Goal: Task Accomplishment & Management: Use online tool/utility

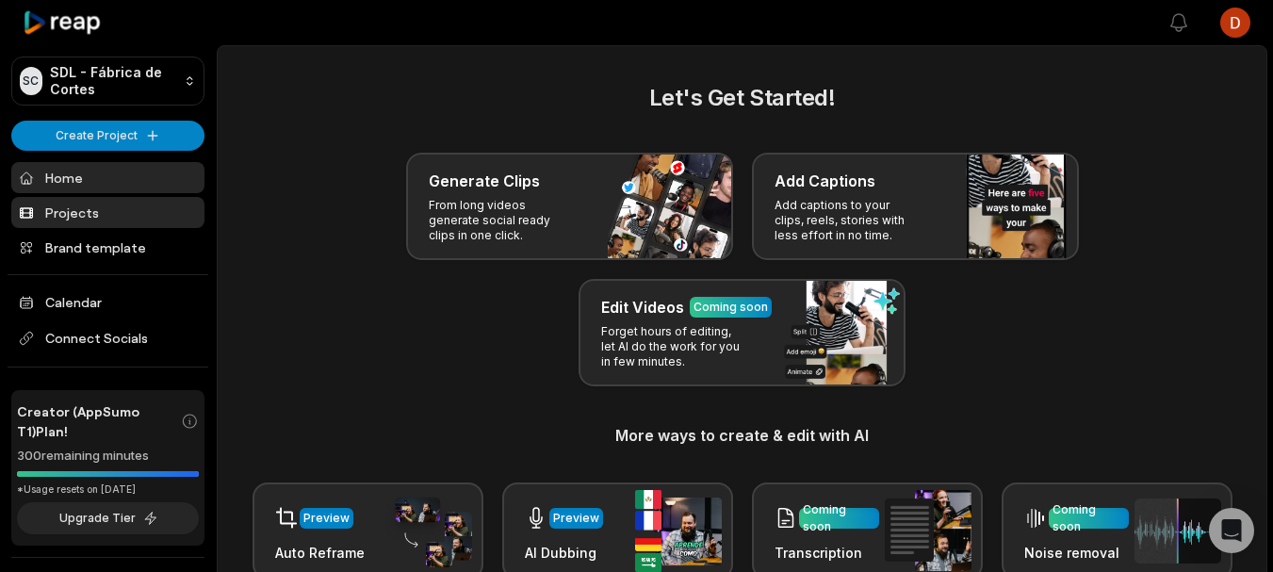
click at [93, 203] on link "Projects" at bounding box center [107, 212] width 193 height 31
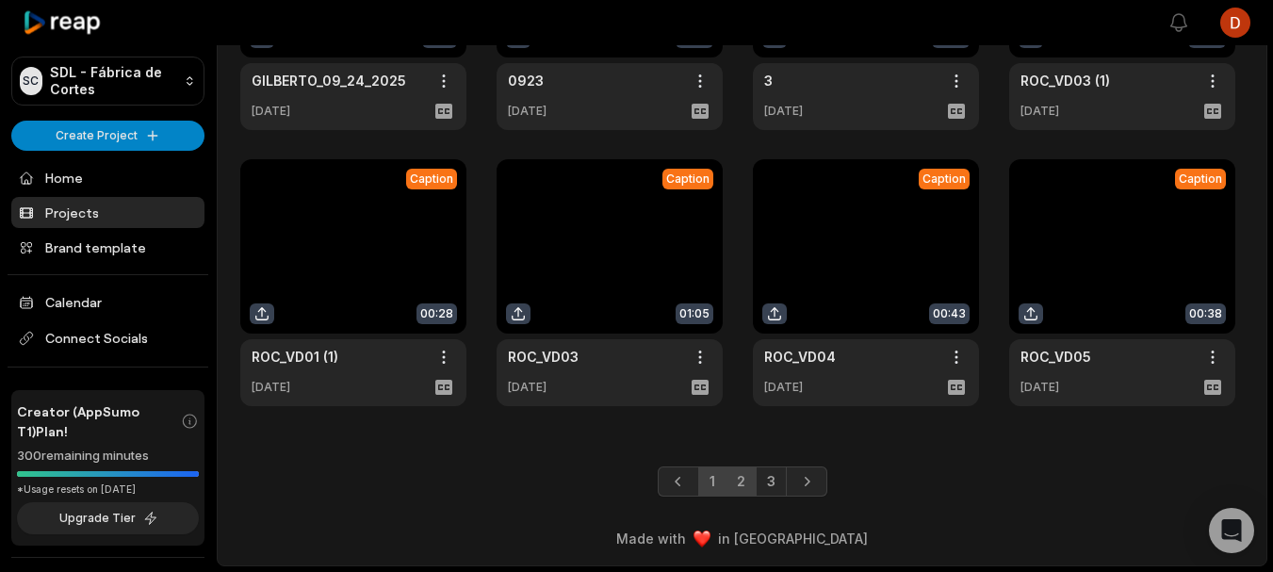
click at [733, 479] on link "2" at bounding box center [740, 481] width 31 height 30
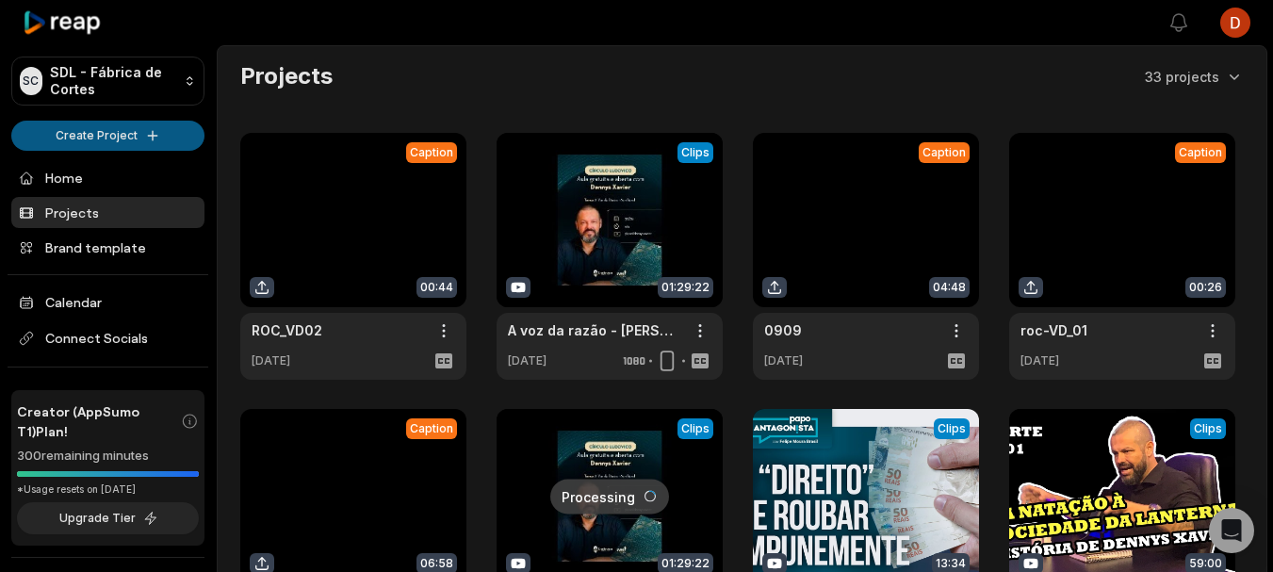
click at [95, 131] on html "SC SDL - Fábrica de Cortes Create Project Home Projects Brand template Calendar…" at bounding box center [636, 286] width 1273 height 572
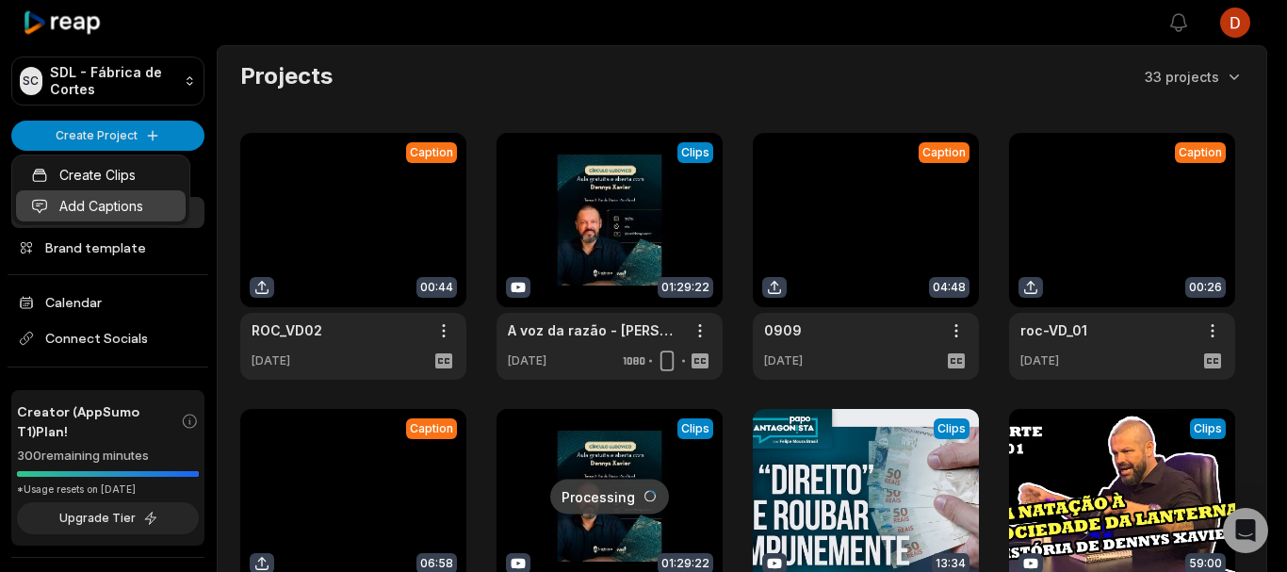
click at [95, 200] on link "Add Captions" at bounding box center [101, 205] width 170 height 31
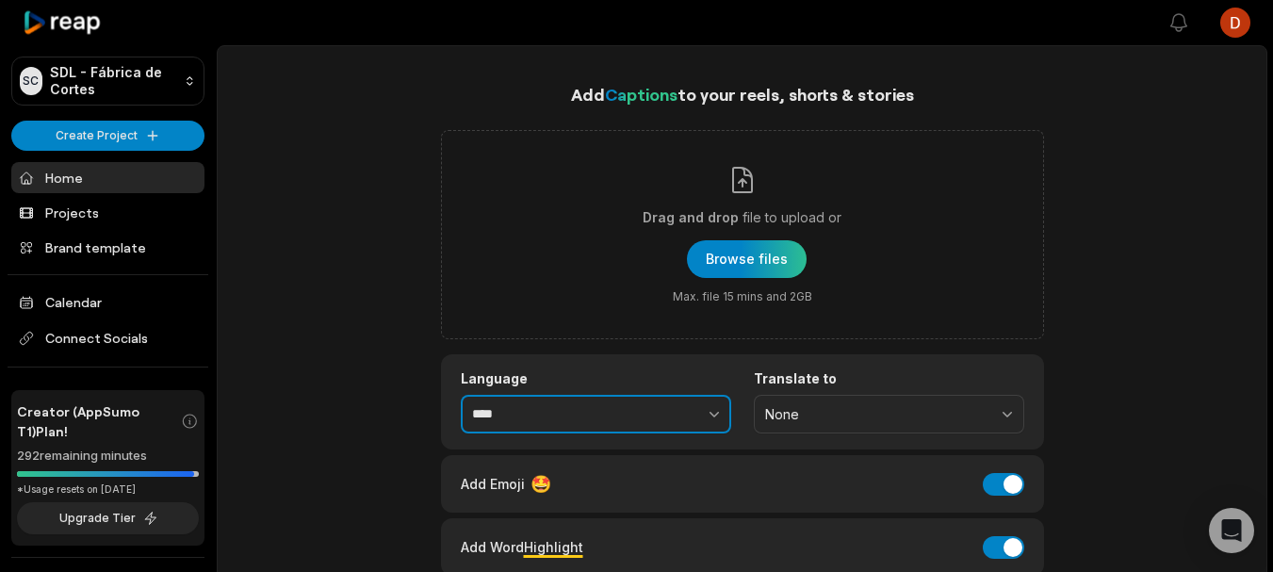
click at [560, 403] on input "****" at bounding box center [596, 415] width 270 height 40
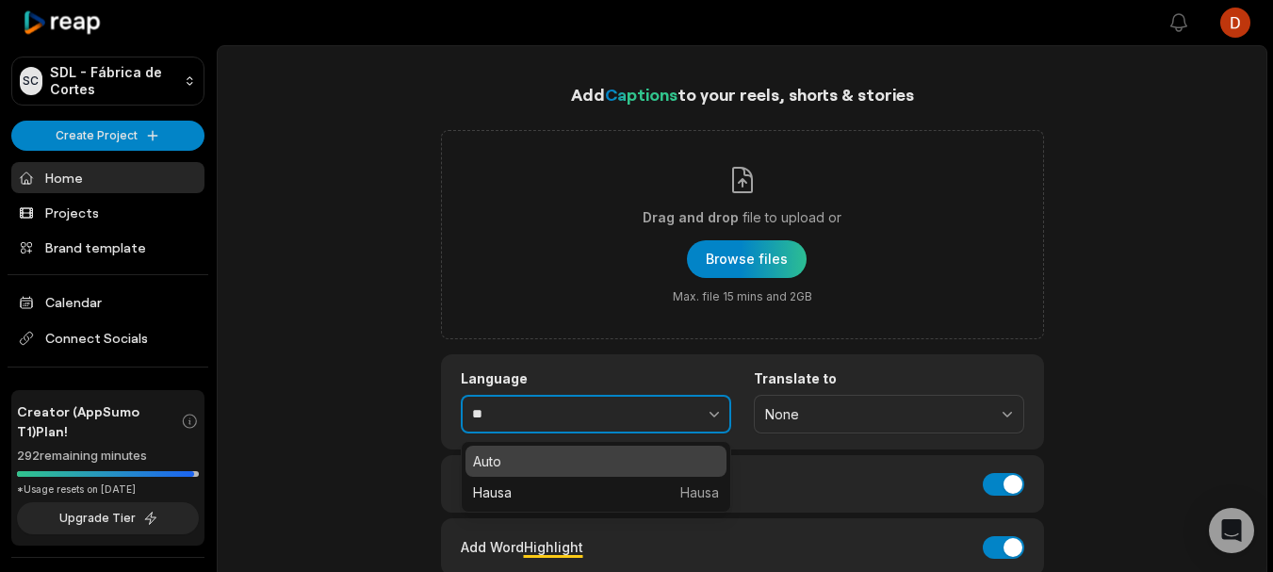
type input "*"
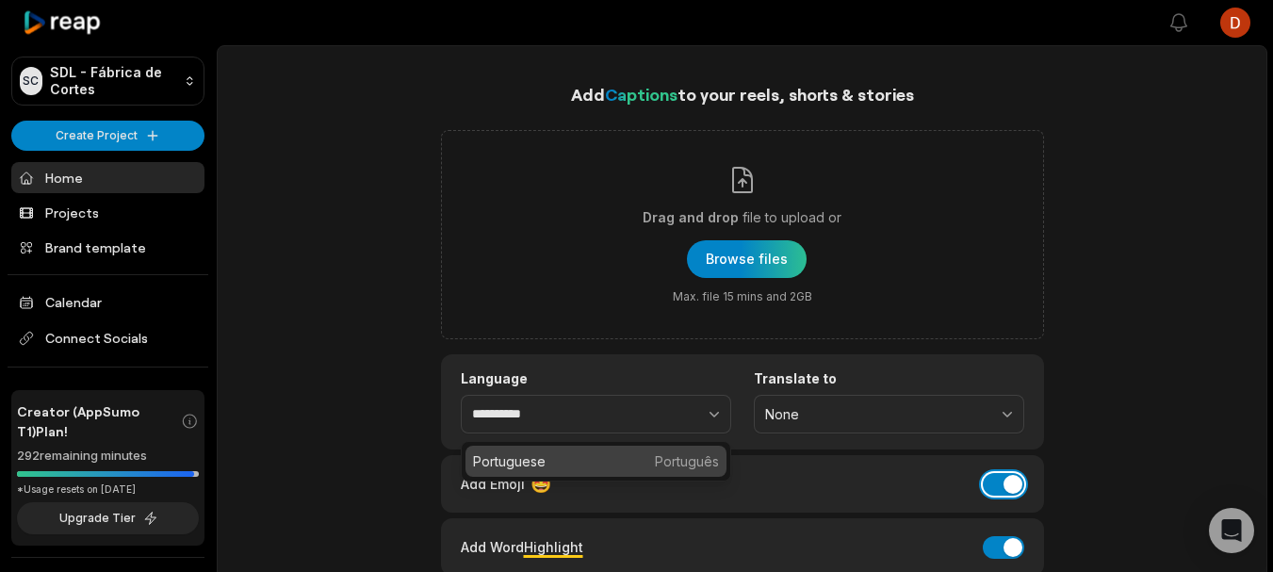
type input "****"
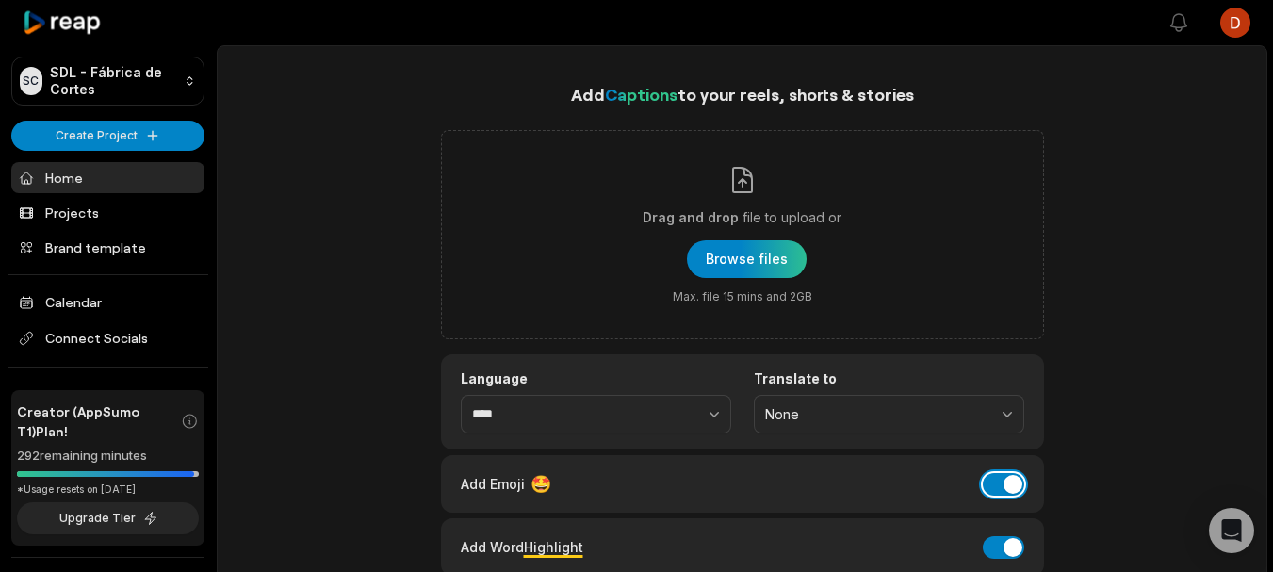
click at [1002, 478] on button "Add Emoji" at bounding box center [1002, 484] width 41 height 23
click at [1001, 531] on div "Add Word Highlight Add Word Highlight" at bounding box center [742, 546] width 603 height 57
click at [1001, 543] on button "Add Word Highlight" at bounding box center [1002, 547] width 41 height 23
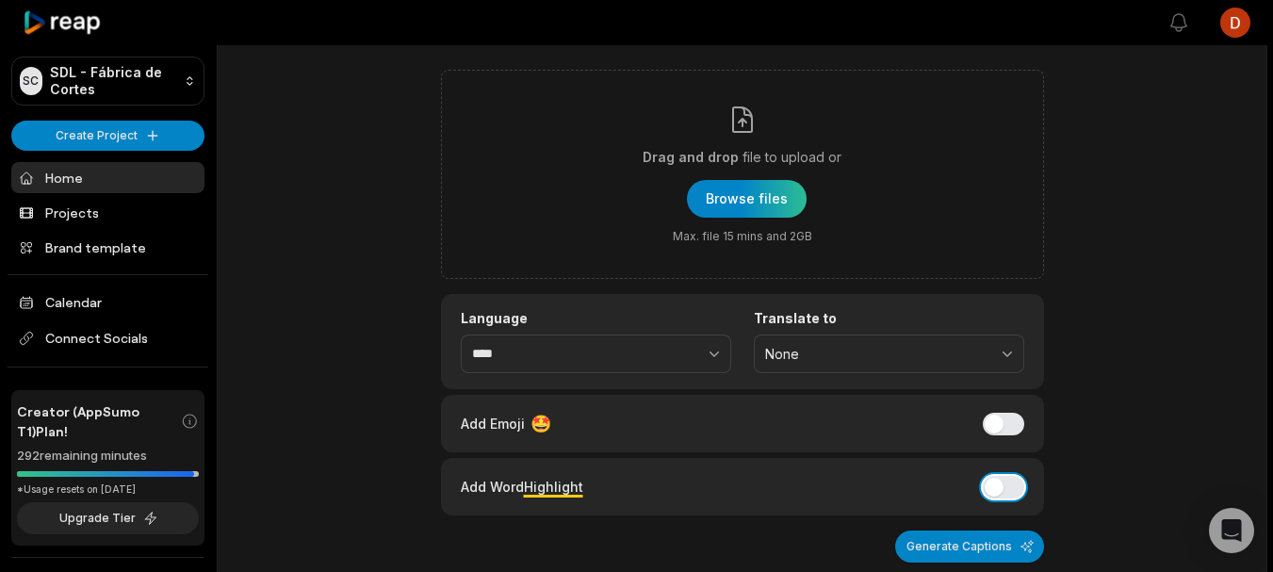
scroll to position [69, 0]
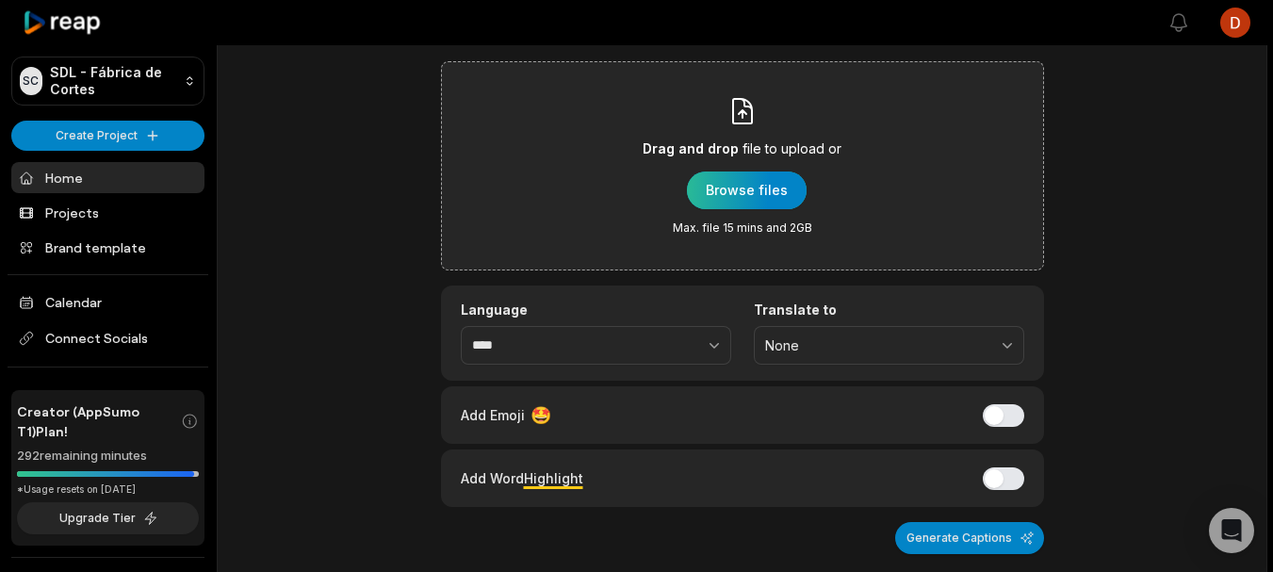
click at [715, 176] on div "button" at bounding box center [747, 190] width 120 height 38
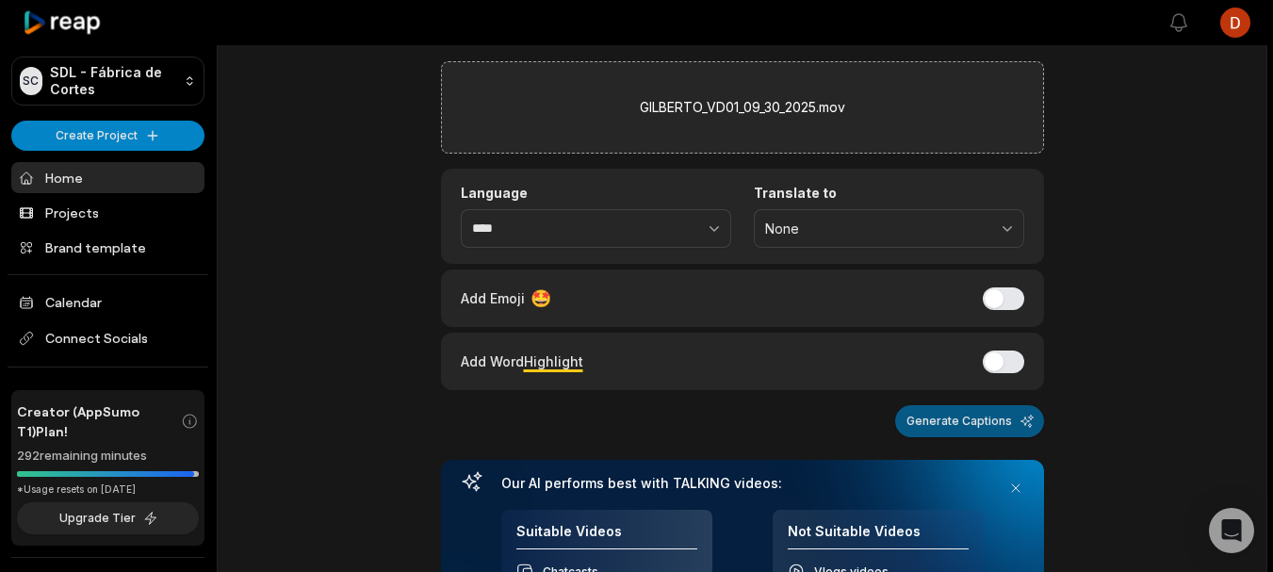
click at [981, 427] on button "Generate Captions" at bounding box center [969, 421] width 149 height 32
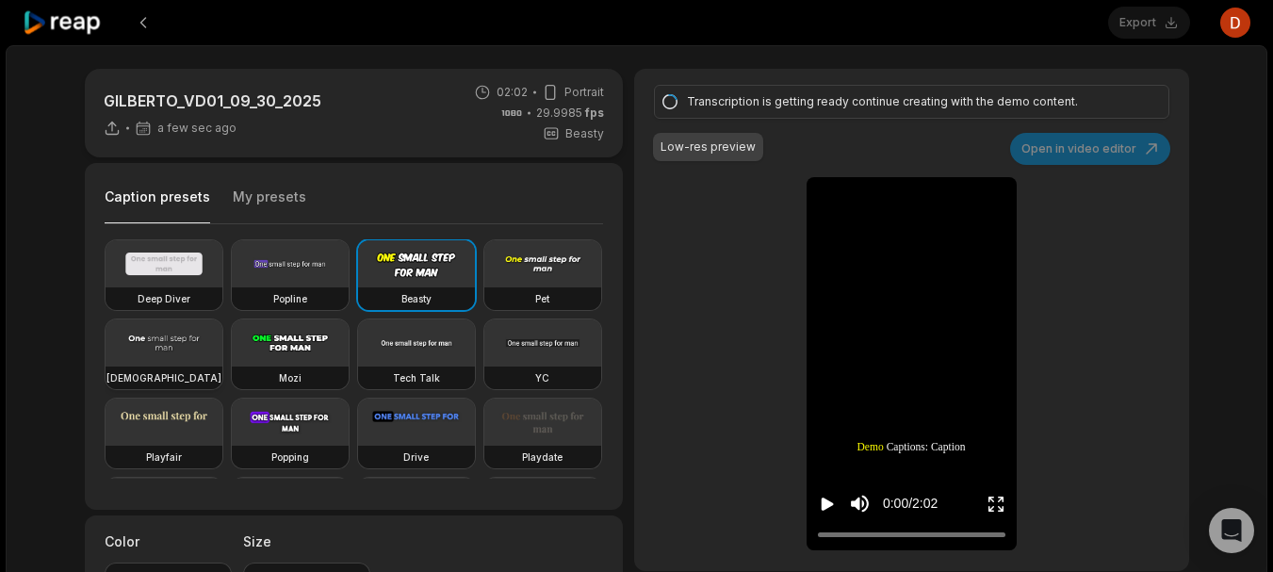
click at [222, 338] on video at bounding box center [163, 342] width 117 height 47
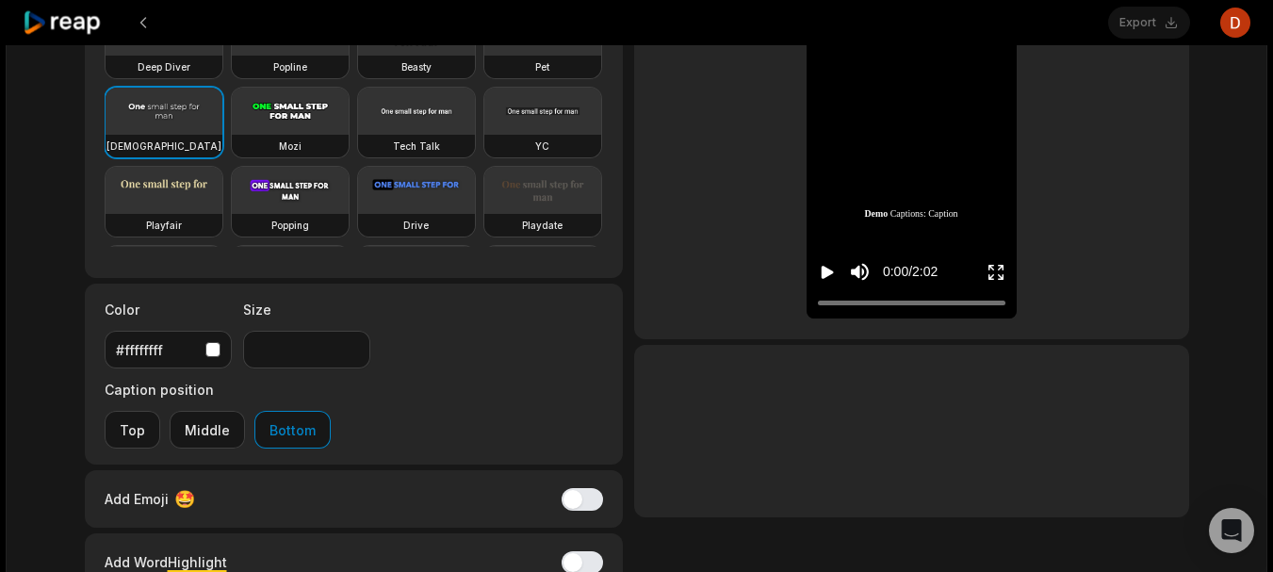
scroll to position [233, 0]
click at [206, 342] on div "button" at bounding box center [212, 348] width 15 height 15
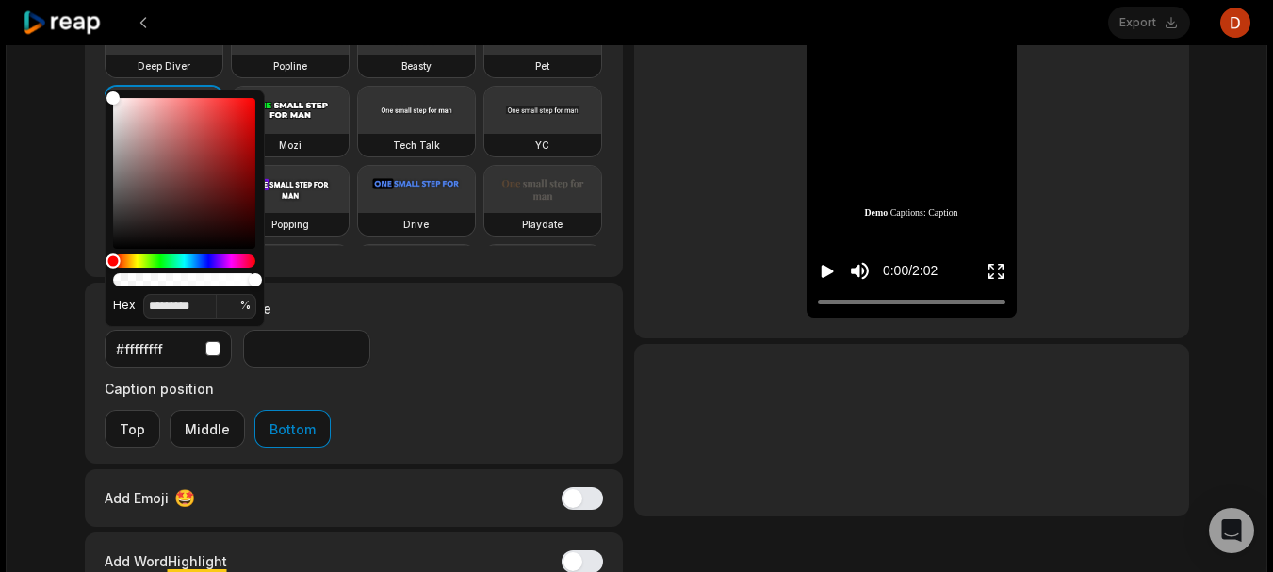
click at [136, 259] on div "Hue" at bounding box center [184, 260] width 142 height 13
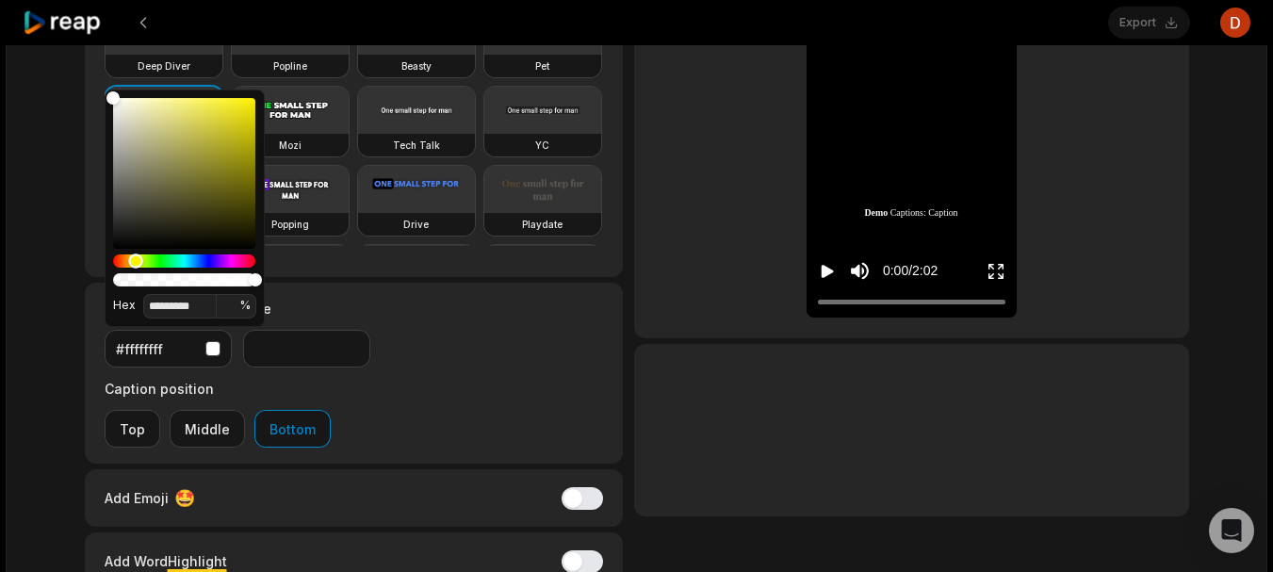
click at [136, 259] on div "Hue" at bounding box center [135, 260] width 14 height 14
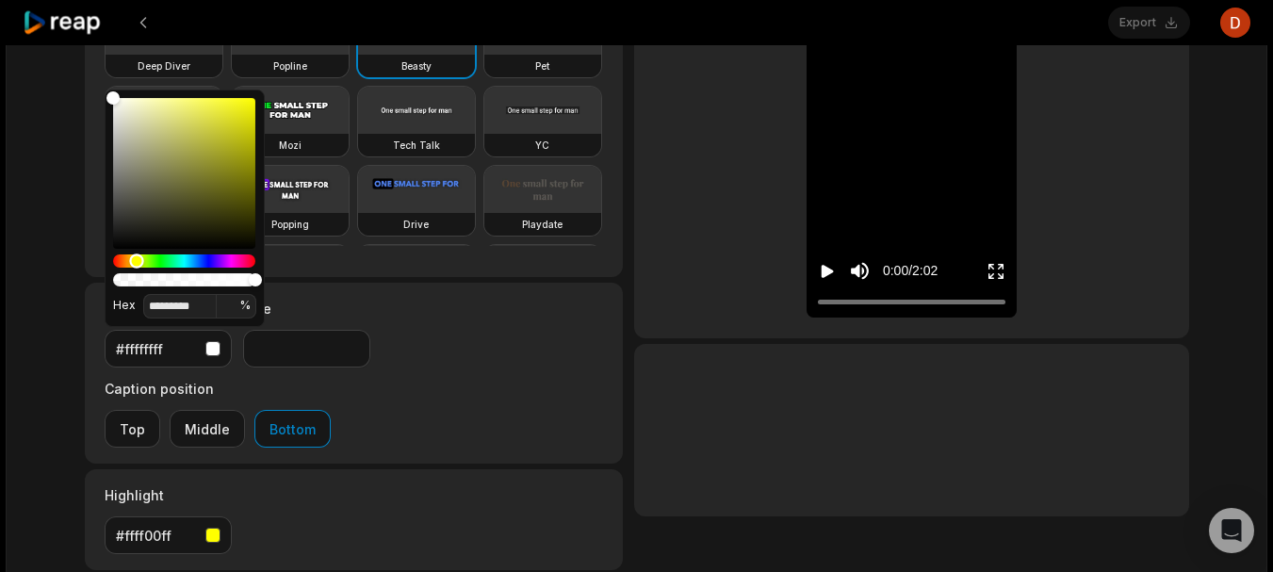
type input "**"
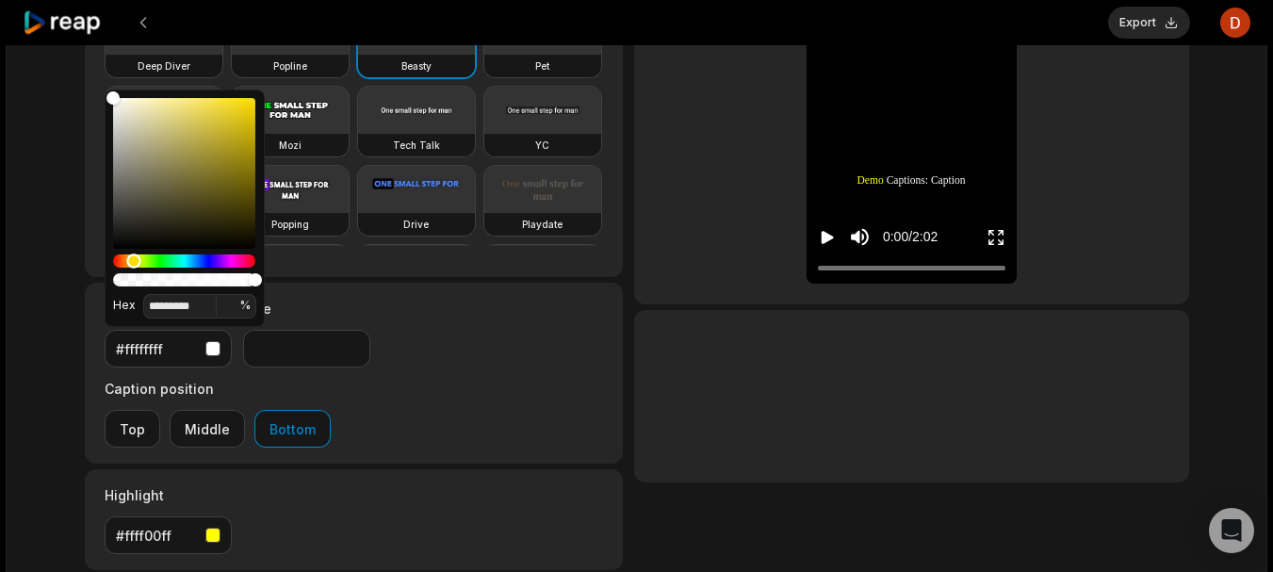
click at [134, 260] on div "Hue" at bounding box center [133, 260] width 14 height 14
click at [227, 106] on div "Color" at bounding box center [184, 173] width 142 height 151
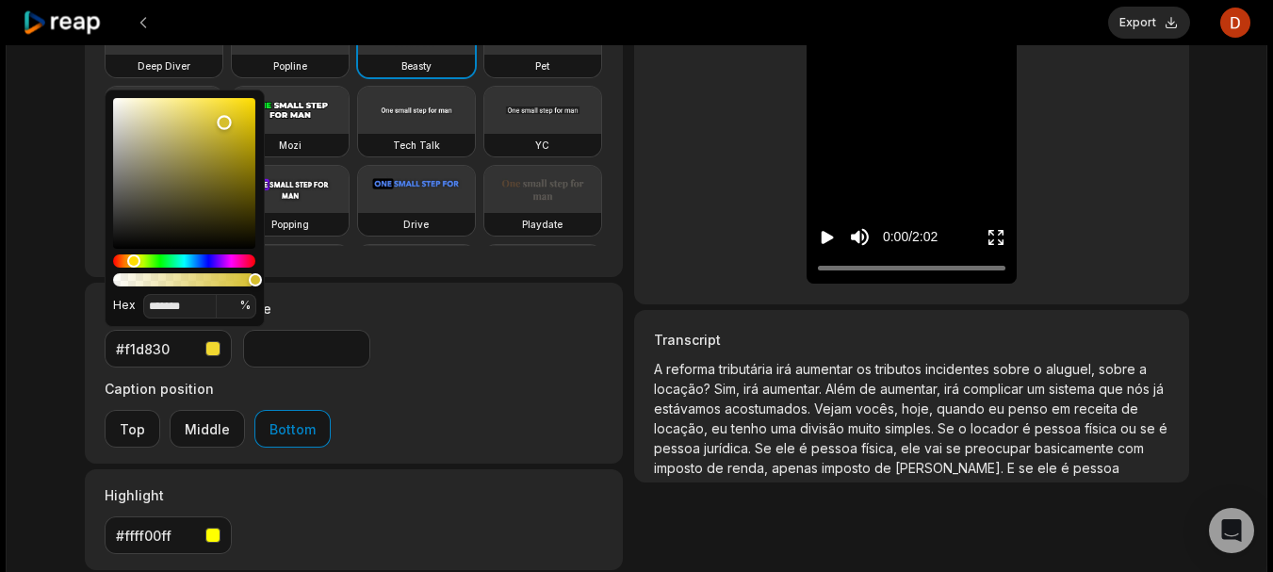
click at [224, 122] on div "Color" at bounding box center [184, 173] width 142 height 151
type input "*******"
click at [224, 104] on div "Color" at bounding box center [184, 173] width 142 height 151
click at [3, 368] on div "Export Open user menu GILBERTO_VD01_09_30_2025 a min ago Portuguese pt 02:02 Po…" at bounding box center [636, 305] width 1273 height 1076
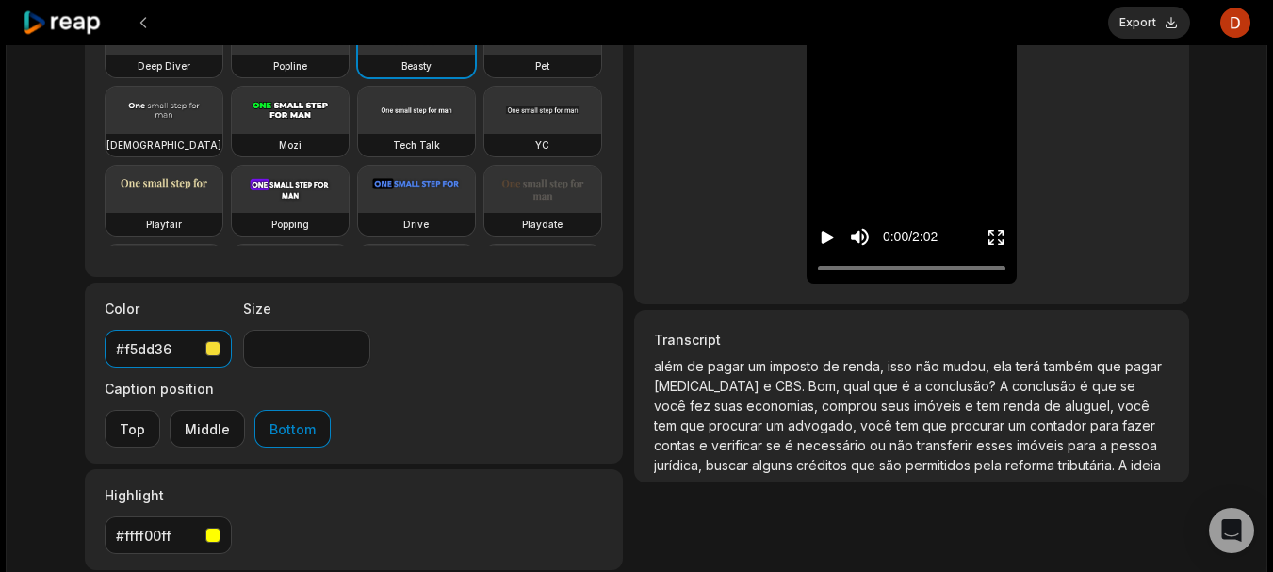
scroll to position [371, 0]
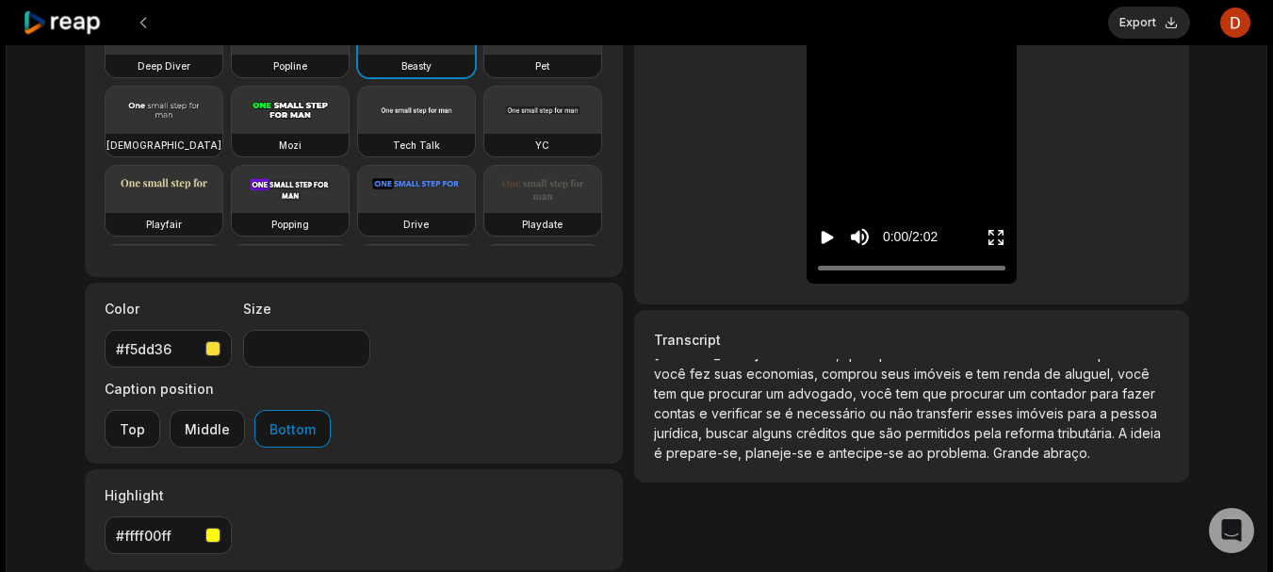
click at [831, 233] on icon "Play video" at bounding box center [827, 237] width 19 height 19
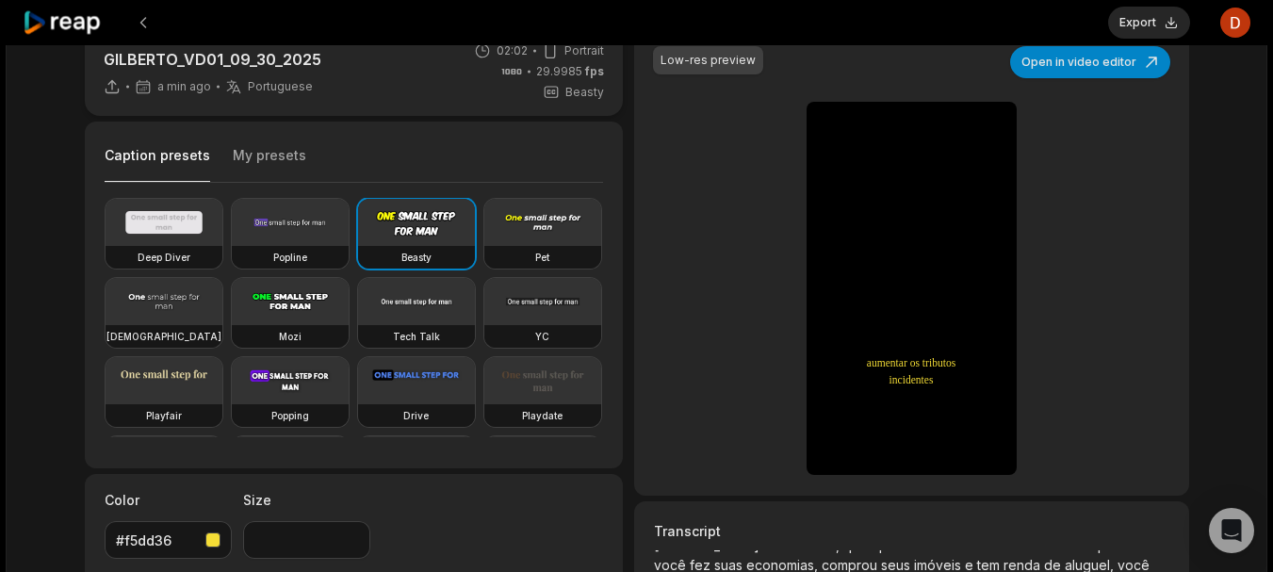
scroll to position [44, 0]
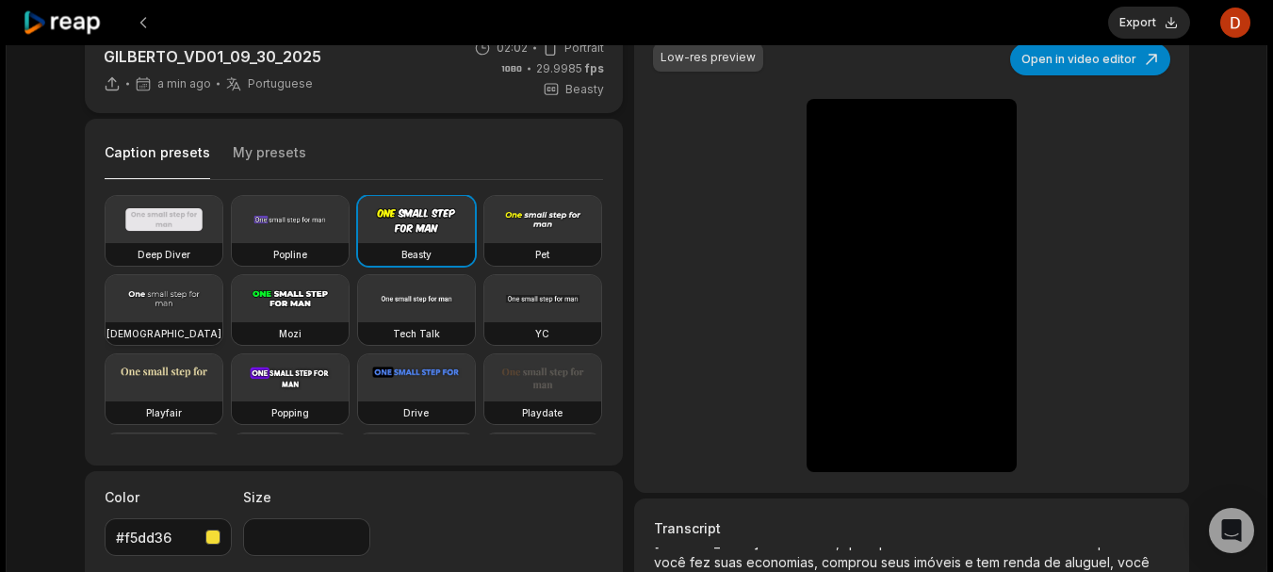
click at [222, 324] on div "[DEMOGRAPHIC_DATA]" at bounding box center [163, 333] width 117 height 23
type input "**"
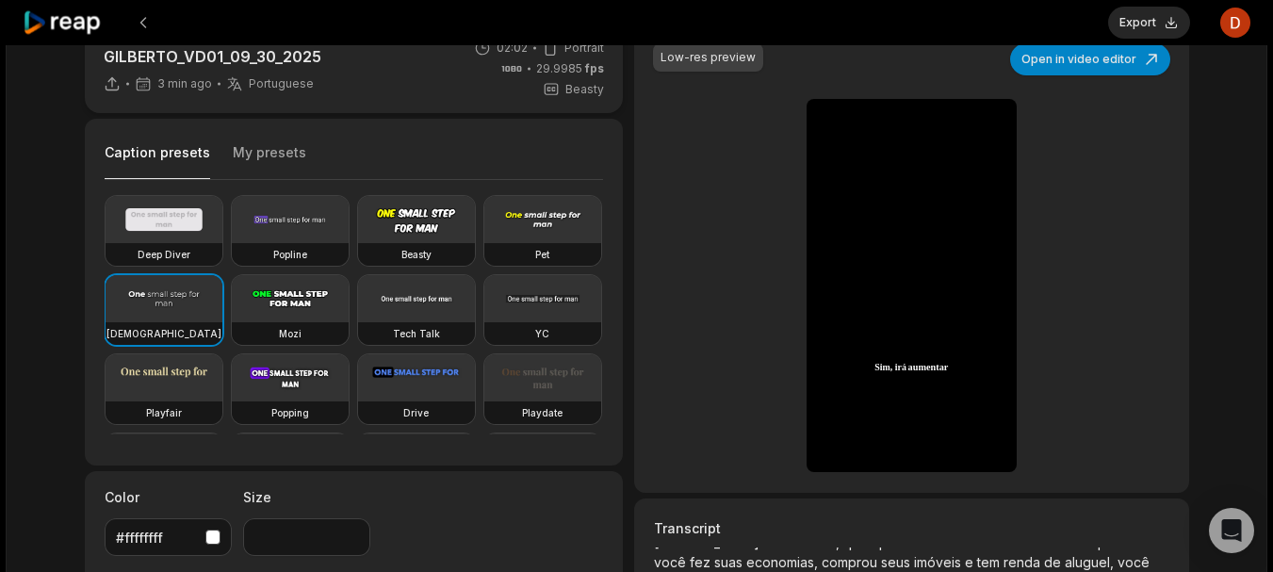
click at [200, 541] on div "#ffffffff" at bounding box center [168, 537] width 105 height 20
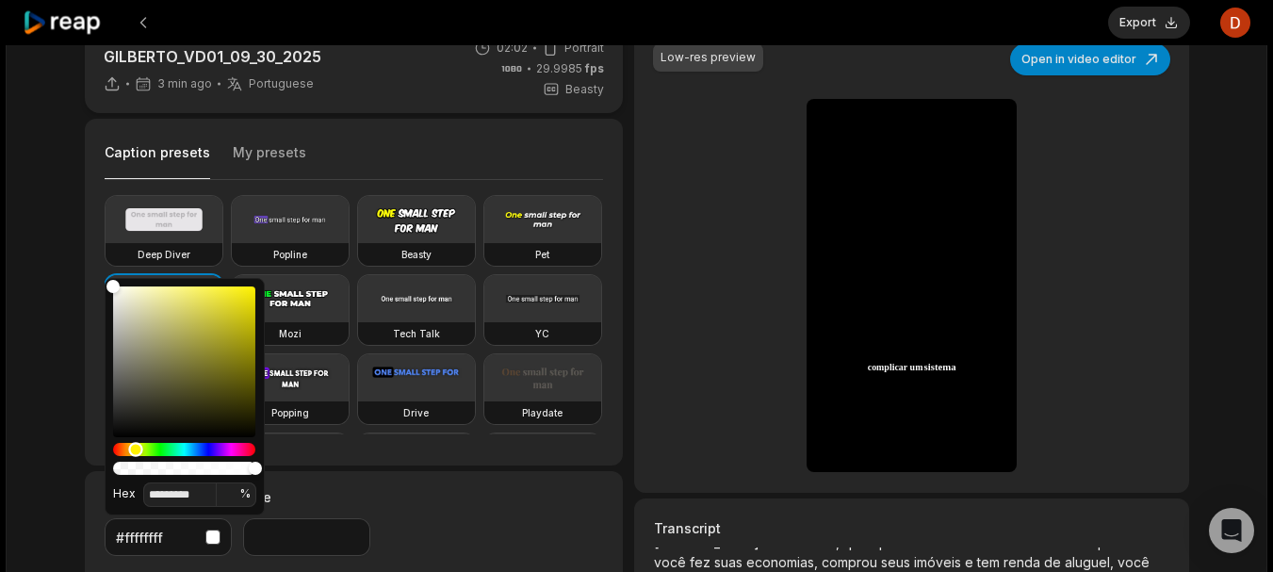
click at [136, 446] on div "Hue" at bounding box center [184, 449] width 142 height 13
click at [138, 446] on div "Hue" at bounding box center [137, 449] width 14 height 14
click at [136, 448] on div "Hue" at bounding box center [135, 449] width 14 height 14
type input "*******"
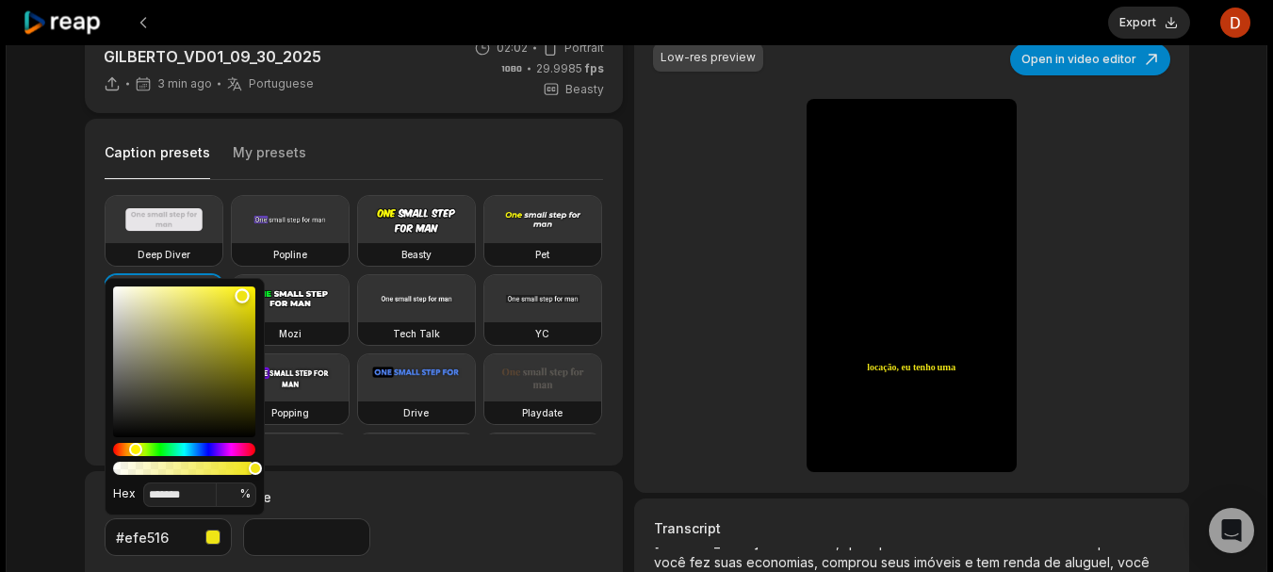
click at [242, 296] on div "Color" at bounding box center [184, 361] width 142 height 151
click at [32, 348] on div "GILBERTO_VD01_09_30_2025 3 min ago Portuguese pt 02:02 Portrait 29.9985 fps Bea…" at bounding box center [636, 460] width 1261 height 918
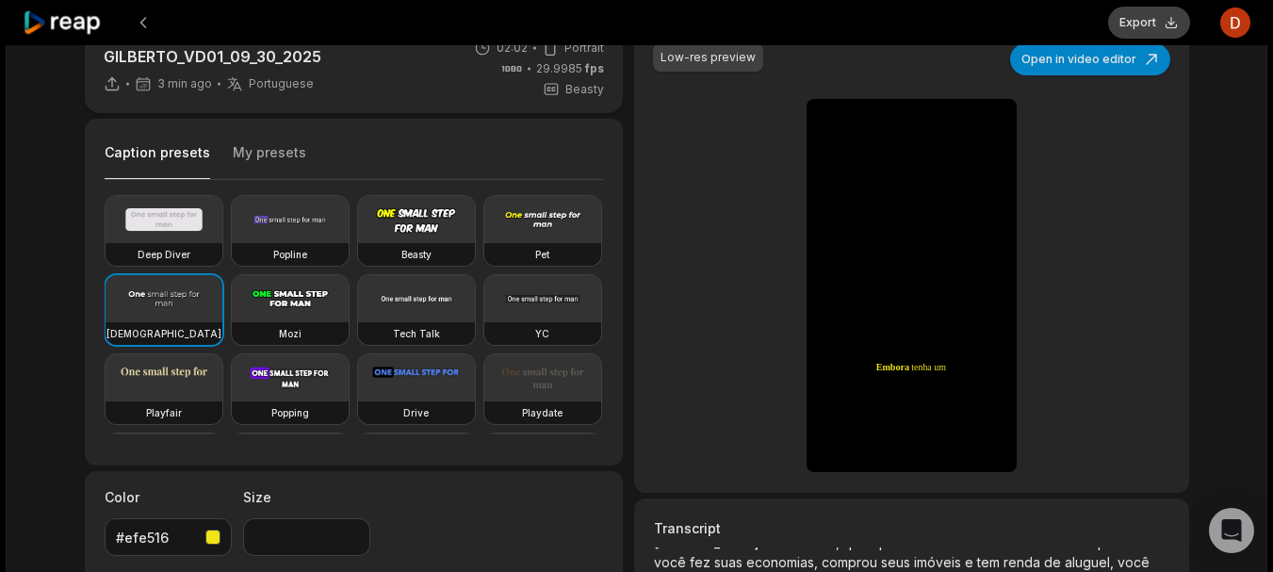
click at [1159, 29] on button "Export" at bounding box center [1149, 23] width 82 height 32
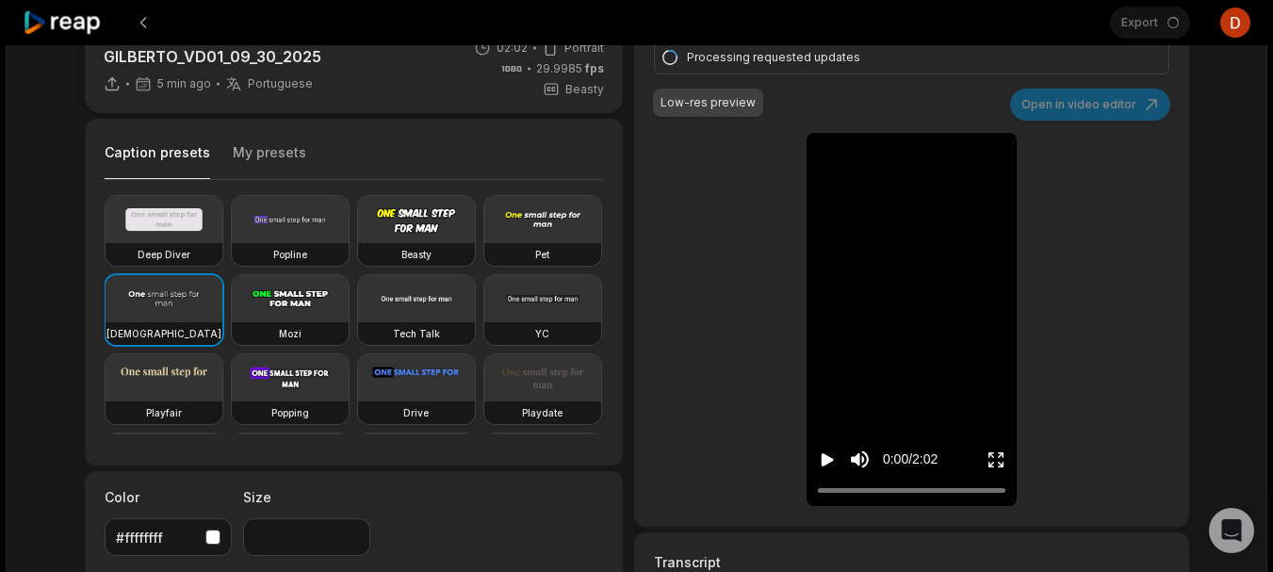
click at [601, 183] on div "Caption presets My presets Deep Diver Popline Beasty Pet Zen Mozi Tech Talk YC …" at bounding box center [354, 292] width 499 height 315
click at [603, 183] on div "Deep Diver Popline Beasty Pet Zen Mozi Tech Talk YC Playfair Popping Drive Play…" at bounding box center [354, 314] width 499 height 269
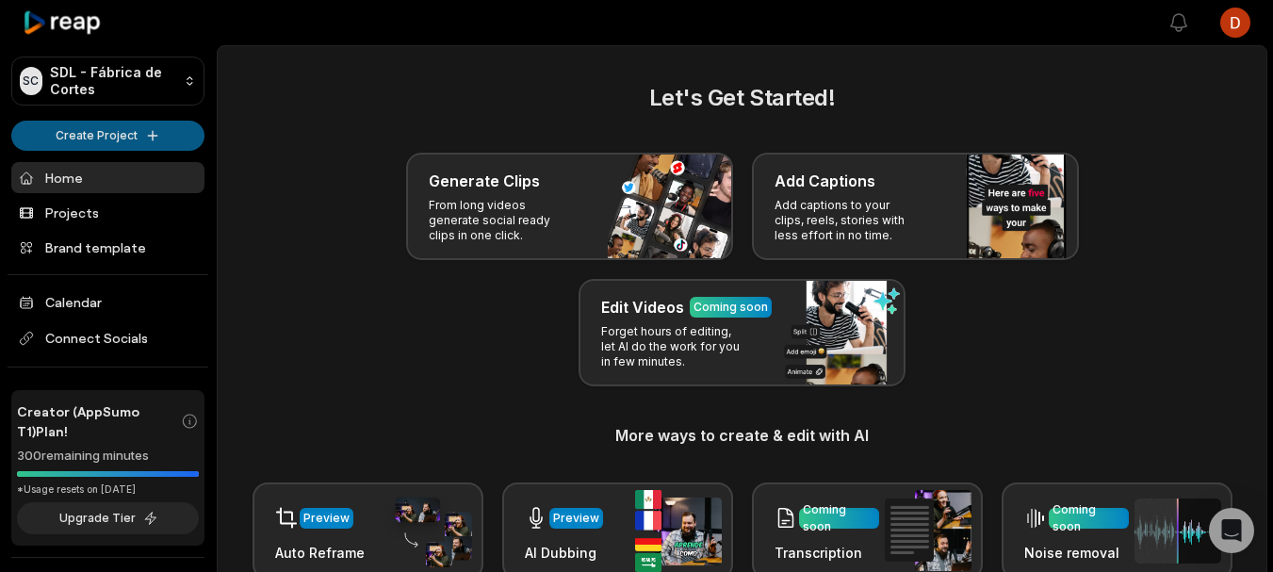
click at [79, 147] on html "SC SDL - Fábrica de Cortes Create Project Home Projects Brand template Calendar…" at bounding box center [636, 286] width 1273 height 572
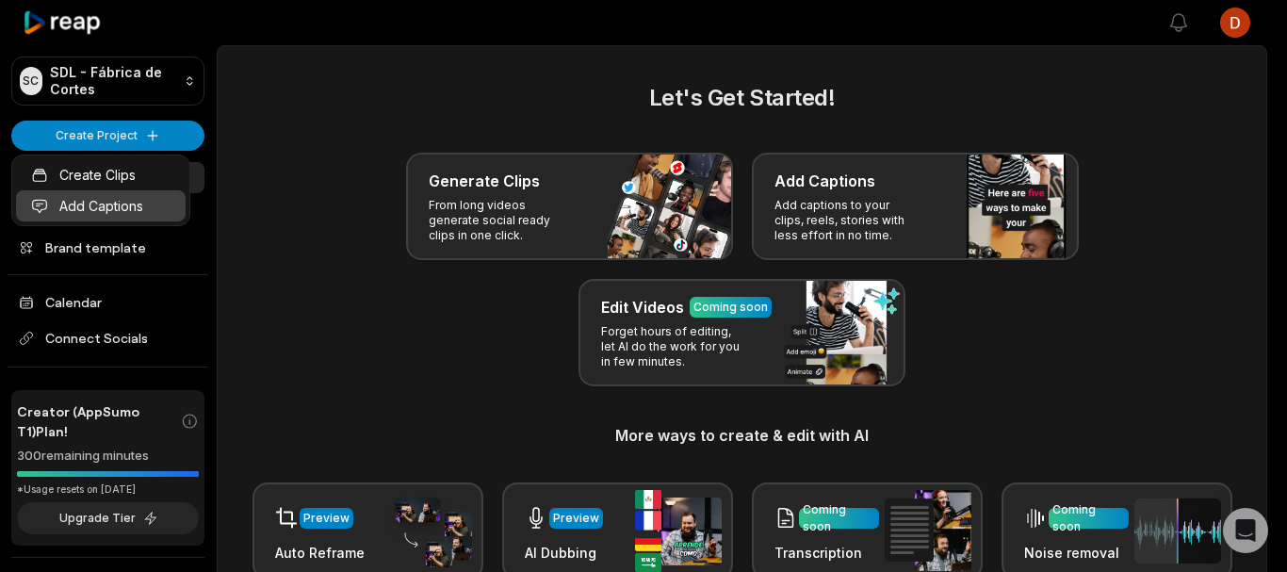
click at [105, 214] on link "Add Captions" at bounding box center [101, 205] width 170 height 31
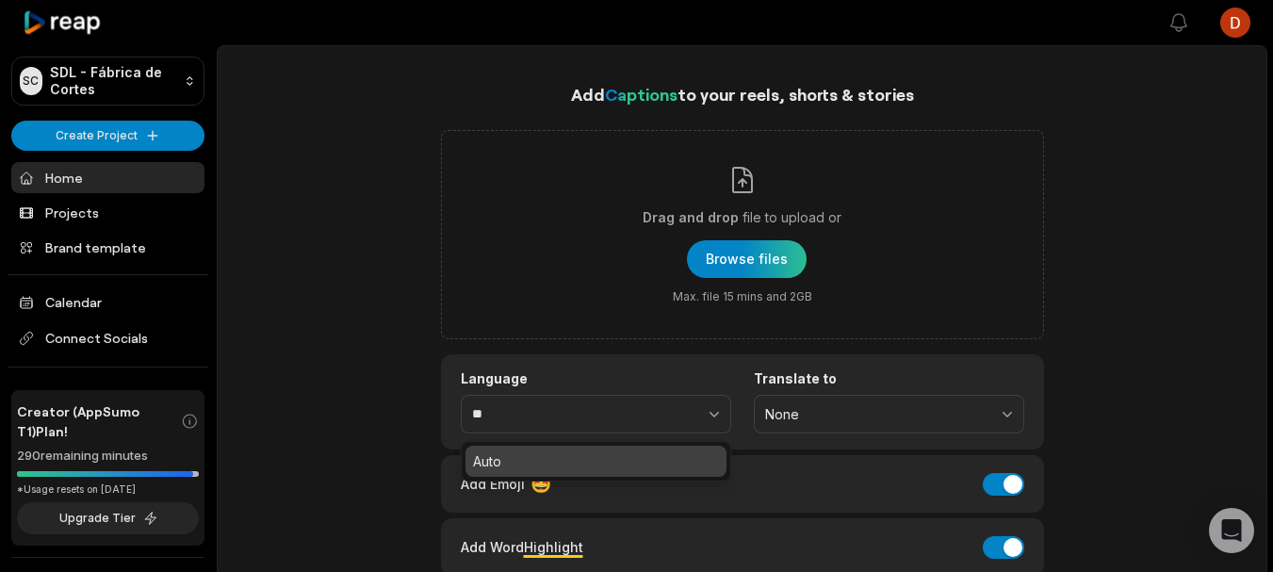
type input "*"
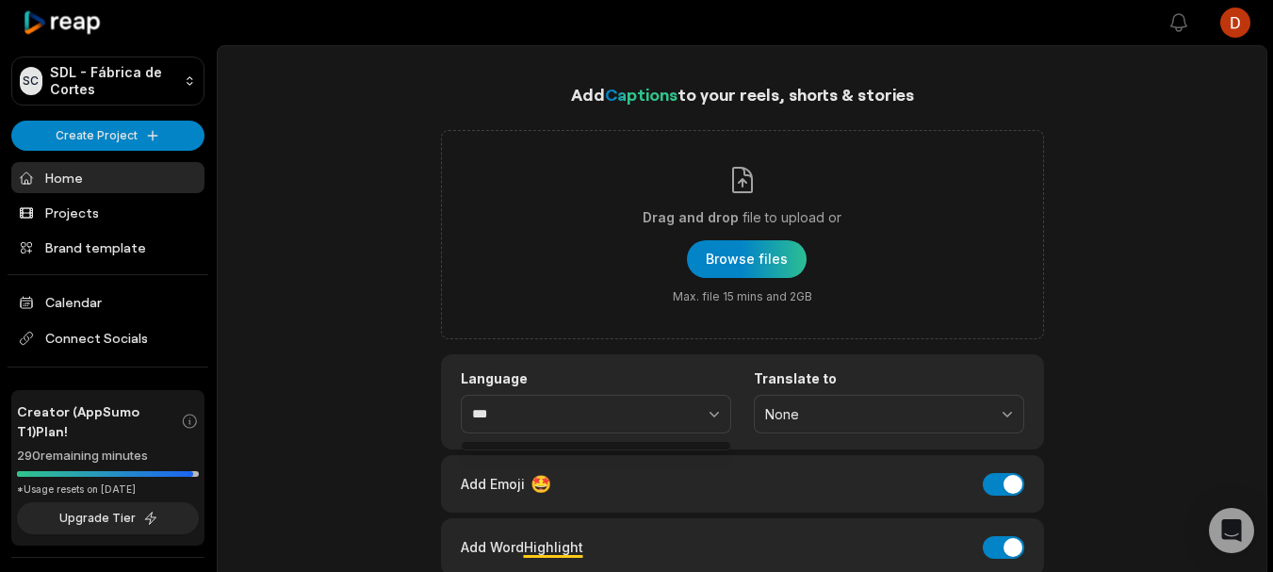
type input "**********"
drag, startPoint x: 982, startPoint y: 480, endPoint x: 1021, endPoint y: 468, distance: 40.5
click at [1021, 468] on div "Add Emoji 🤩 Add Emoji" at bounding box center [742, 483] width 603 height 57
click at [1019, 477] on button "Add Emoji" at bounding box center [1002, 484] width 41 height 23
click at [1008, 541] on button "Add Word Highlight" at bounding box center [1002, 547] width 41 height 23
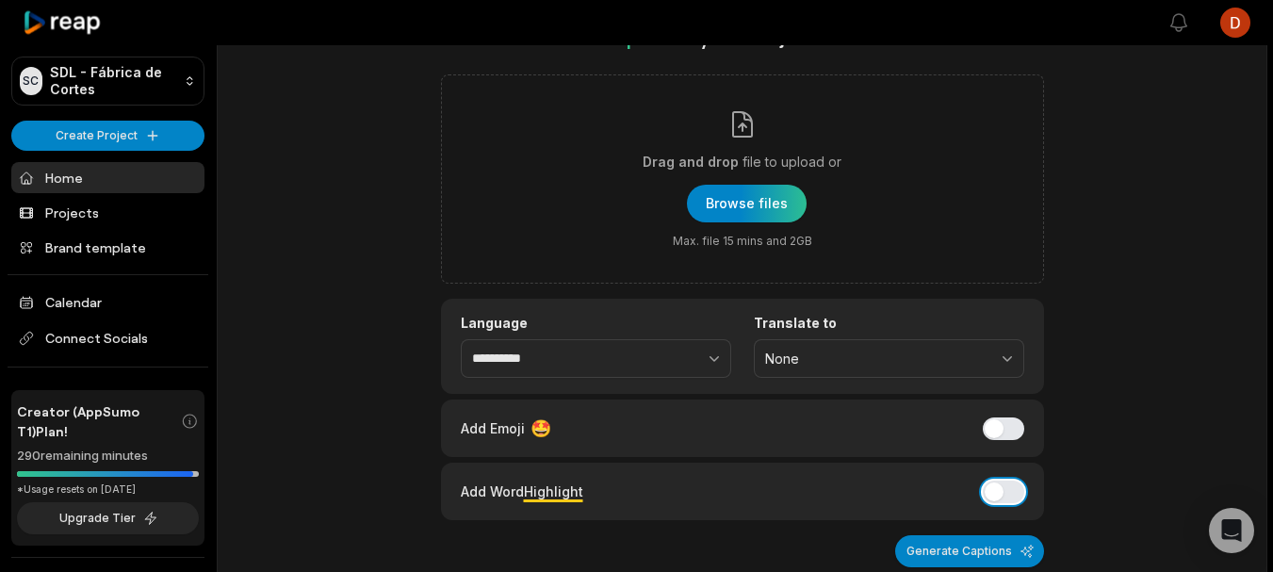
scroll to position [44, 0]
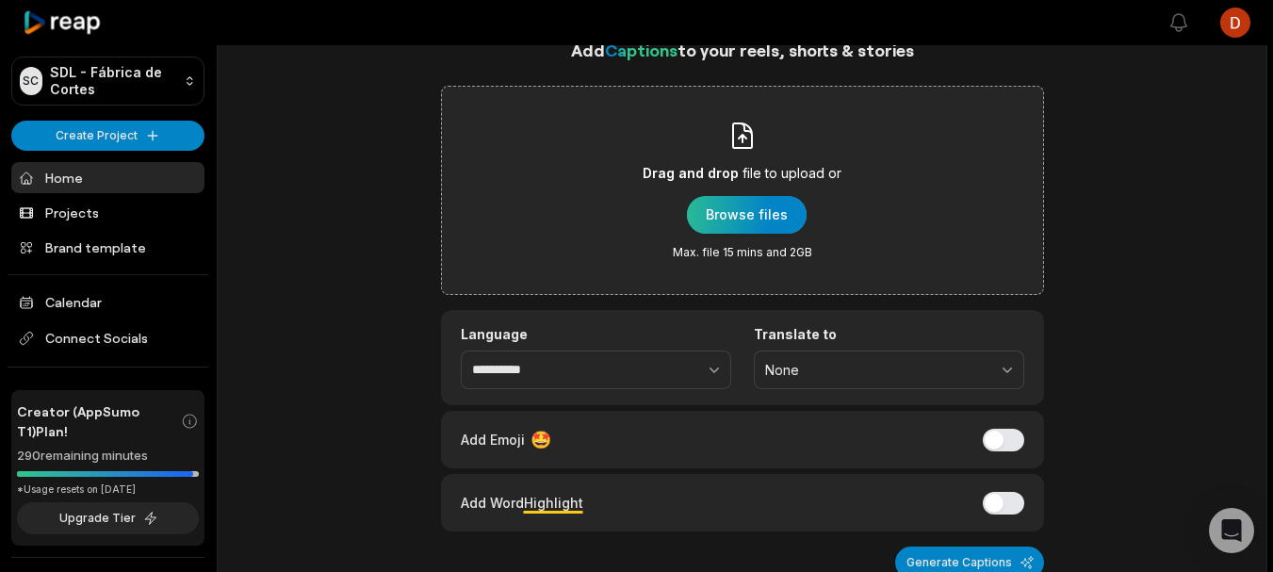
click at [775, 217] on div "button" at bounding box center [747, 215] width 120 height 38
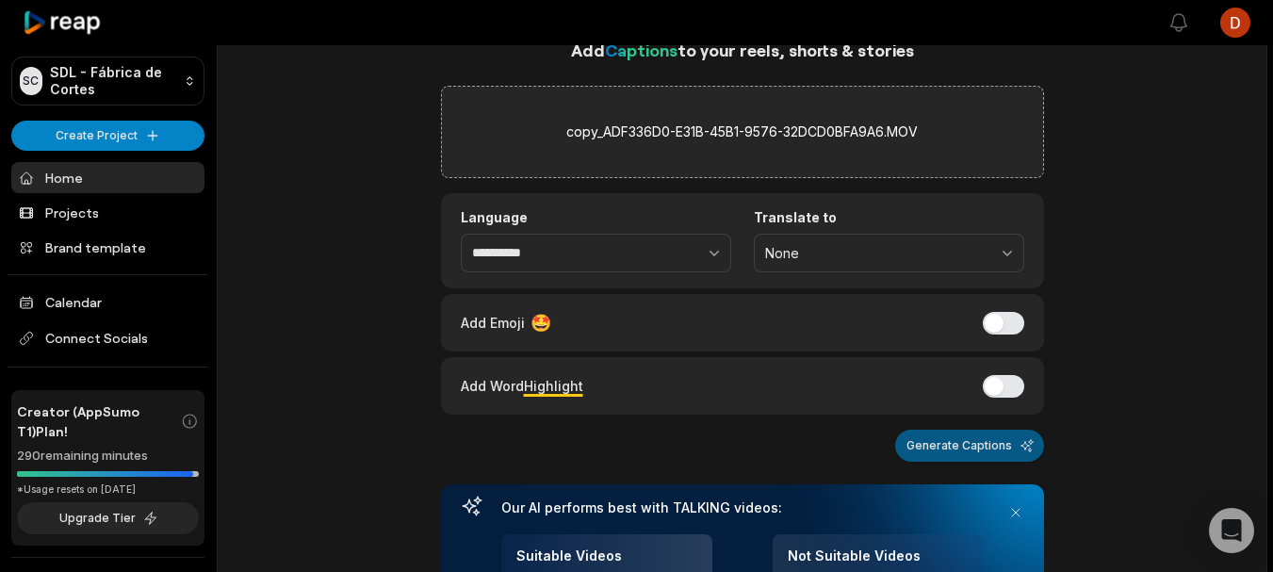
click at [994, 458] on button "Generate Captions" at bounding box center [969, 446] width 149 height 32
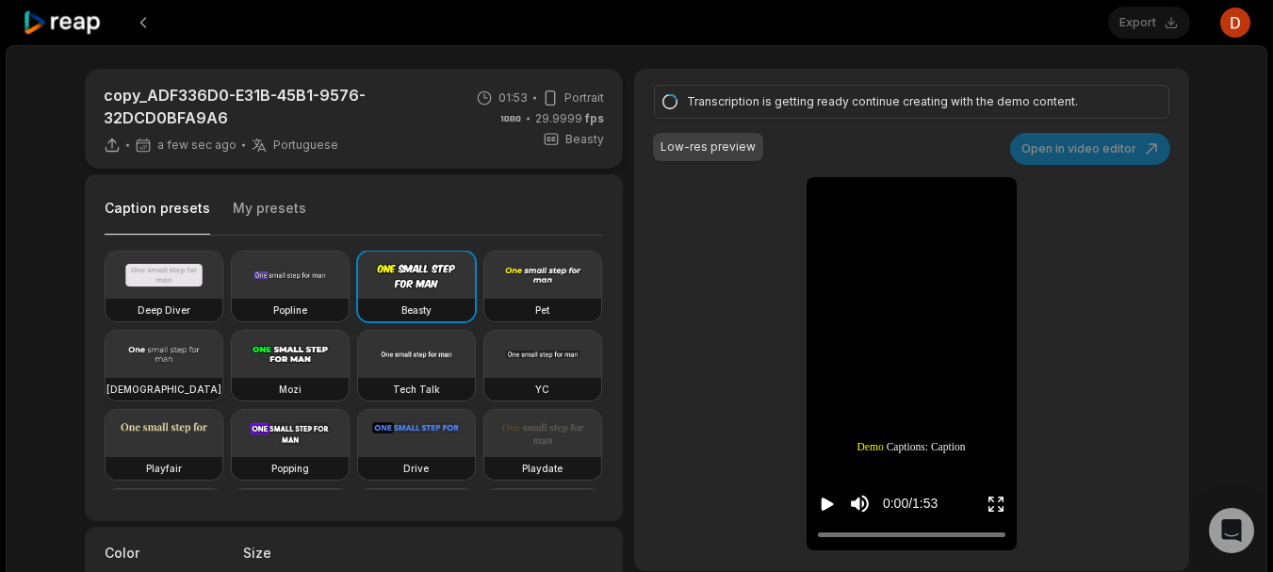
click at [222, 363] on video at bounding box center [163, 354] width 117 height 47
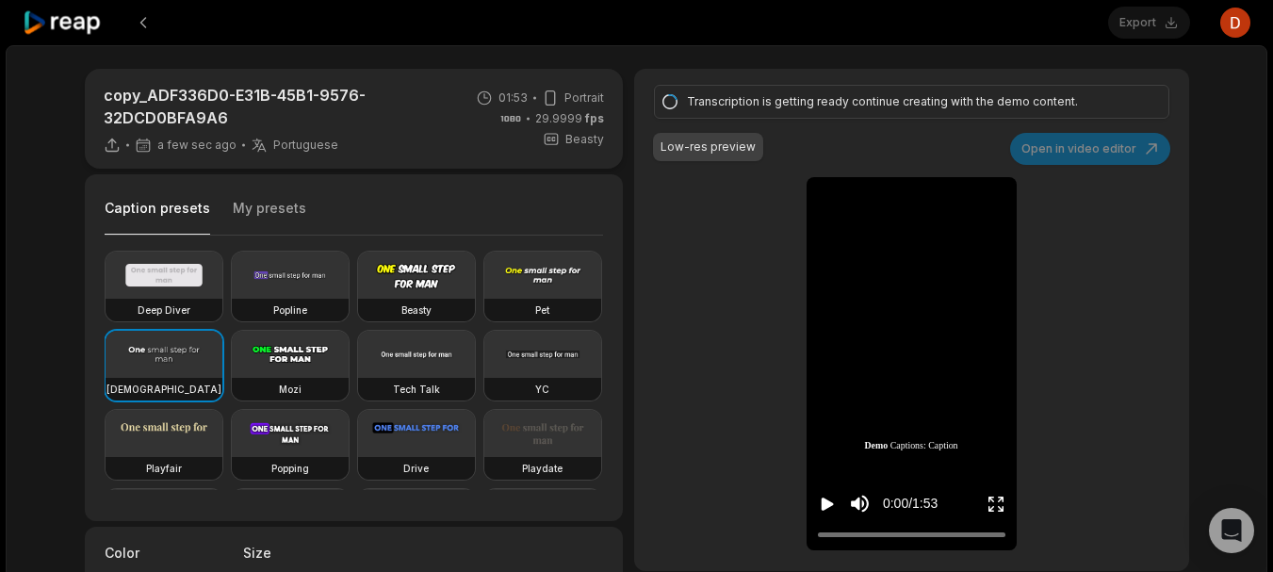
drag, startPoint x: 87, startPoint y: 347, endPoint x: 87, endPoint y: 315, distance: 32.0
click at [87, 315] on div "Caption presets My presets Deep Diver Popline Beasty Pet Zen Mozi Tech Talk YC …" at bounding box center [354, 347] width 539 height 347
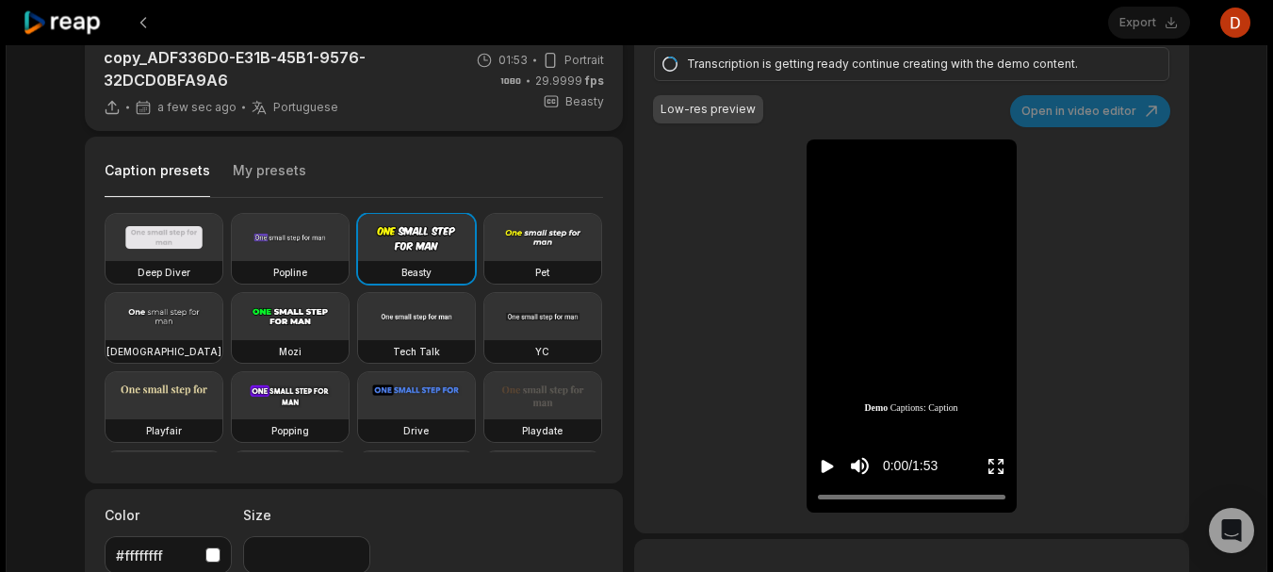
scroll to position [49, 0]
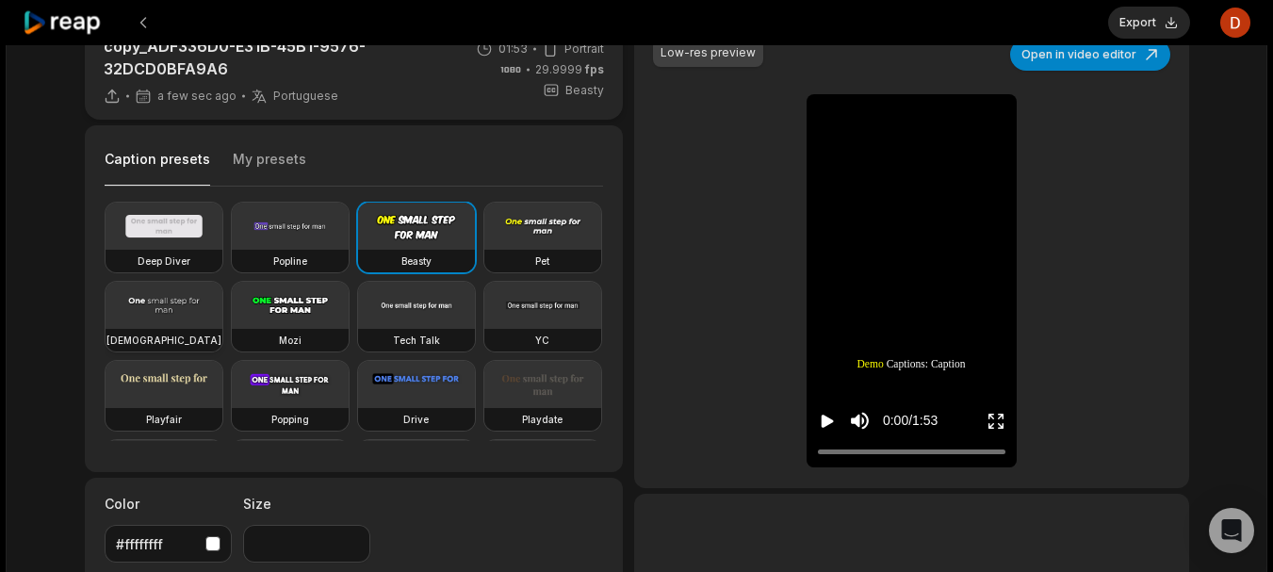
click at [222, 310] on video at bounding box center [163, 305] width 117 height 47
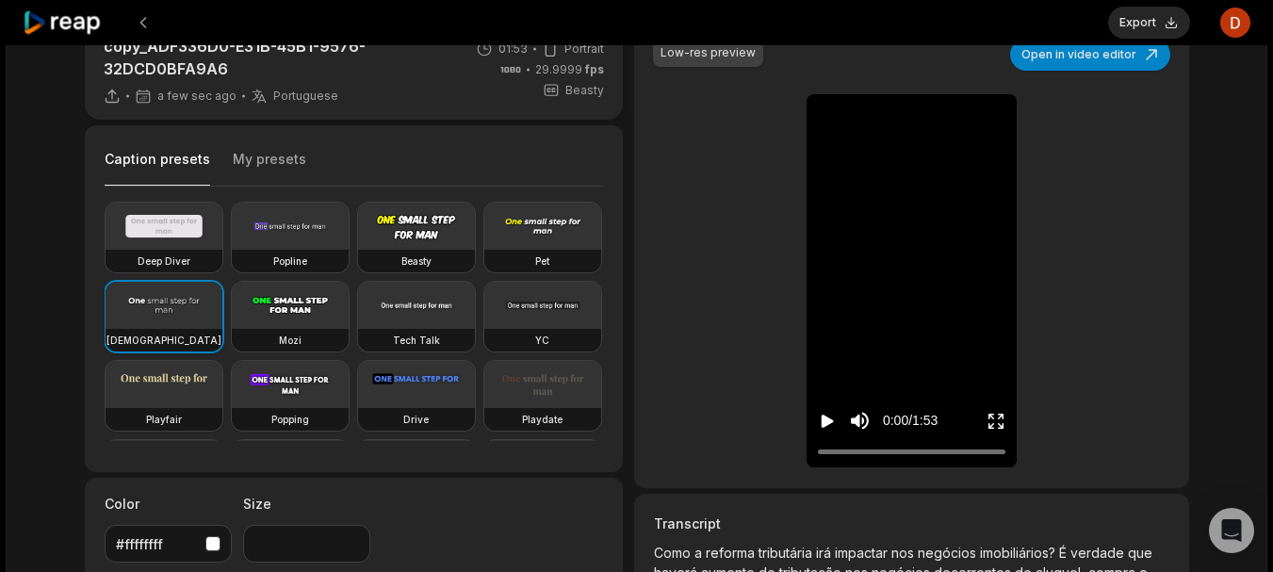
type input "**"
click at [205, 540] on div "button" at bounding box center [212, 543] width 15 height 15
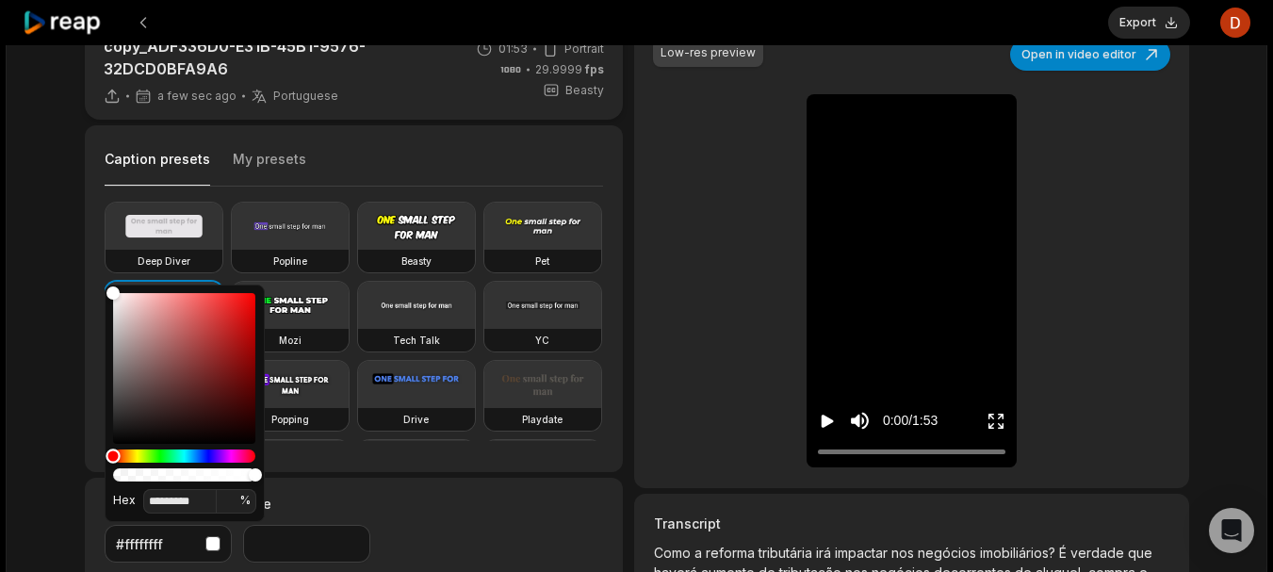
click at [136, 452] on div "Hue" at bounding box center [184, 455] width 142 height 13
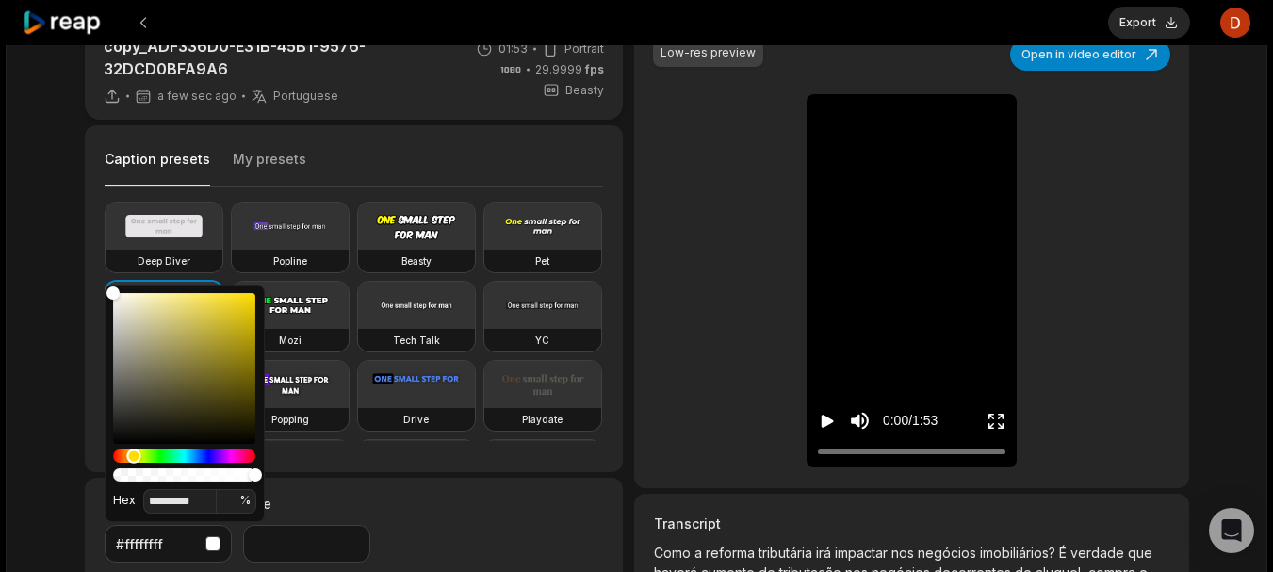
click at [134, 453] on div "Hue" at bounding box center [133, 455] width 14 height 14
click at [239, 306] on div "Color" at bounding box center [184, 368] width 142 height 151
type input "*******"
click at [239, 300] on div "Color" at bounding box center [239, 299] width 14 height 14
click at [61, 290] on div "copy_ADF336D0-E31B-45B1-9576-32DCD0BFA9A6 a min ago Portuguese pt 01:53 Portrai…" at bounding box center [636, 461] width 1261 height 930
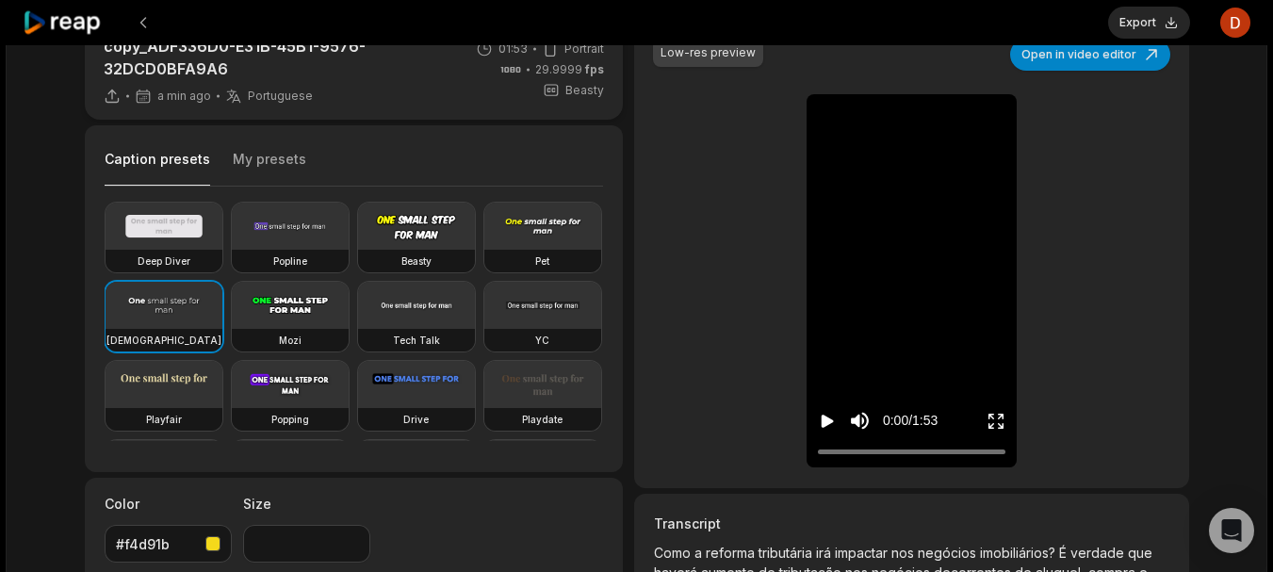
click at [820, 424] on icon "Play video" at bounding box center [827, 421] width 19 height 19
click at [820, 424] on icon "Pause video" at bounding box center [827, 421] width 19 height 19
click at [820, 424] on icon "Play video" at bounding box center [827, 421] width 19 height 19
click at [821, 423] on icon "Pause video" at bounding box center [827, 421] width 19 height 19
click at [821, 423] on icon "Play video" at bounding box center [827, 420] width 12 height 13
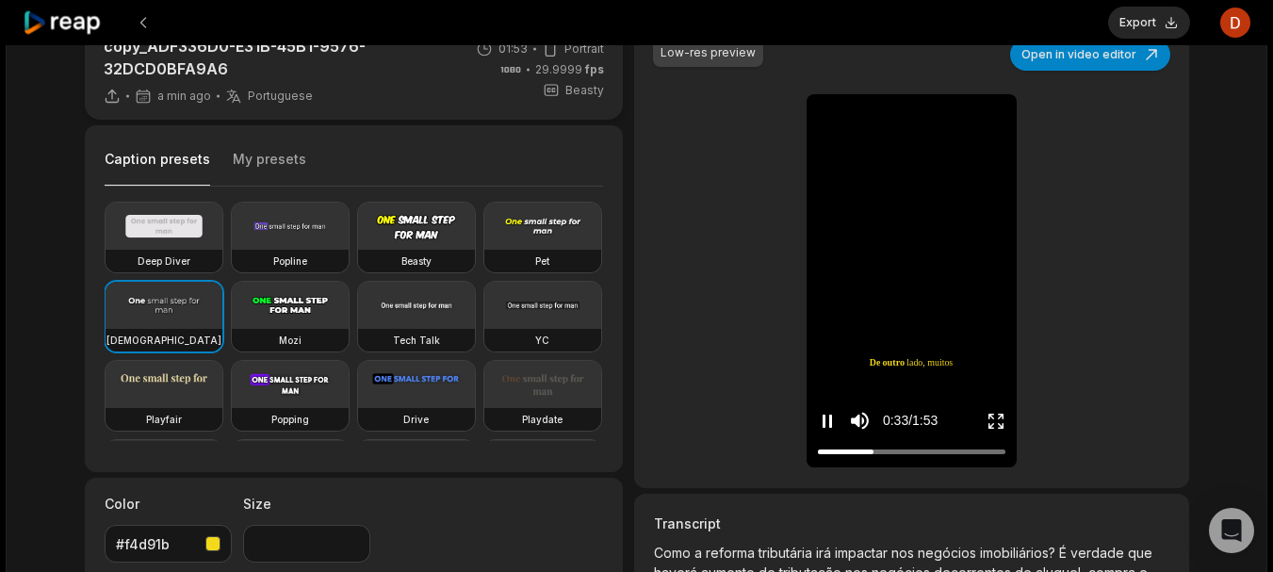
click at [821, 423] on icon "Pause video" at bounding box center [827, 421] width 19 height 19
click at [1109, 117] on div "Low-res preview Open in video editor Como a reforma tributária irá impactar nos…" at bounding box center [911, 254] width 554 height 468
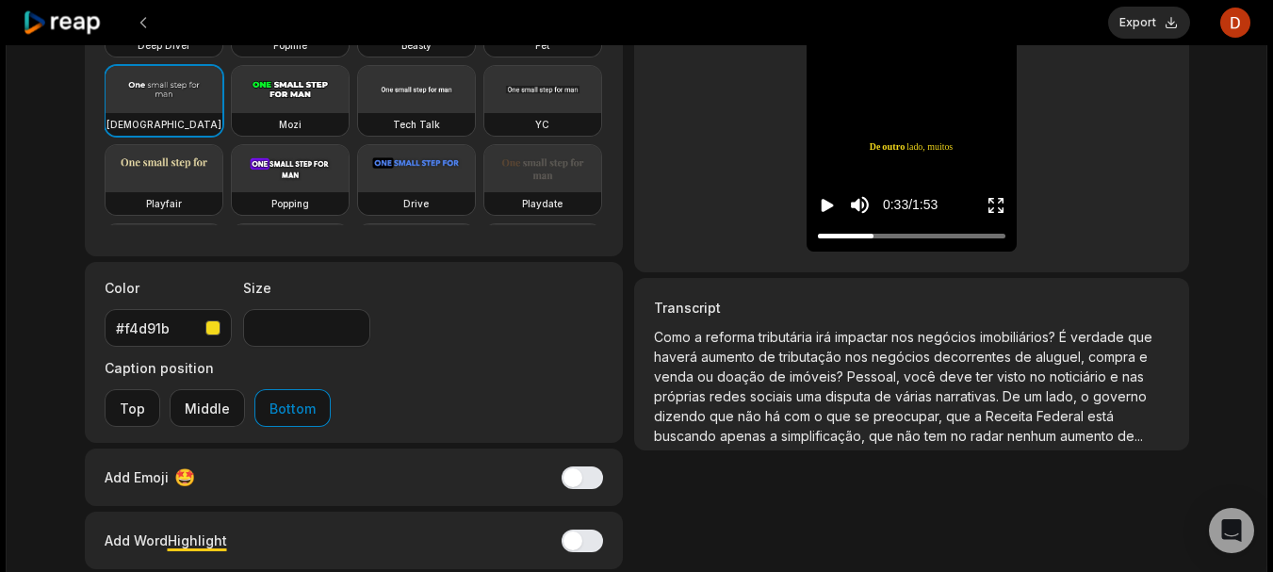
scroll to position [329, 0]
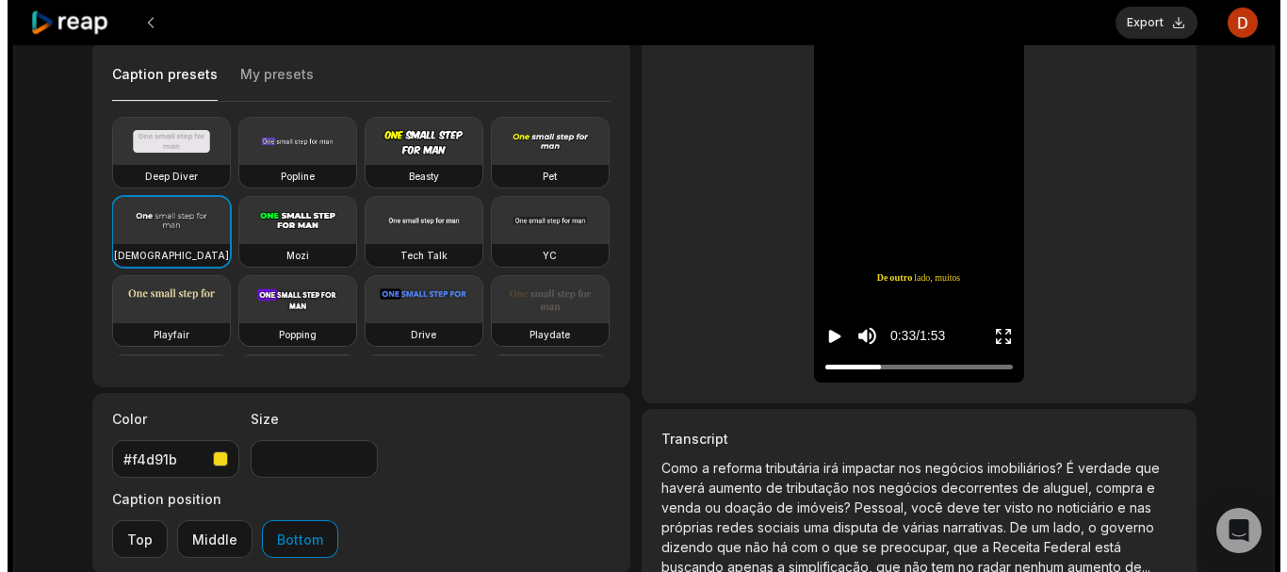
scroll to position [0, 0]
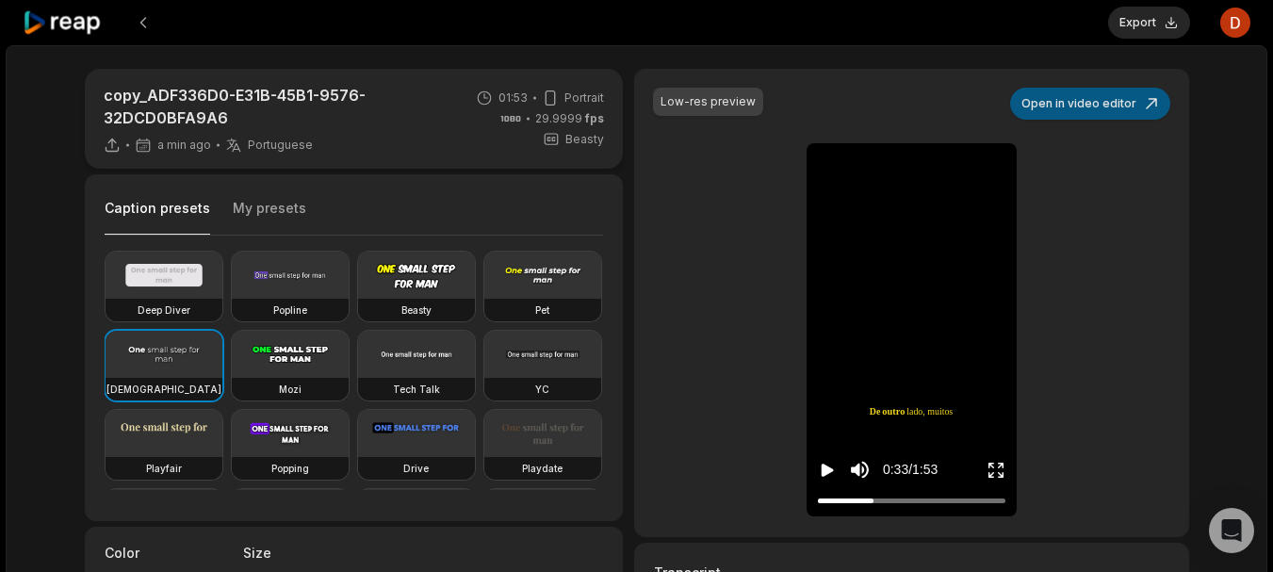
click at [1075, 112] on button "Open in video editor" at bounding box center [1090, 104] width 160 height 32
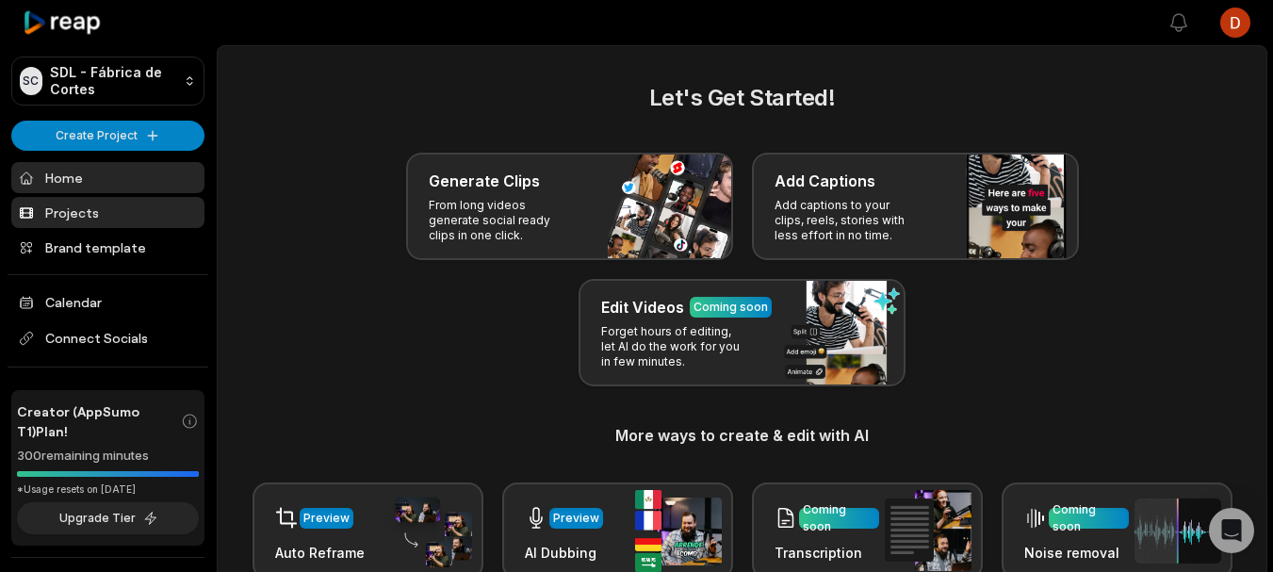
drag, startPoint x: 0, startPoint y: 0, endPoint x: 137, endPoint y: 199, distance: 241.1
click at [137, 199] on link "Projects" at bounding box center [107, 212] width 193 height 31
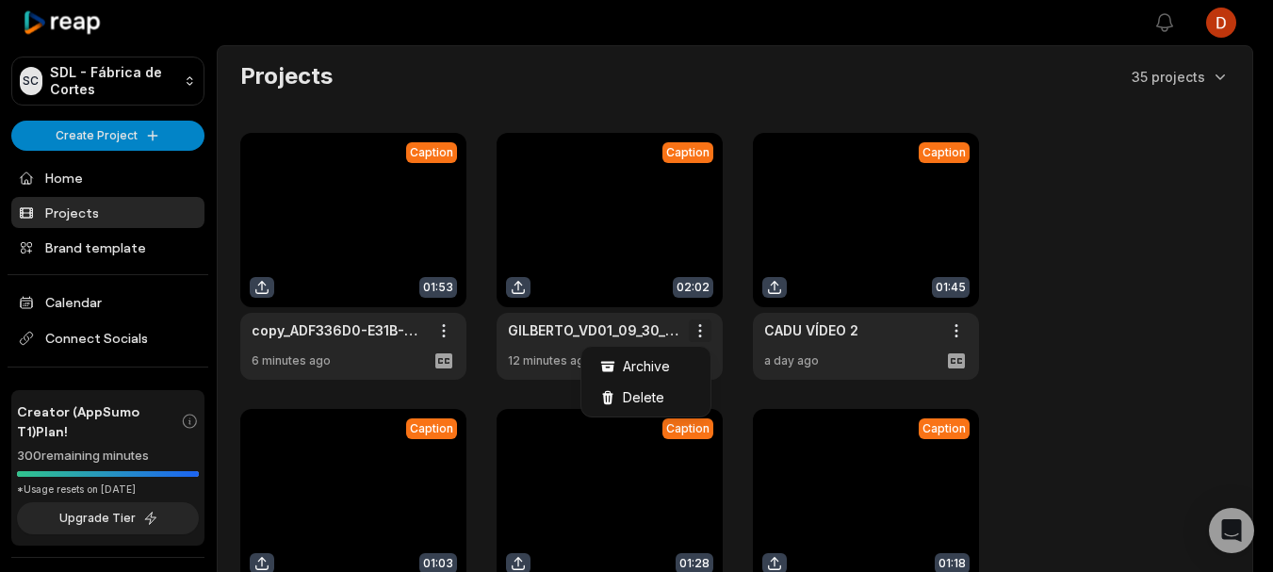
click at [697, 329] on html "SC SDL - Fábrica de Cortes Create Project Home Projects Brand template Calendar…" at bounding box center [636, 286] width 1273 height 572
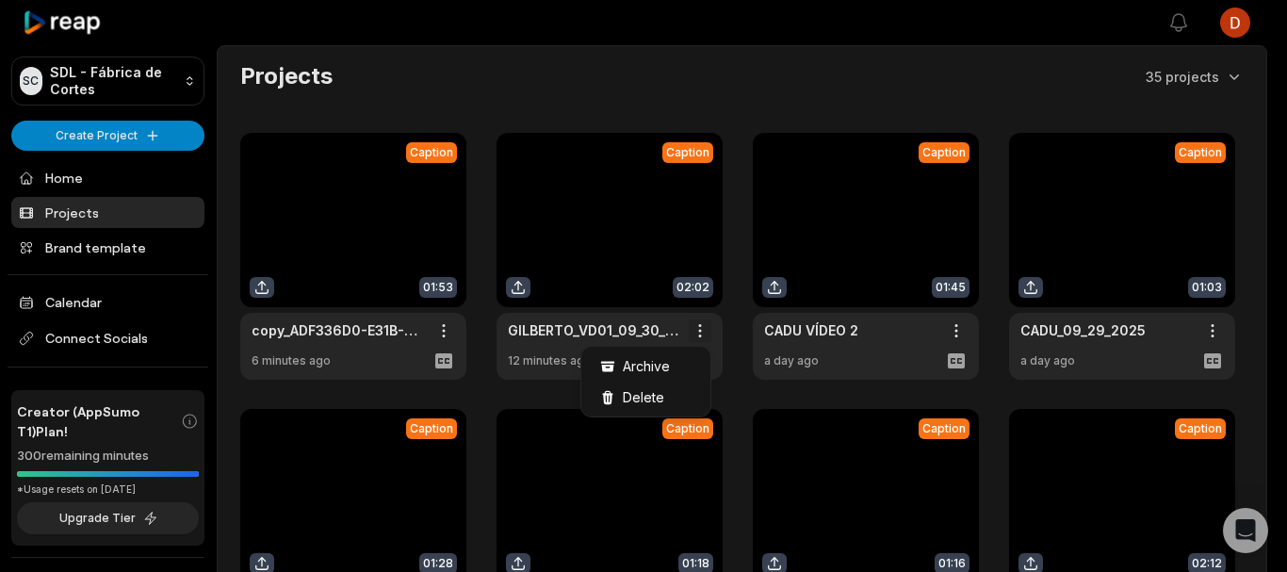
click at [697, 329] on html "SC SDL - Fábrica de Cortes Create Project Home Projects Brand template Calendar…" at bounding box center [643, 286] width 1287 height 572
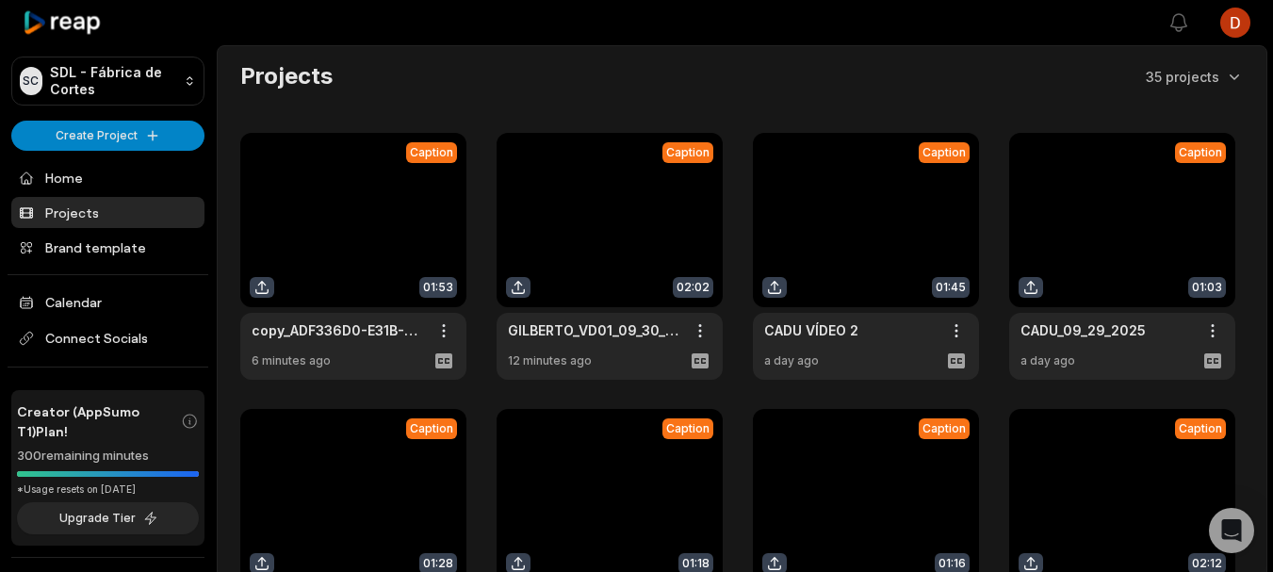
click at [589, 238] on link at bounding box center [609, 256] width 226 height 247
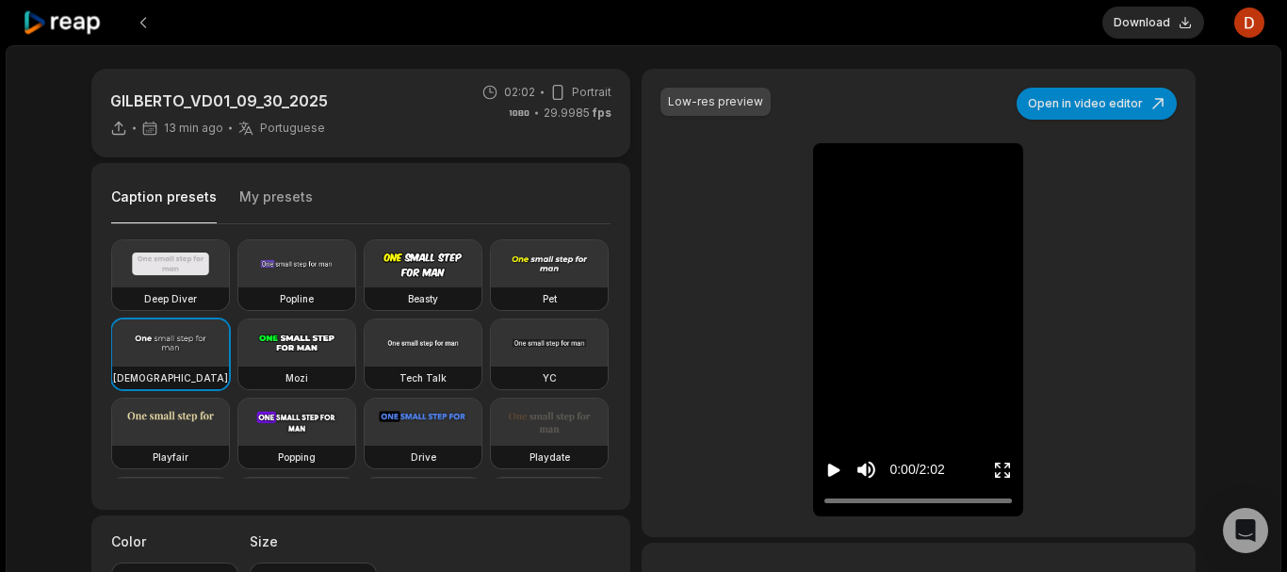
type input "**"
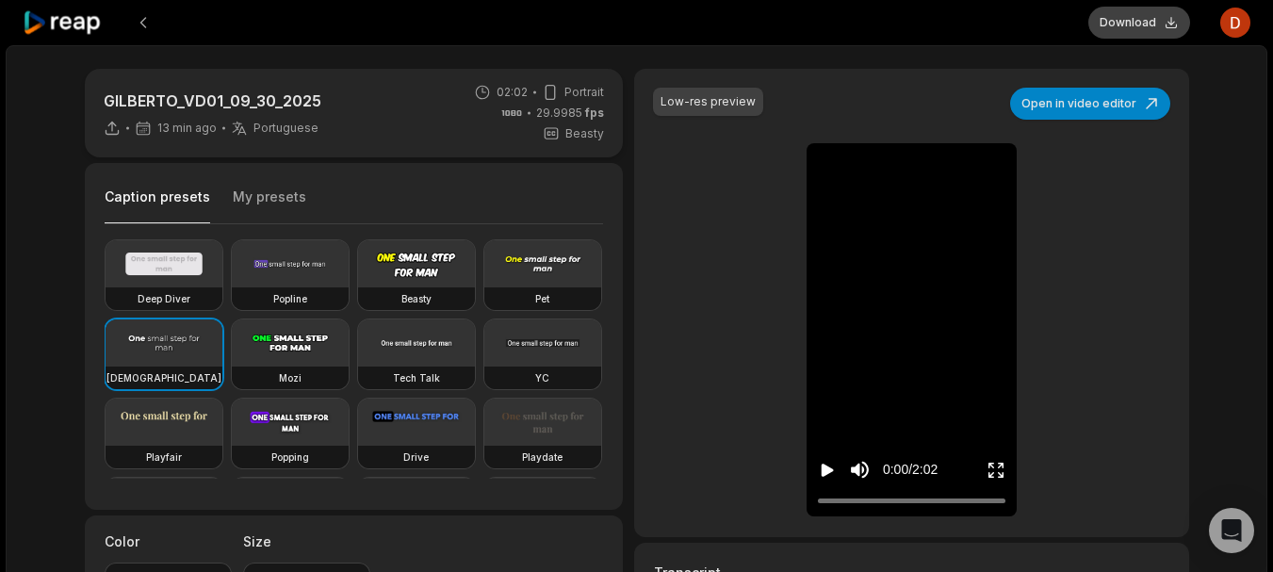
click at [1135, 17] on button "Download" at bounding box center [1139, 23] width 102 height 32
click at [138, 25] on button at bounding box center [143, 23] width 34 height 34
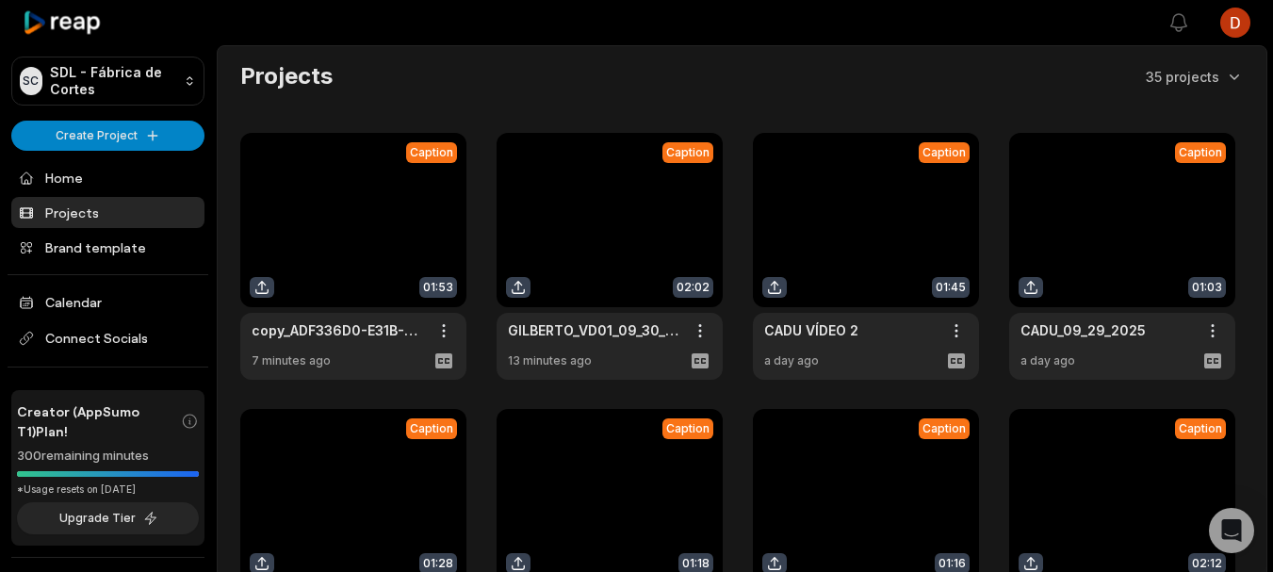
click at [282, 249] on link at bounding box center [353, 256] width 226 height 247
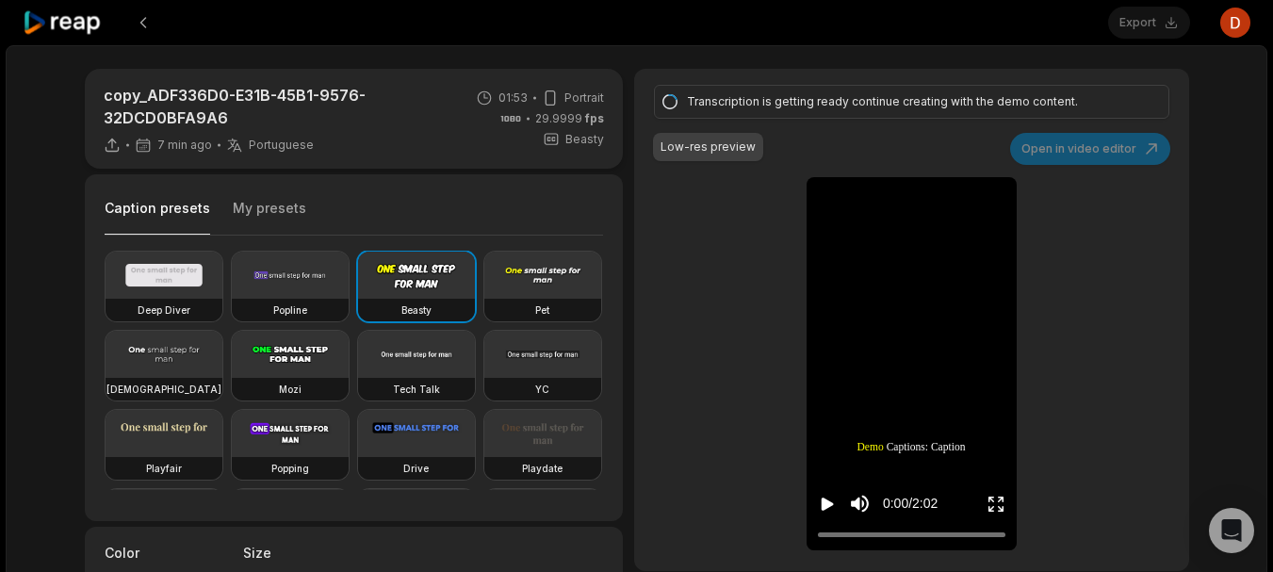
type input "**"
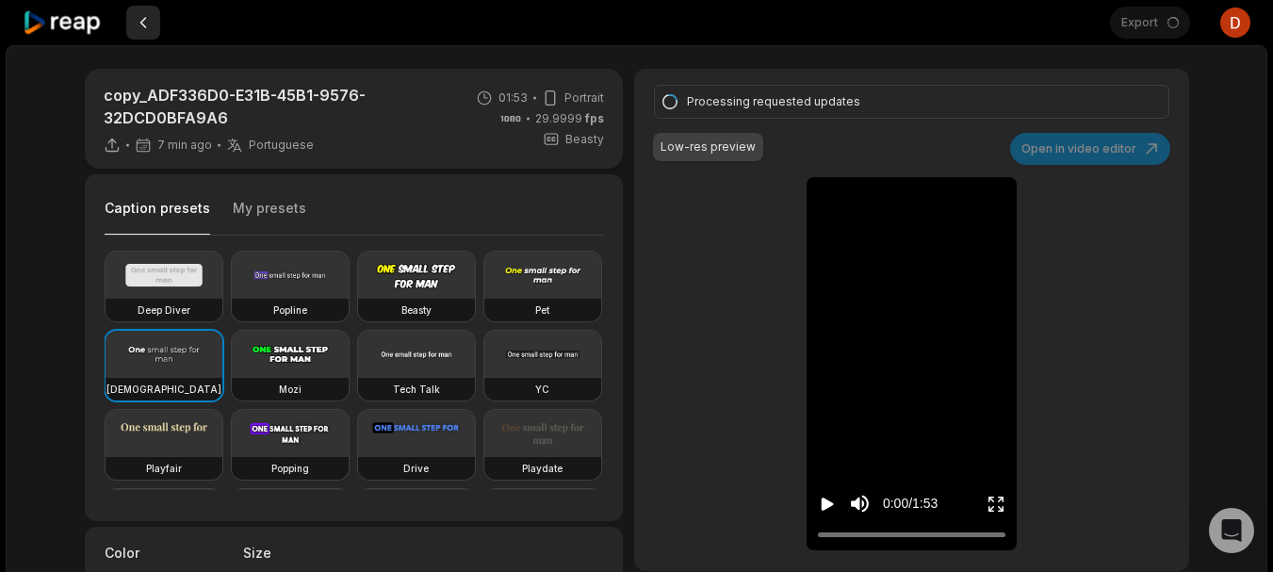
click at [128, 26] on button at bounding box center [143, 23] width 34 height 34
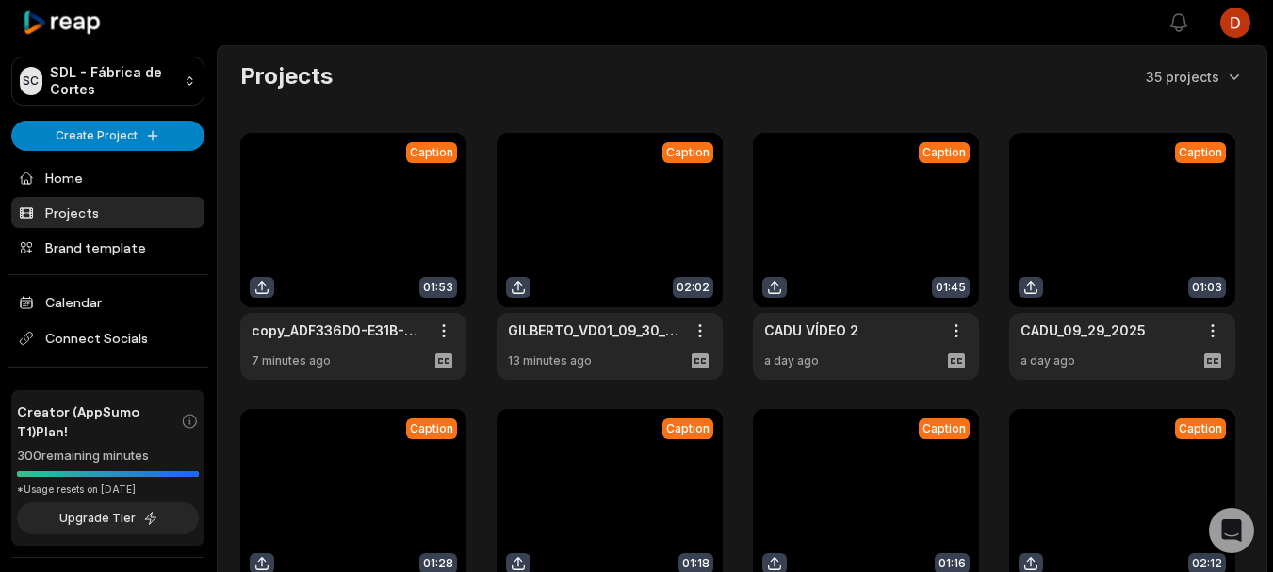
click at [684, 145] on link at bounding box center [609, 256] width 226 height 247
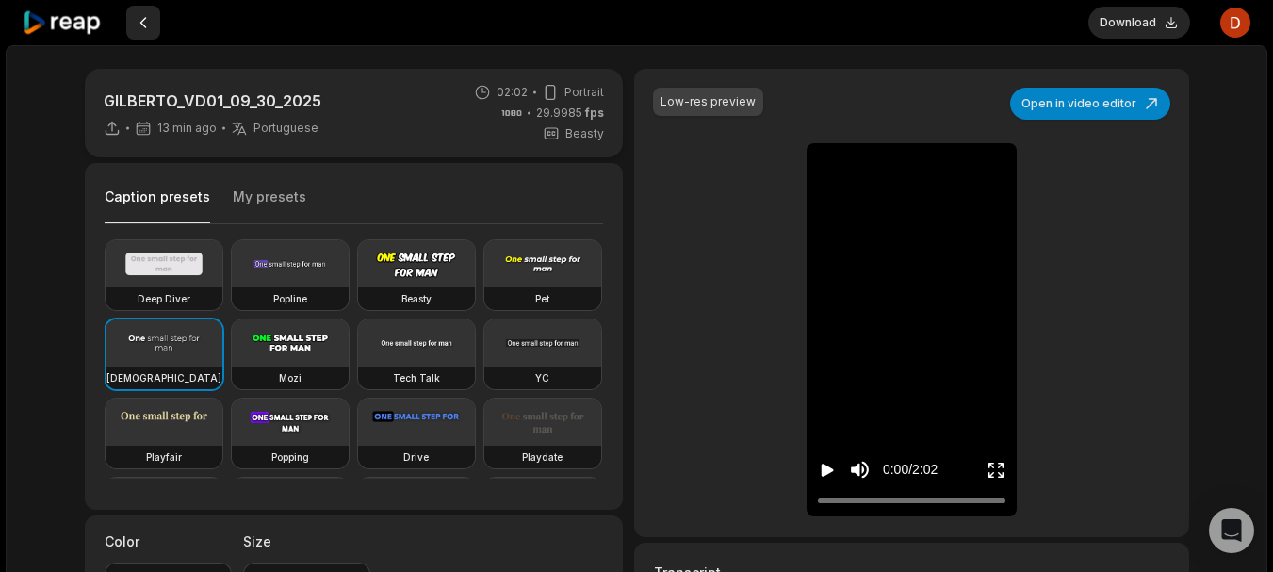
click at [141, 27] on button at bounding box center [143, 23] width 34 height 34
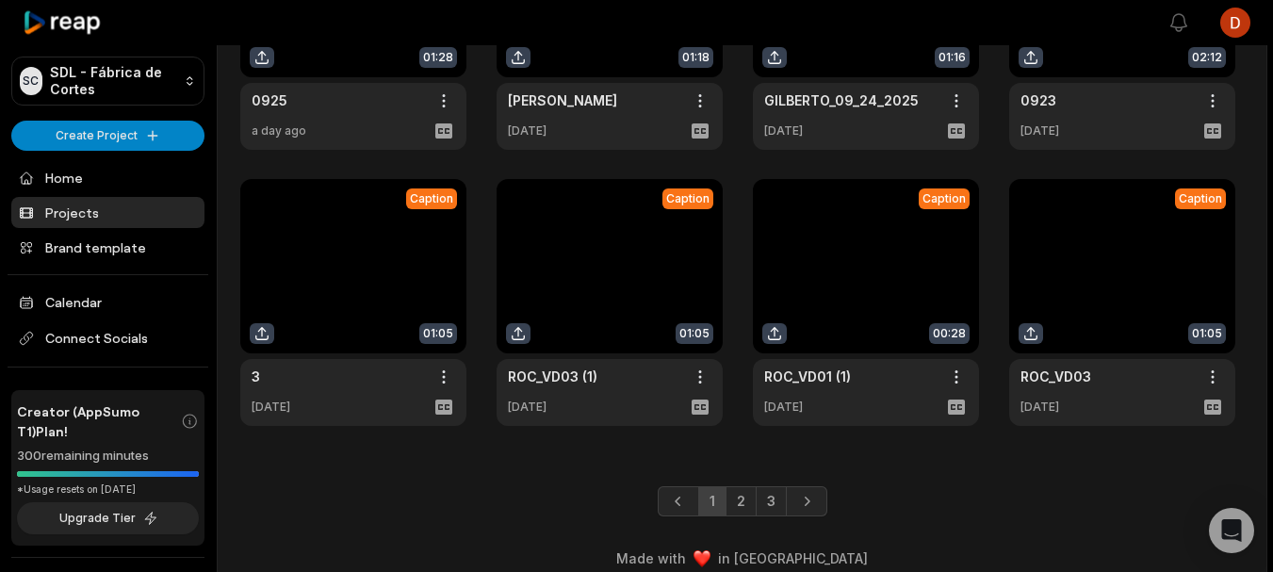
scroll to position [526, 0]
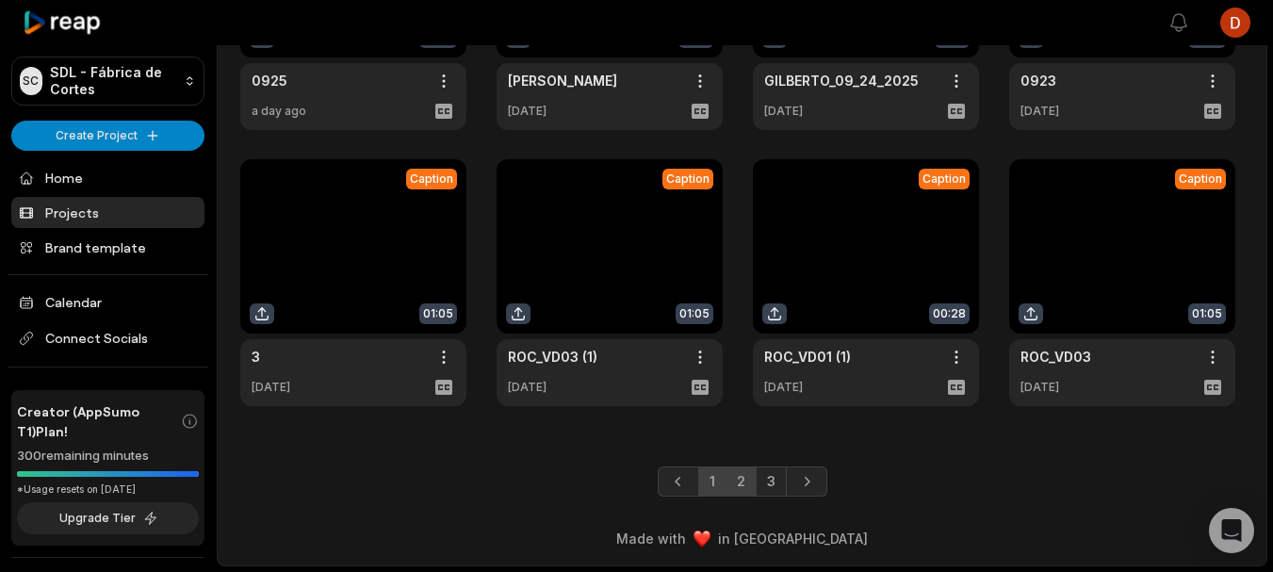
click at [742, 473] on link "2" at bounding box center [740, 481] width 31 height 30
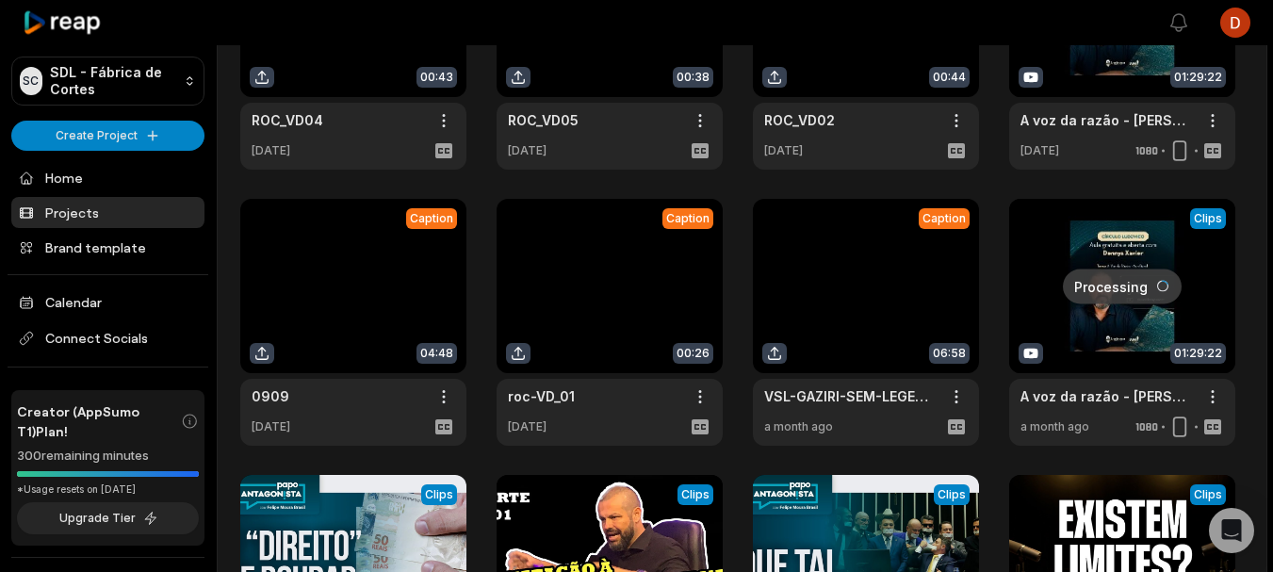
scroll to position [0, 0]
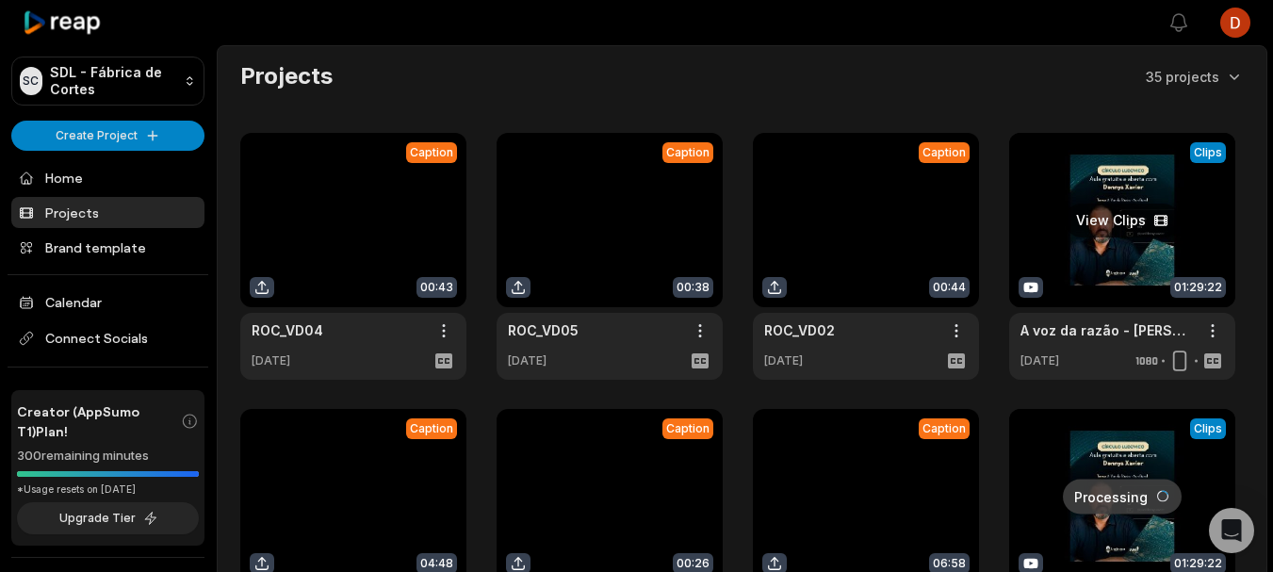
click at [1129, 263] on link at bounding box center [1122, 256] width 226 height 247
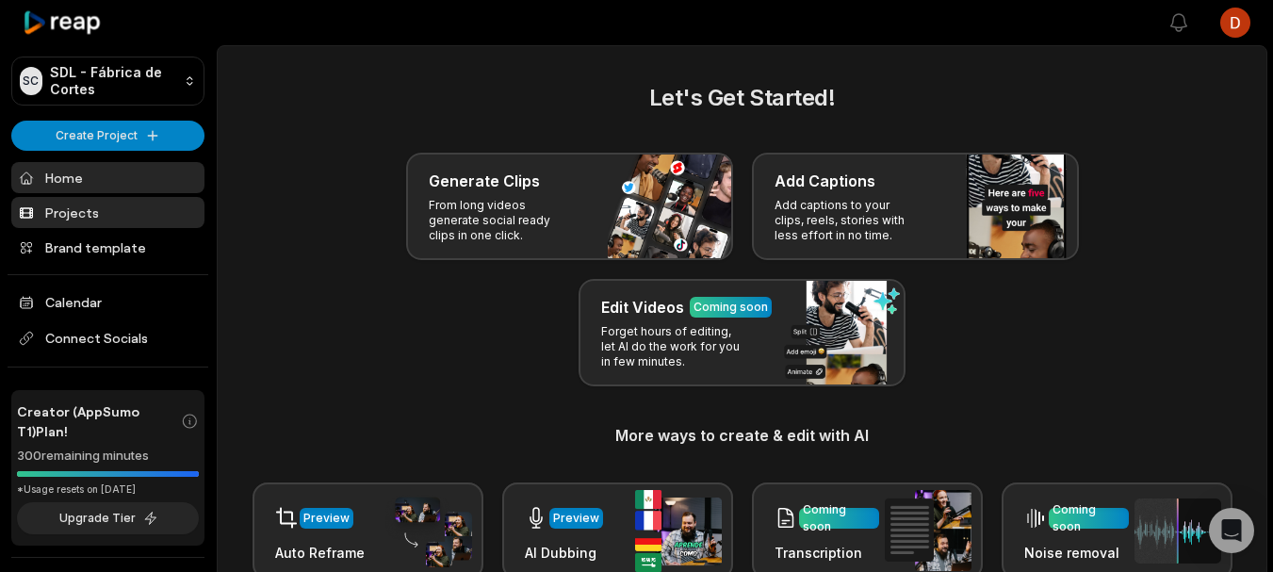
click at [93, 199] on link "Projects" at bounding box center [107, 212] width 193 height 31
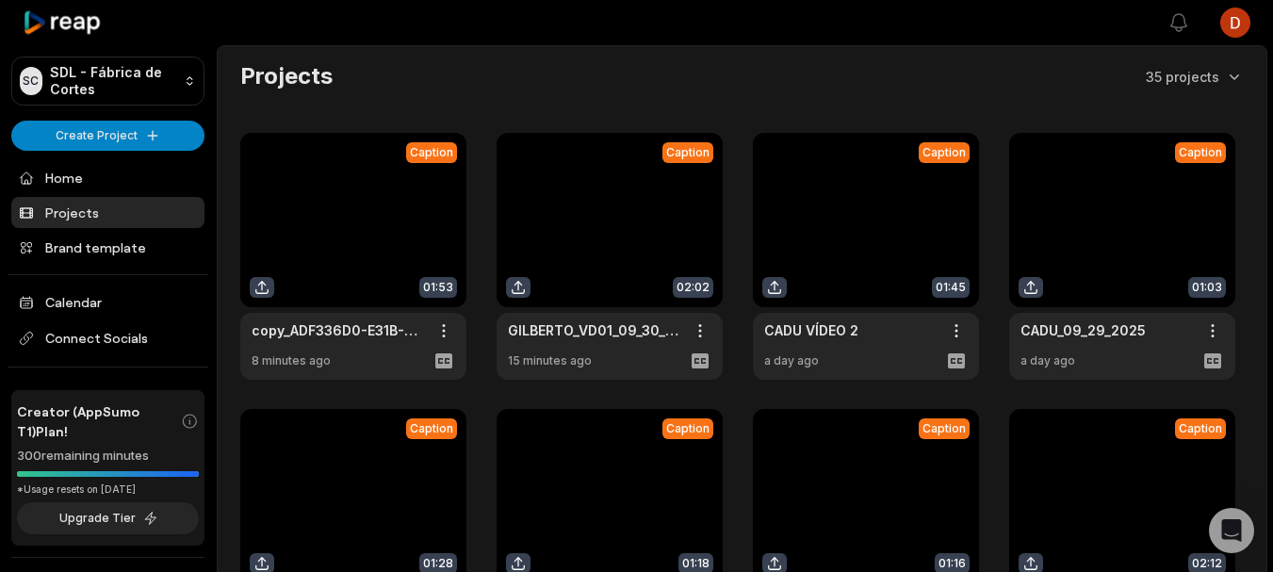
click at [319, 237] on link at bounding box center [353, 256] width 226 height 247
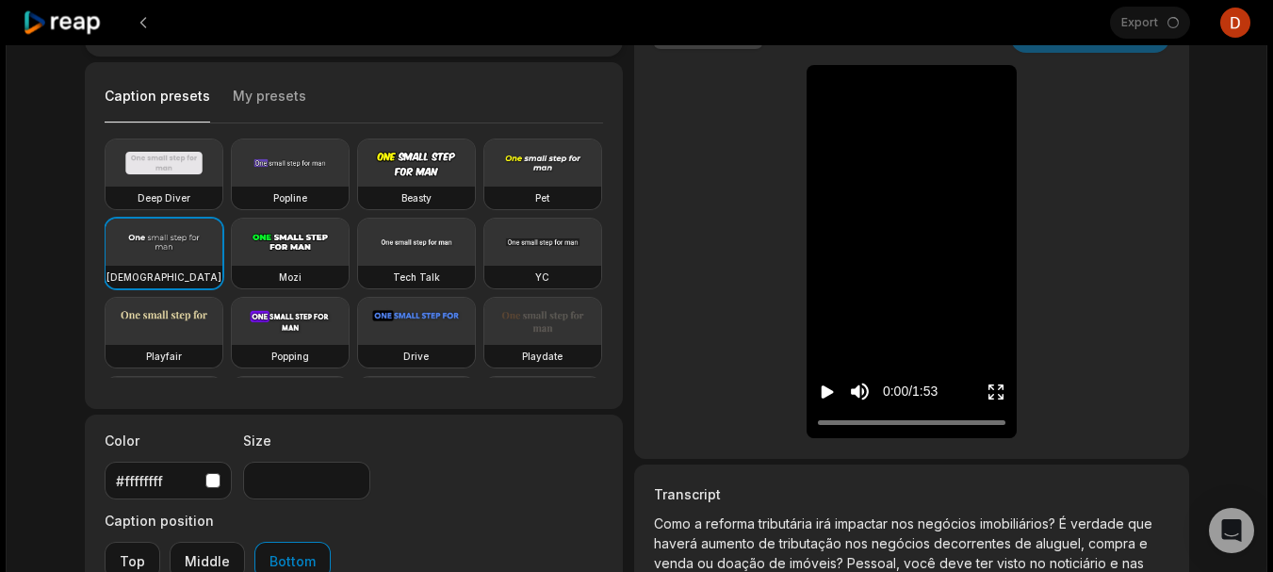
scroll to position [138, 0]
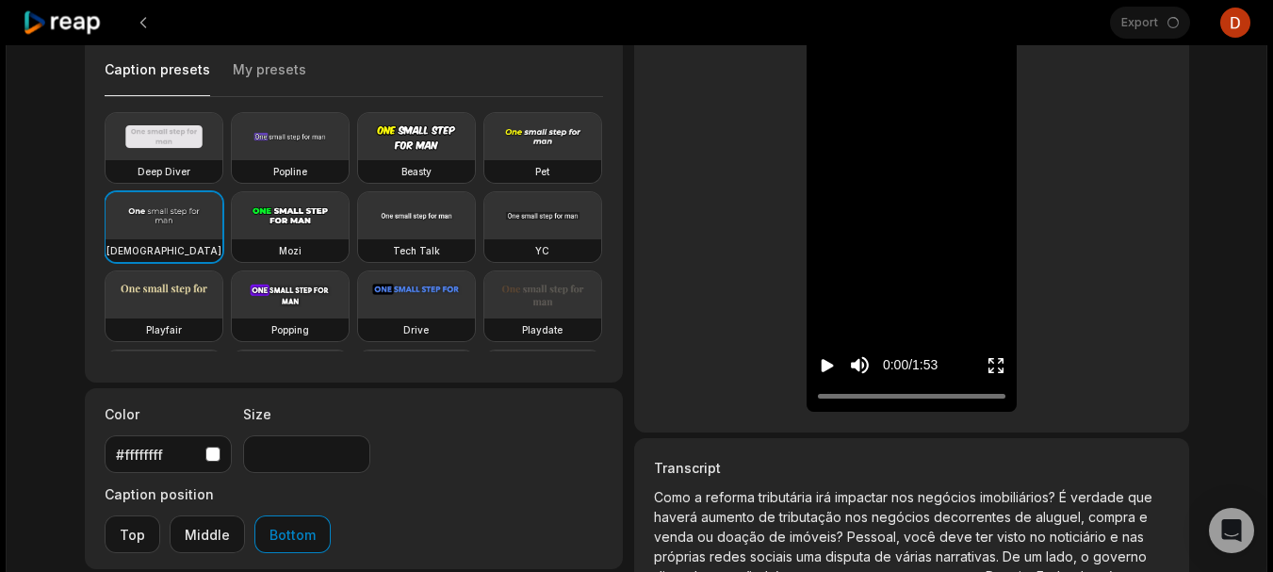
click at [217, 453] on div "button" at bounding box center [212, 453] width 15 height 15
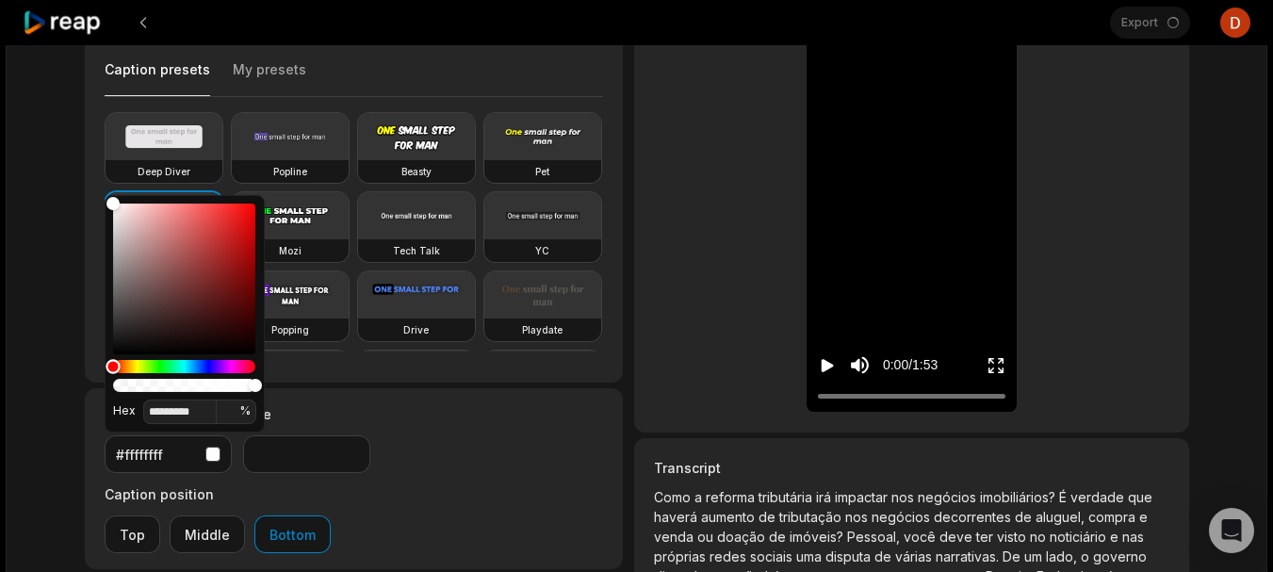
click at [138, 365] on div "Hue" at bounding box center [184, 366] width 142 height 13
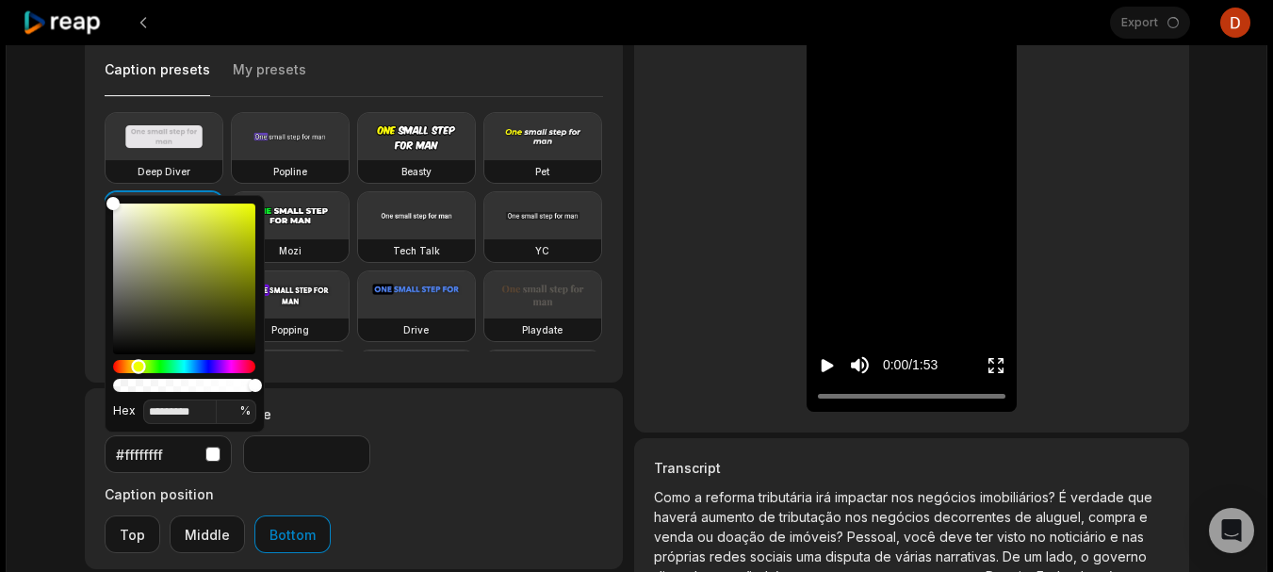
click at [133, 370] on div "Hue" at bounding box center [138, 366] width 14 height 14
click at [136, 370] on div "Hue" at bounding box center [135, 366] width 14 height 14
click at [239, 213] on div "Color" at bounding box center [184, 278] width 142 height 151
type input "*******"
click at [75, 233] on div "copy_ADF336D0-E31B-45B1-9576-32DCD0BFA9A6 11 min ago Portuguese pt 01:53 Portra…" at bounding box center [637, 334] width 1142 height 808
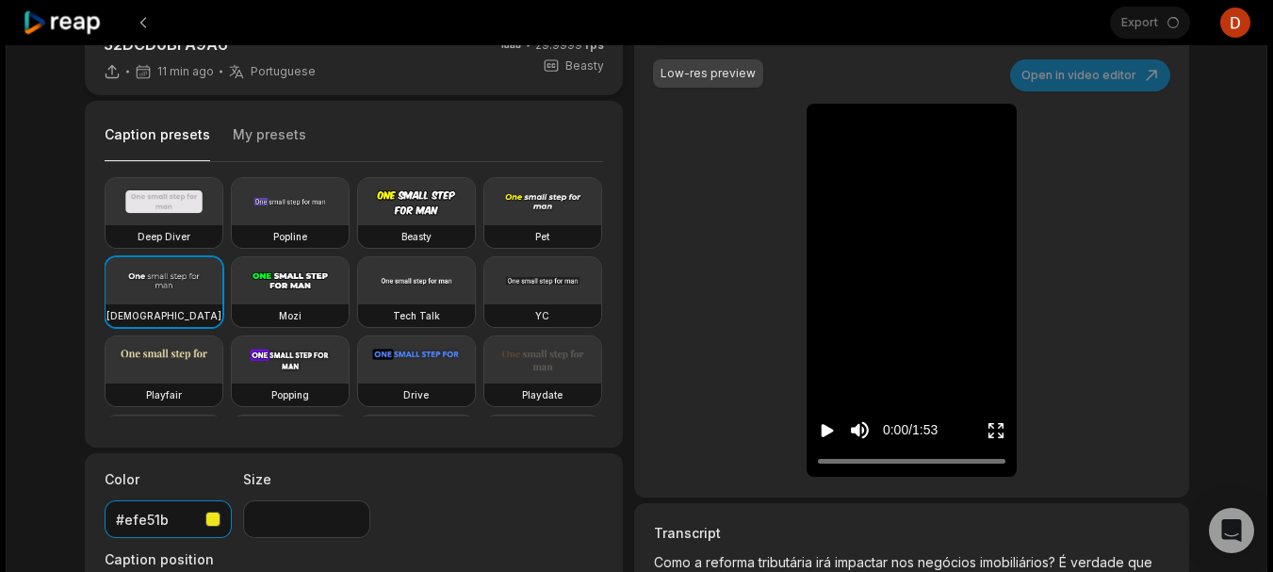
scroll to position [0, 0]
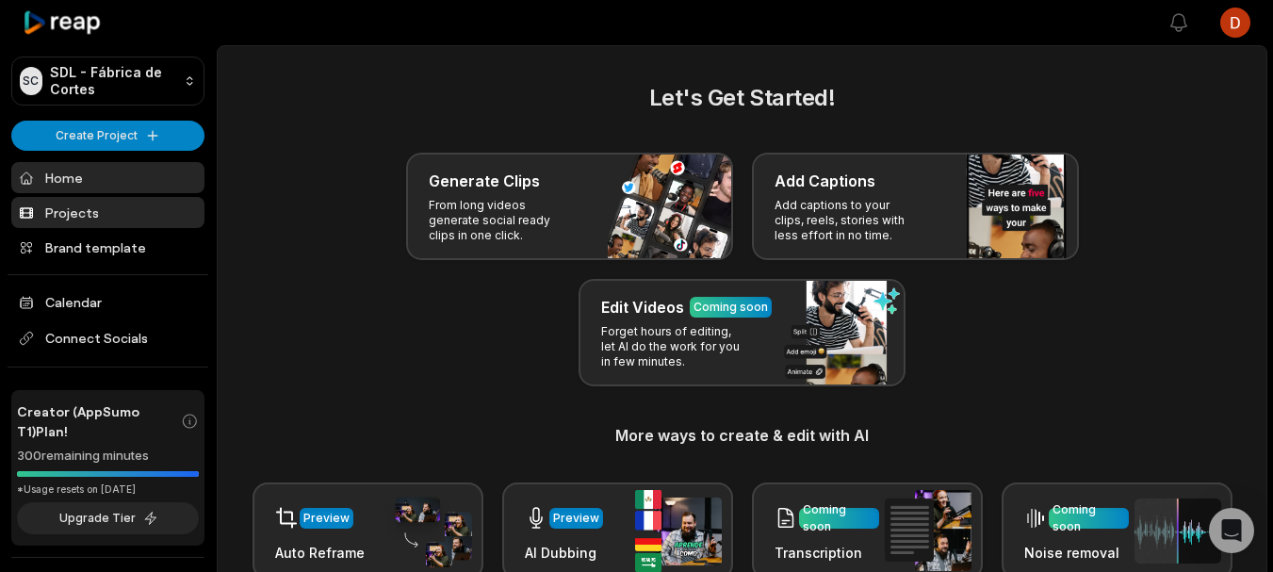
click at [133, 218] on link "Projects" at bounding box center [107, 212] width 193 height 31
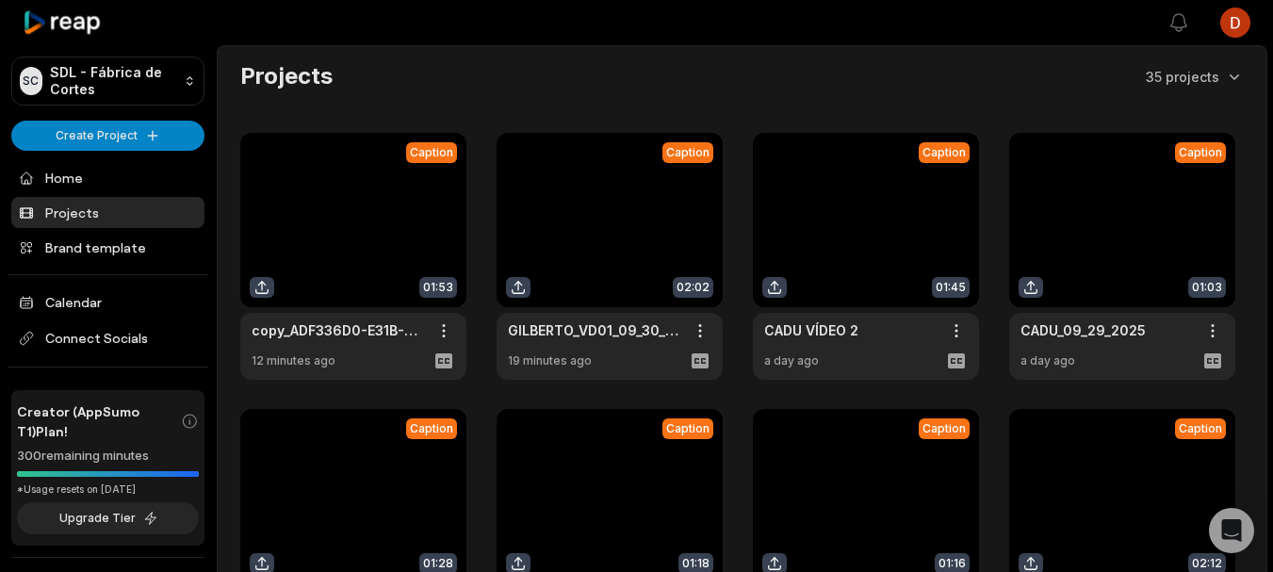
click at [381, 193] on link at bounding box center [353, 256] width 226 height 247
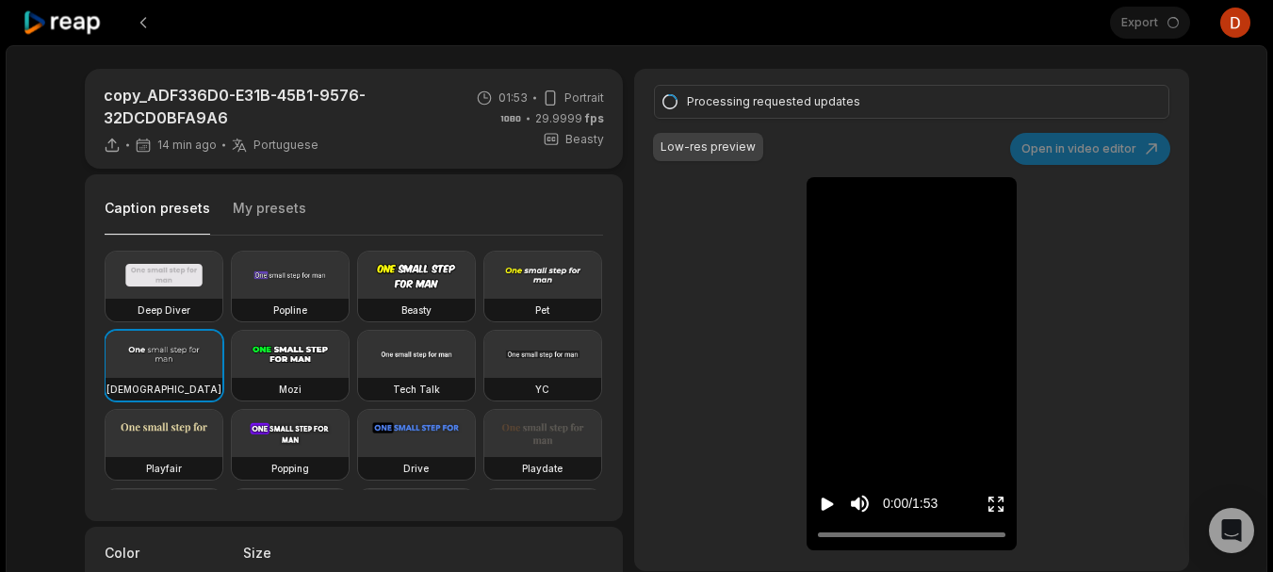
click at [109, 142] on icon at bounding box center [111, 143] width 8 height 10
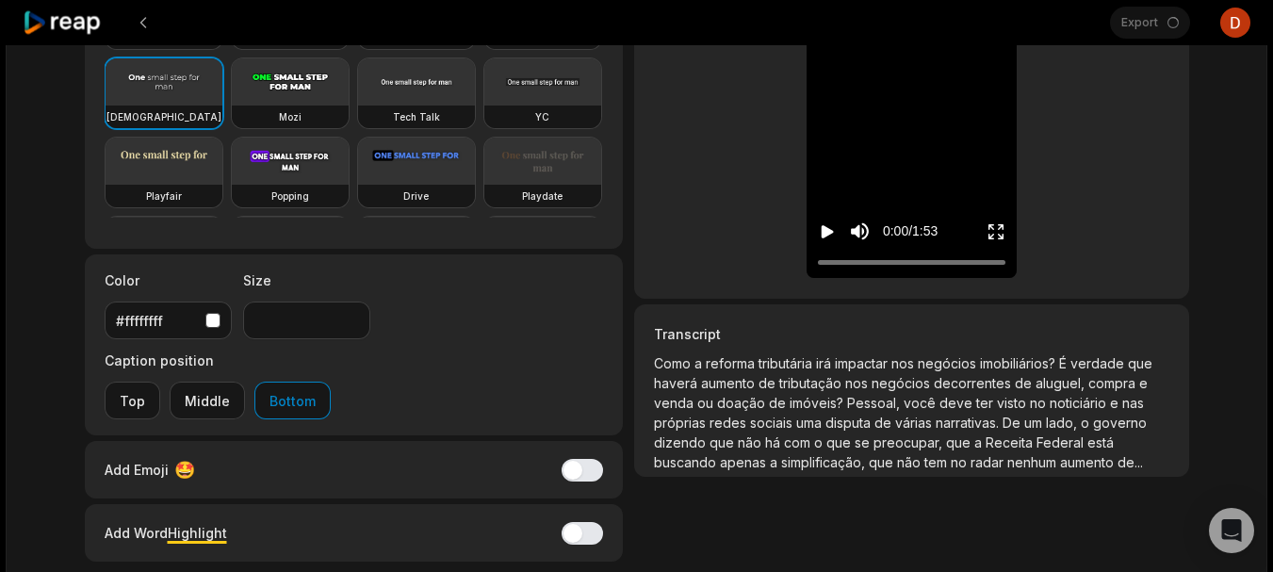
scroll to position [276, 0]
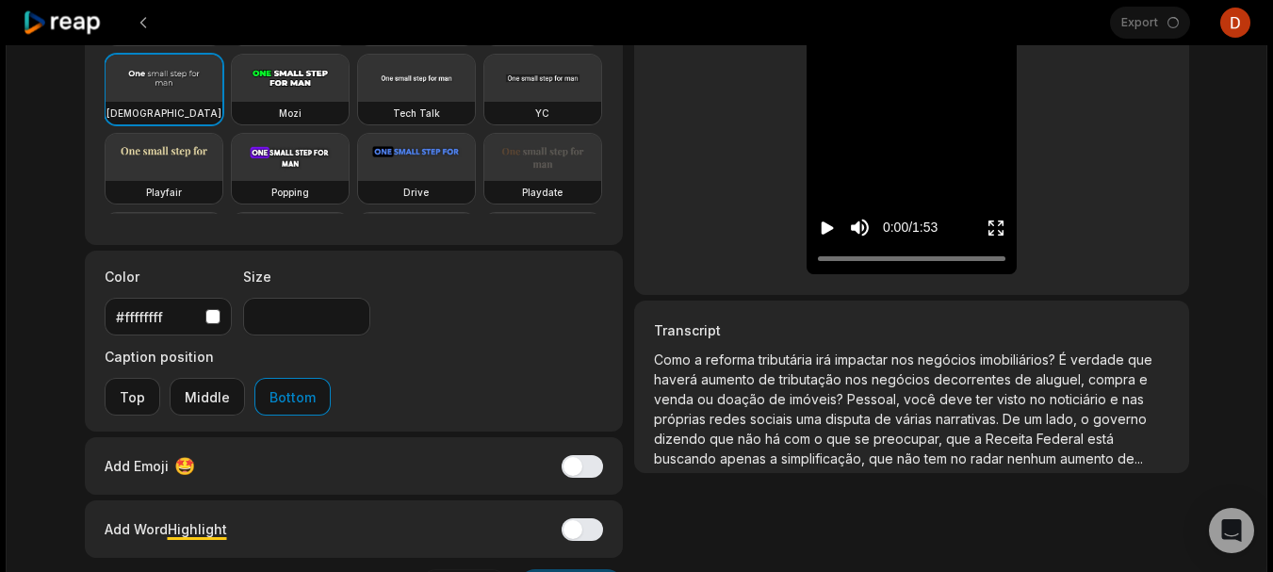
click at [204, 324] on div "#ffffffff" at bounding box center [168, 317] width 105 height 20
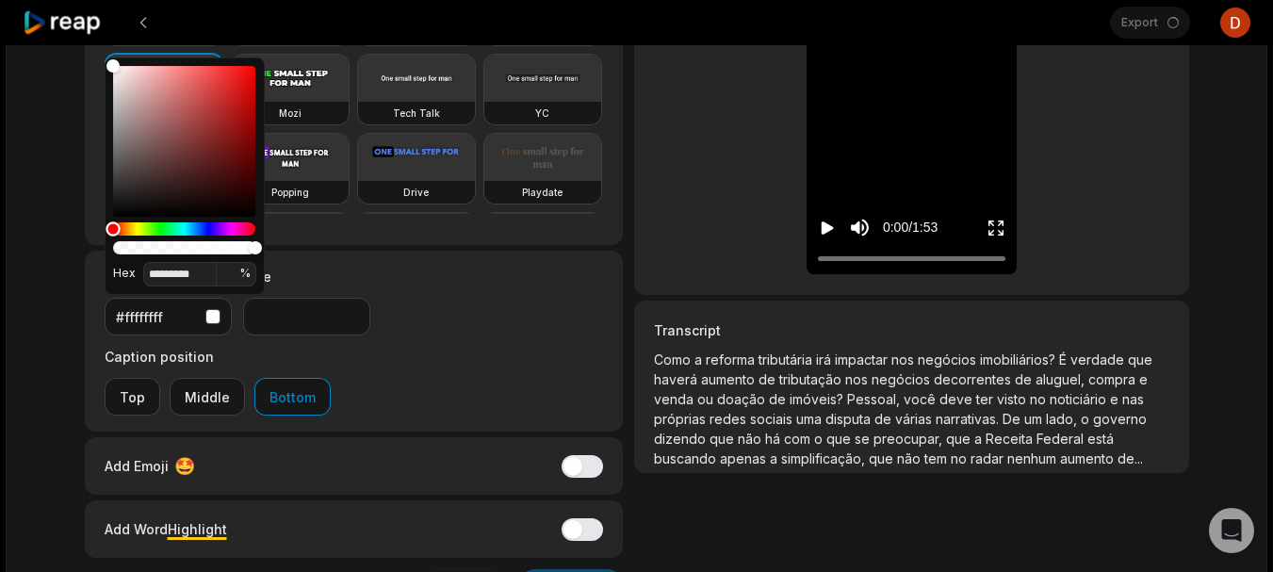
click at [135, 228] on div "Hue" at bounding box center [184, 228] width 142 height 13
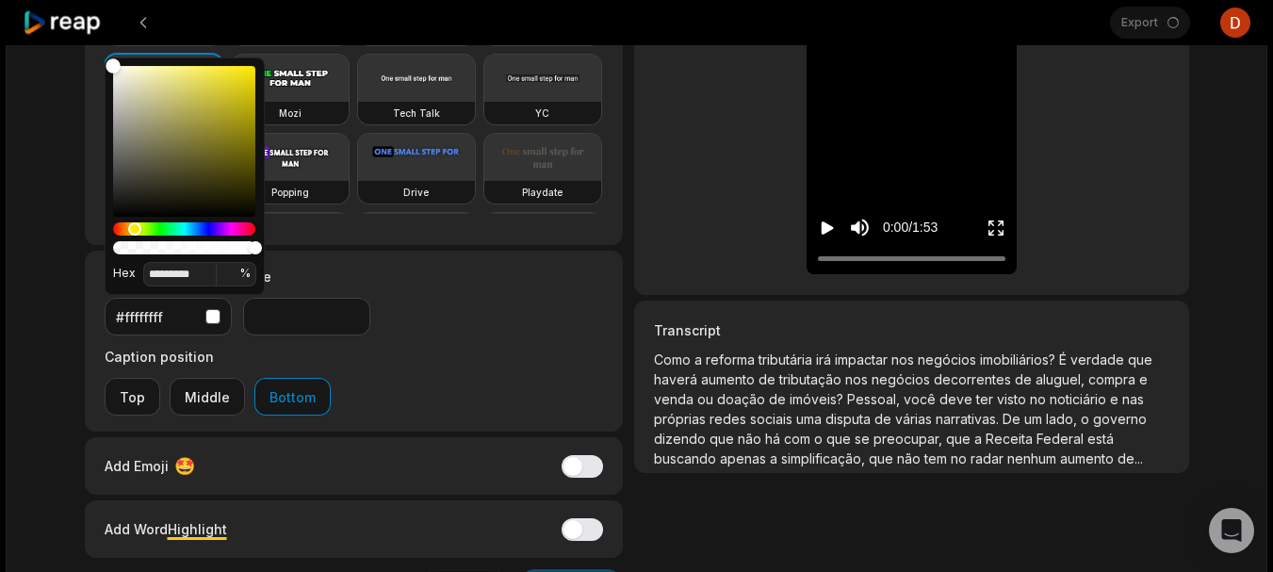
type input "*******"
click at [242, 74] on div "Color" at bounding box center [184, 141] width 142 height 151
click at [22, 199] on div "copy_ADF336D0-E31B-45B1-9576-32DCD0BFA9A6 14 min ago Portuguese pt 01:53 Portra…" at bounding box center [636, 234] width 1261 height 930
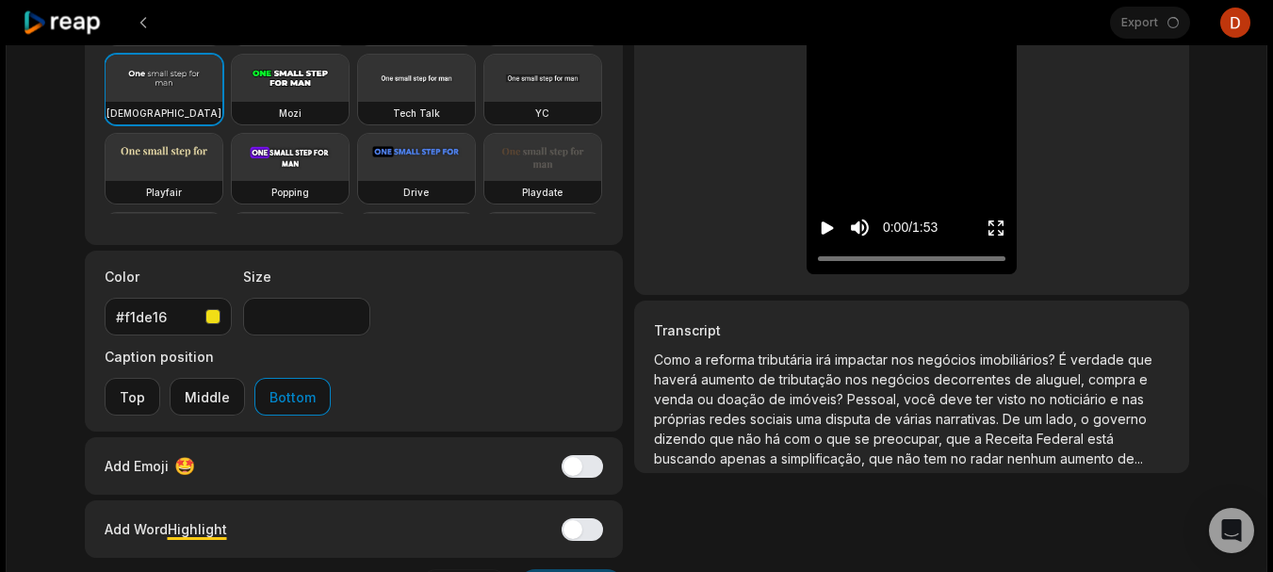
click at [820, 230] on icon "Play video" at bounding box center [827, 228] width 19 height 19
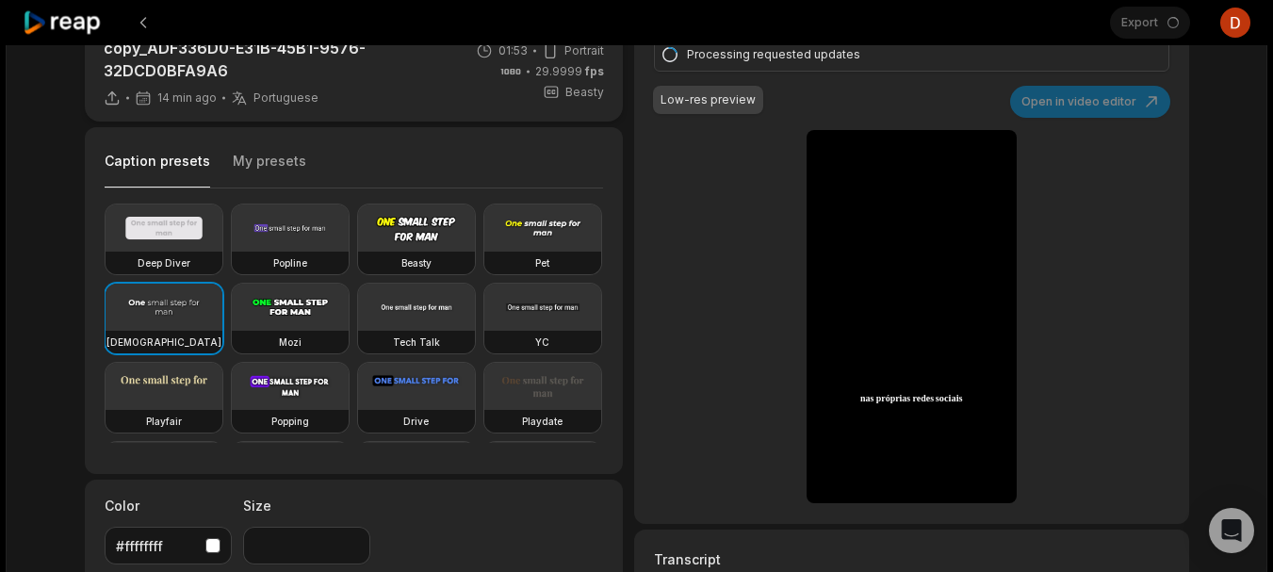
scroll to position [201, 0]
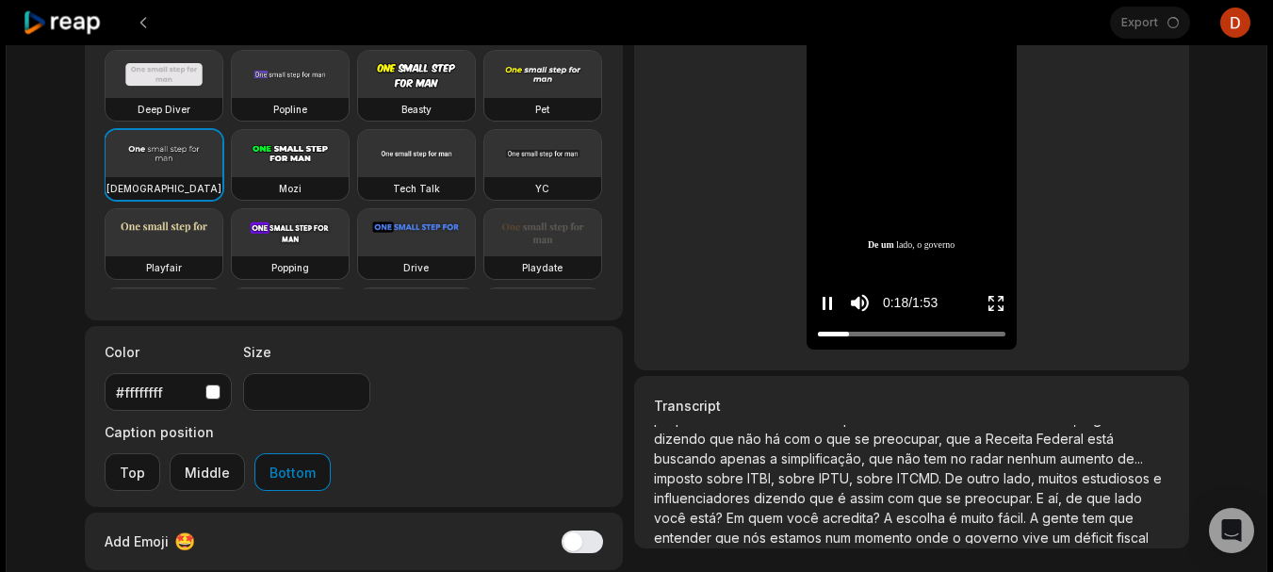
click at [824, 304] on icon "Pause video" at bounding box center [823, 303] width 3 height 13
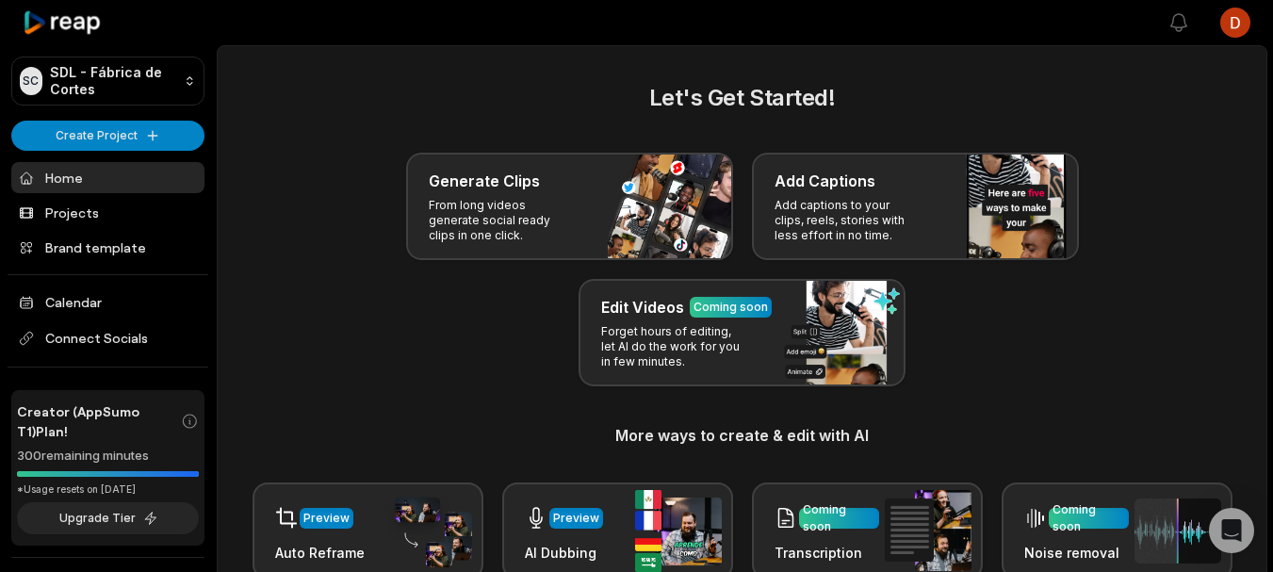
drag, startPoint x: 0, startPoint y: 0, endPoint x: 98, endPoint y: 190, distance: 214.0
click at [98, 190] on link "Home" at bounding box center [107, 177] width 193 height 31
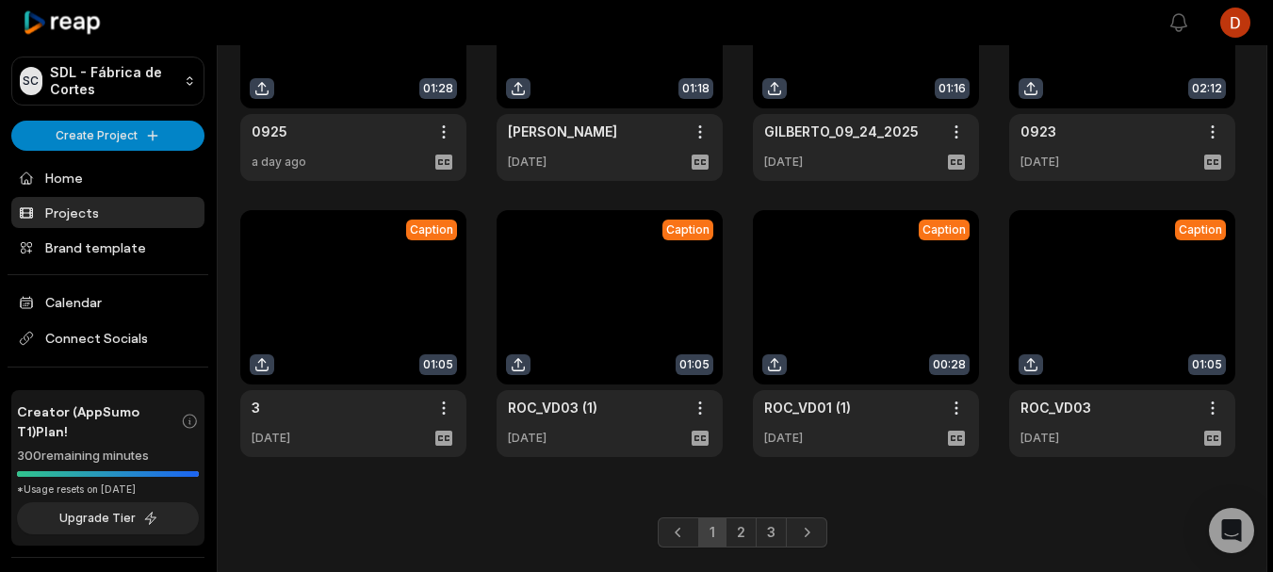
scroll to position [526, 0]
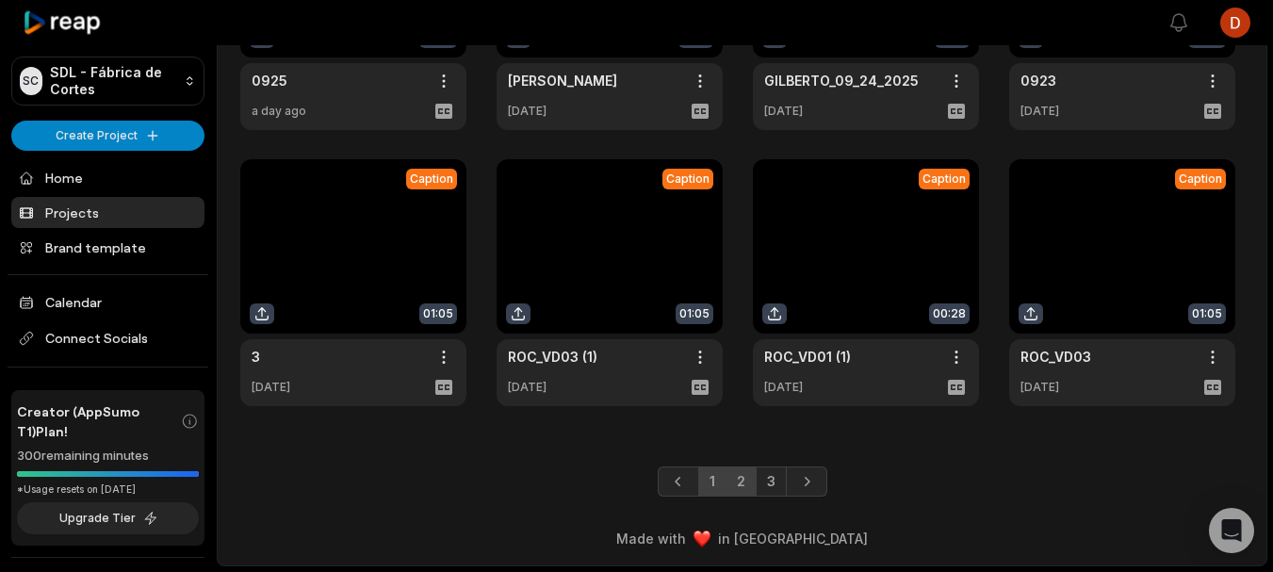
click at [747, 478] on link "2" at bounding box center [740, 481] width 31 height 30
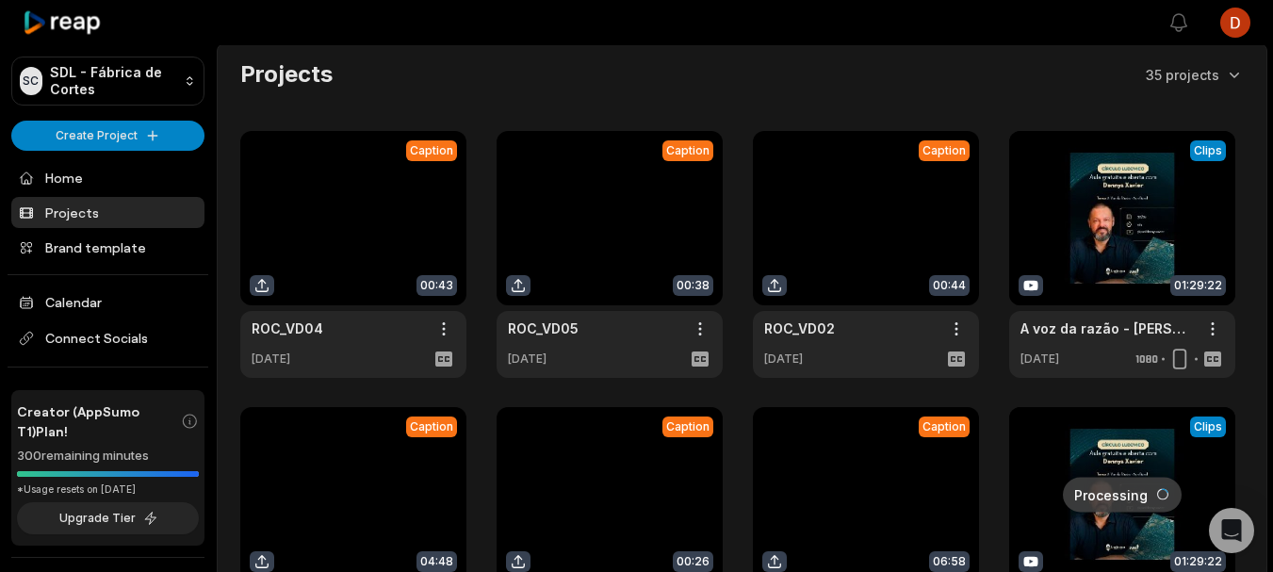
scroll to position [0, 0]
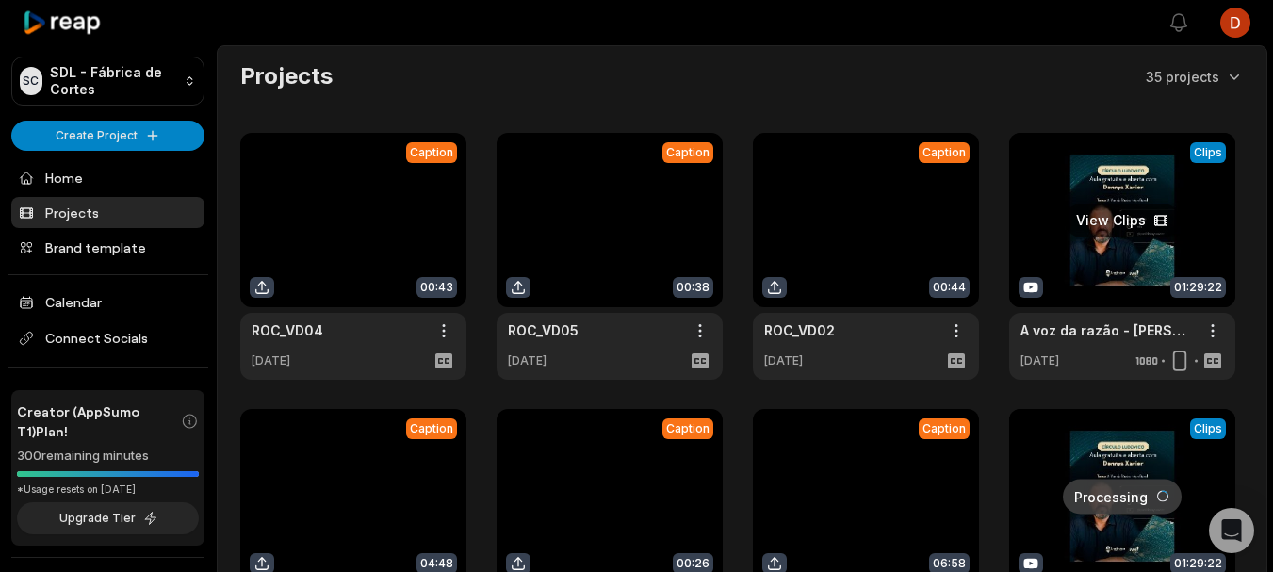
click at [1134, 251] on link at bounding box center [1122, 256] width 226 height 247
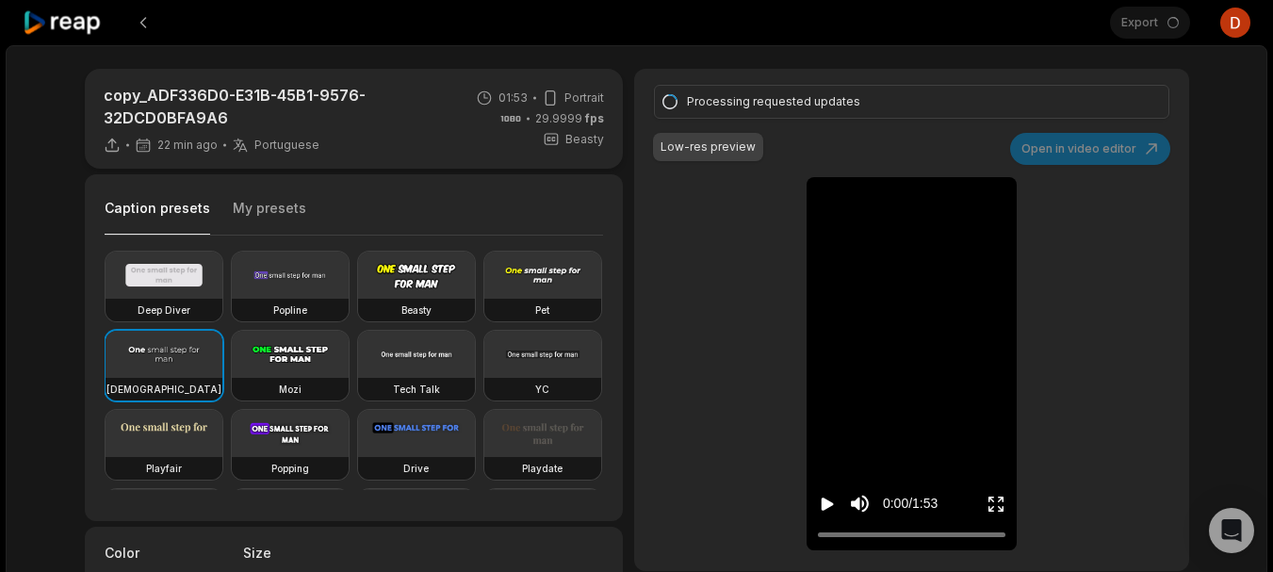
click at [94, 29] on icon at bounding box center [63, 22] width 80 height 25
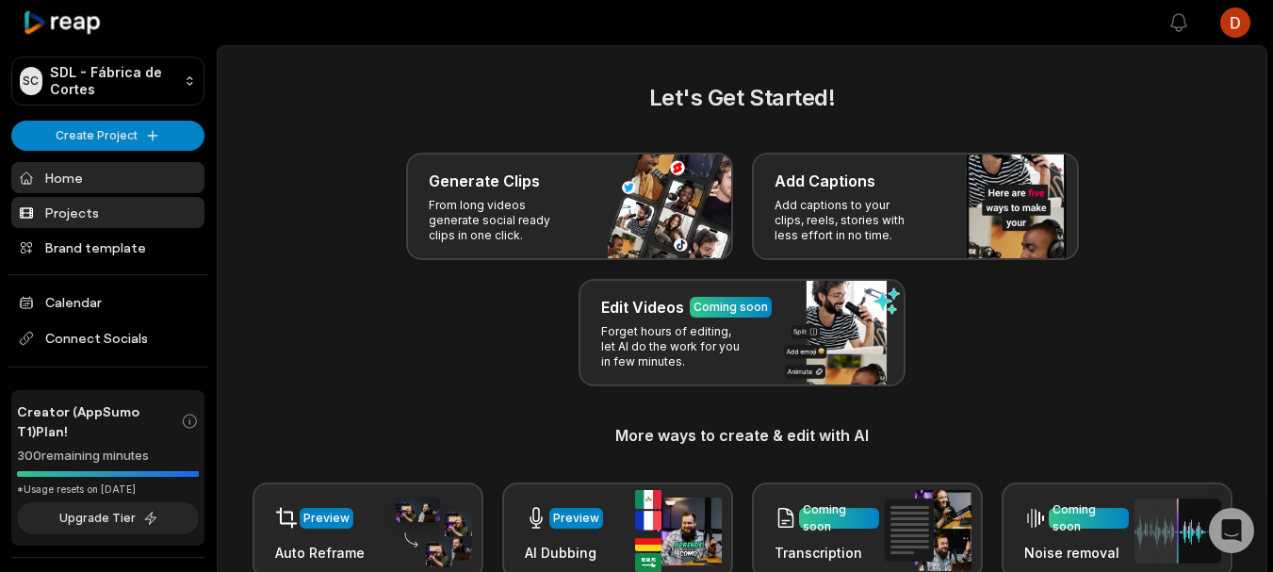
click at [92, 216] on link "Projects" at bounding box center [107, 212] width 193 height 31
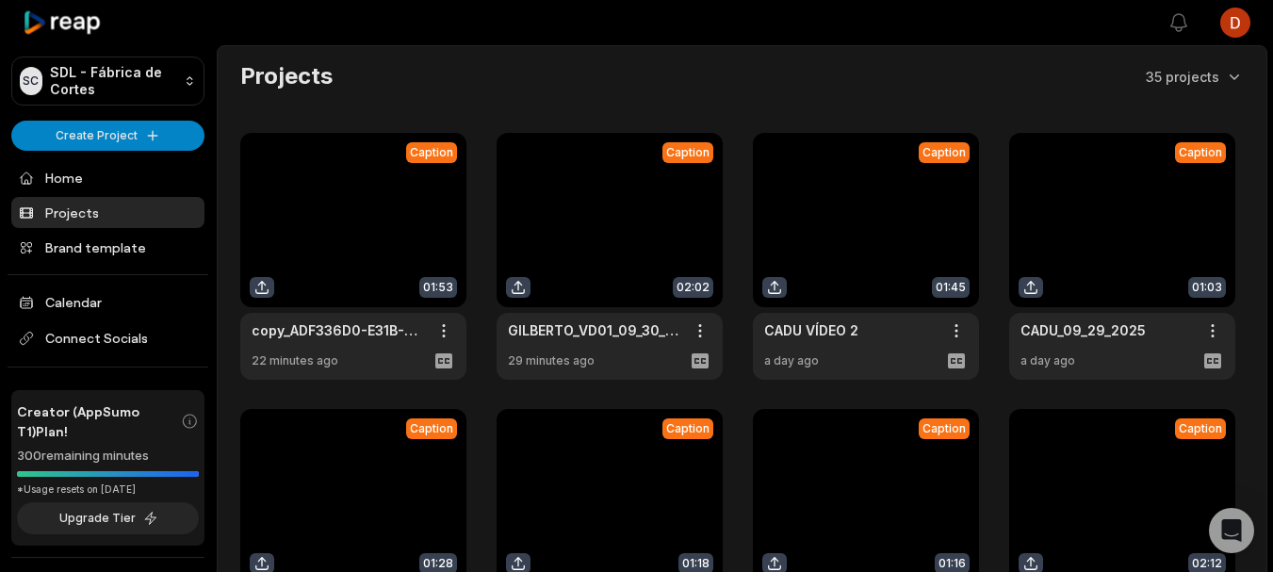
click at [345, 208] on link at bounding box center [353, 256] width 226 height 247
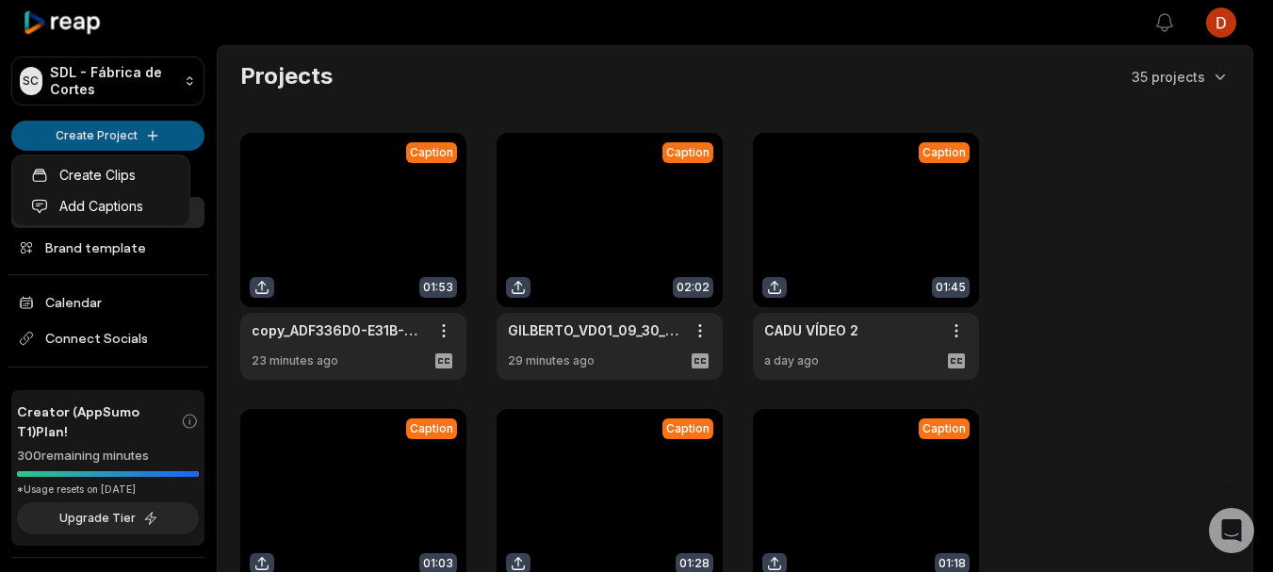
click at [115, 143] on html "SC SDL - Fábrica de Cortes Create Project Home Projects Brand template Calendar…" at bounding box center [636, 286] width 1273 height 572
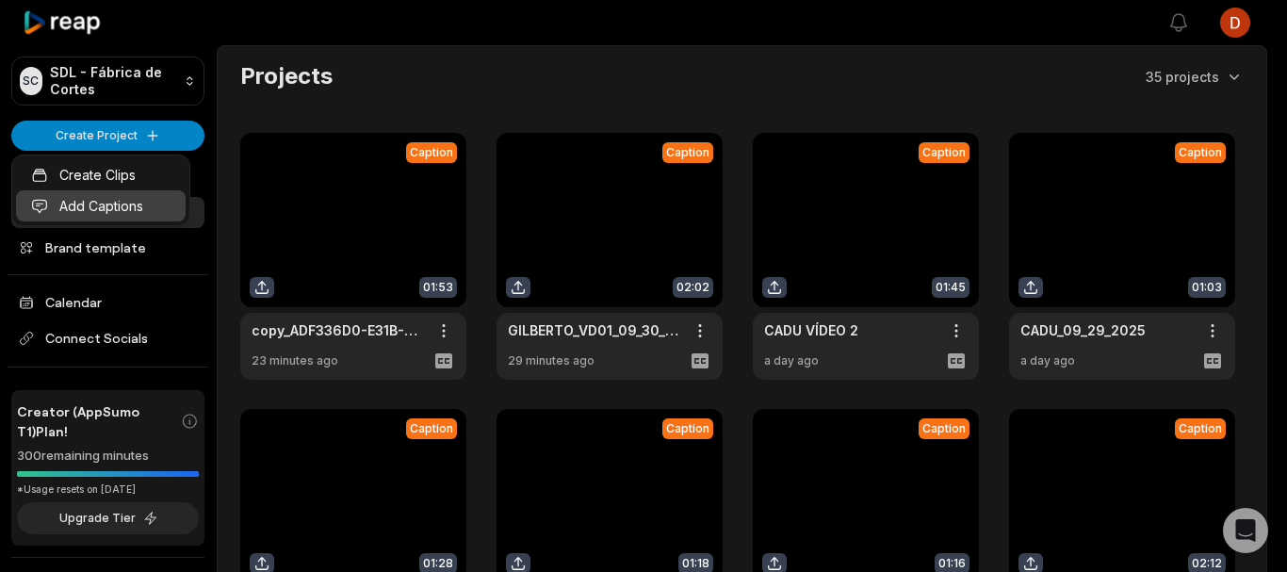
click at [90, 203] on link "Add Captions" at bounding box center [101, 205] width 170 height 31
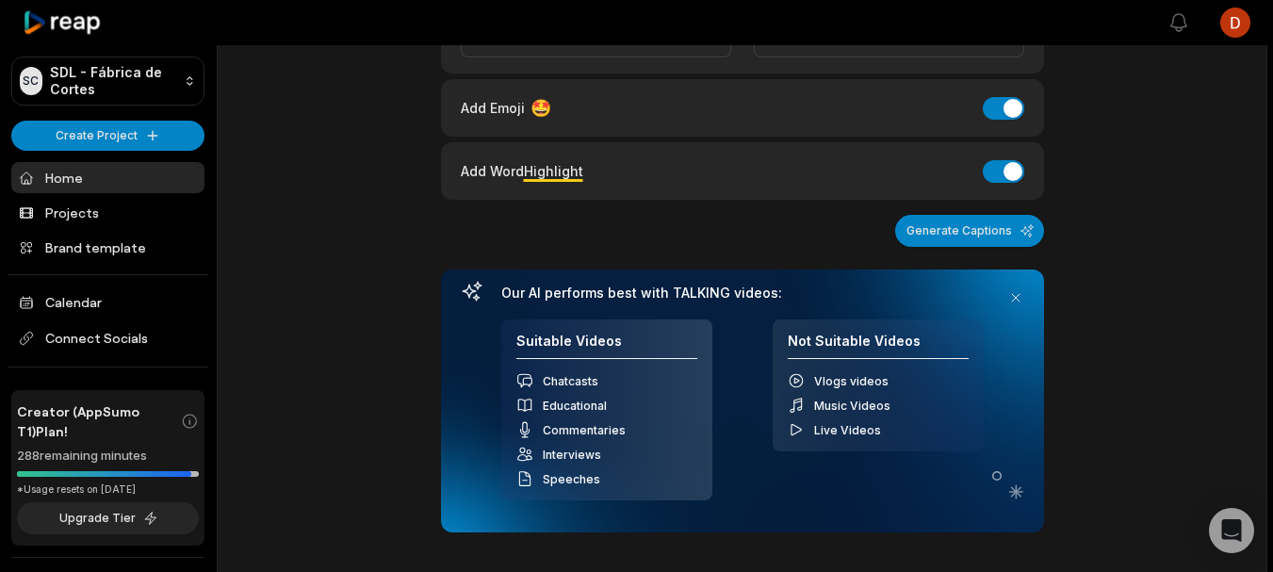
scroll to position [377, 0]
type input "**********"
click at [999, 164] on button "Add Word Highlight" at bounding box center [1002, 170] width 41 height 23
click at [999, 118] on button "Add Emoji" at bounding box center [1002, 107] width 41 height 23
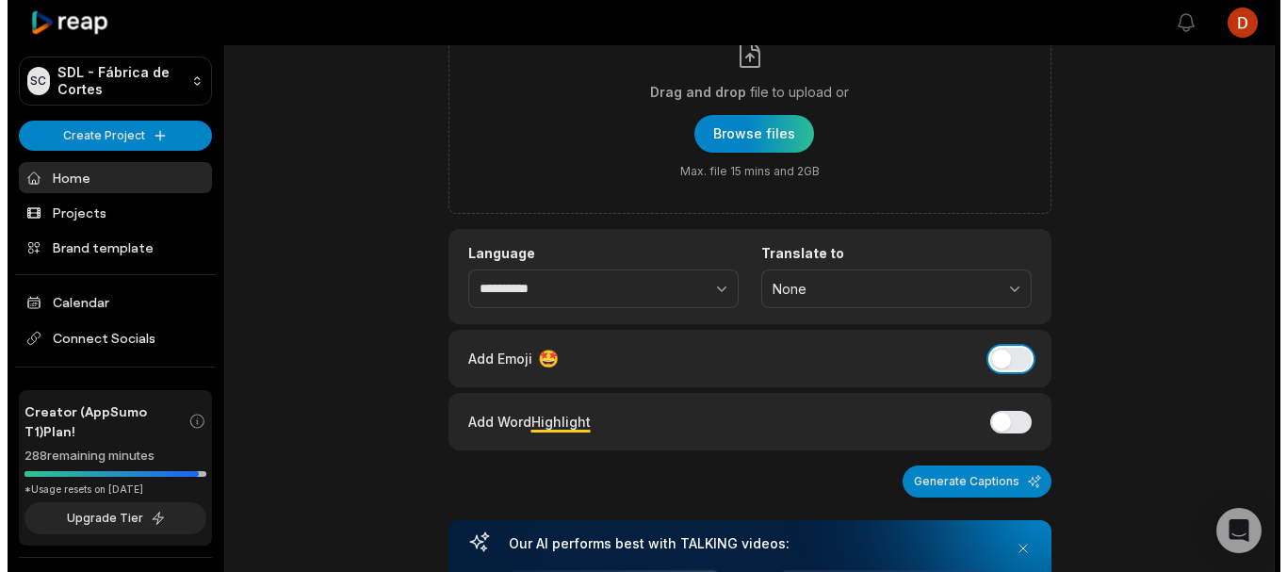
scroll to position [0, 0]
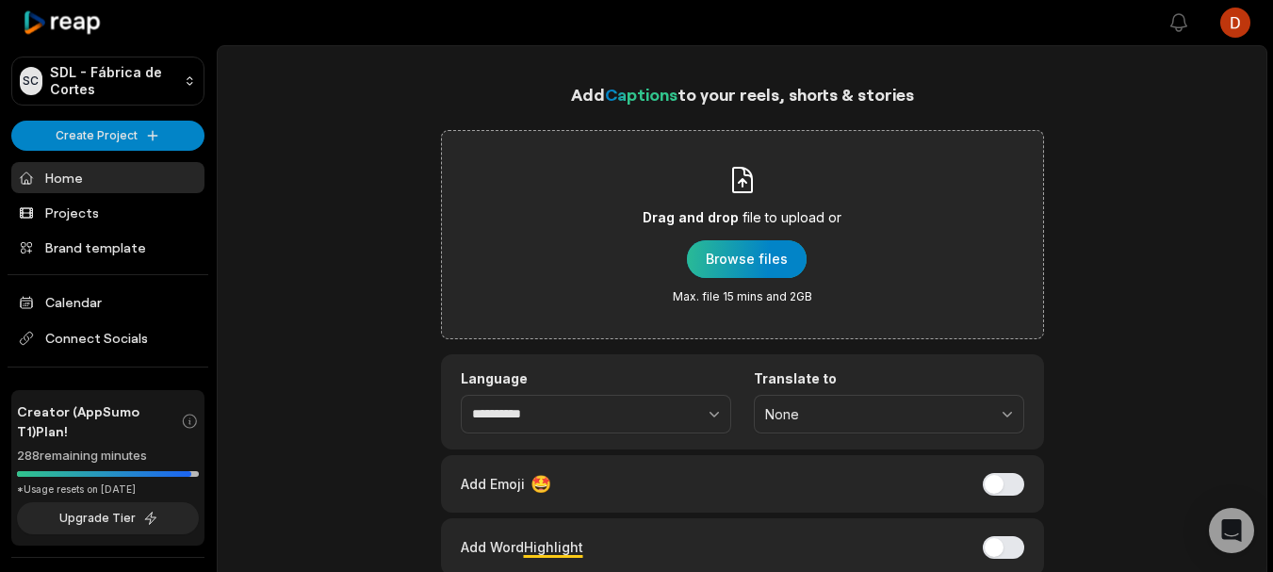
click at [718, 241] on div "button" at bounding box center [747, 259] width 120 height 38
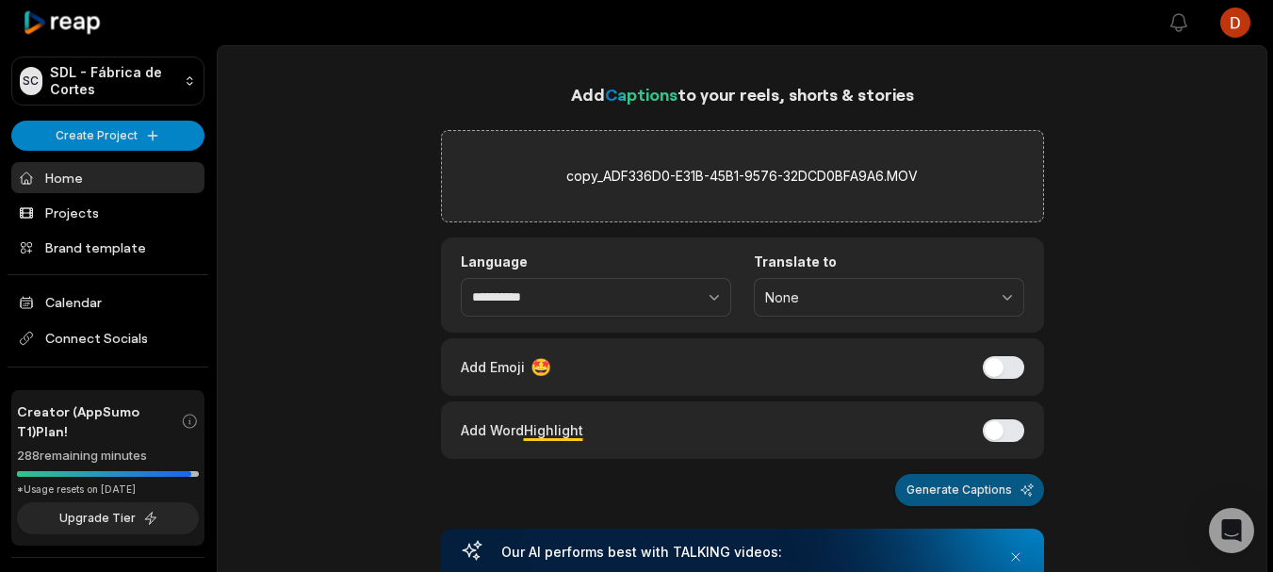
click at [932, 499] on button "Generate Captions" at bounding box center [969, 490] width 149 height 32
click at [451, 91] on h1 "Add Captions to your reels, shorts & stories" at bounding box center [742, 94] width 603 height 26
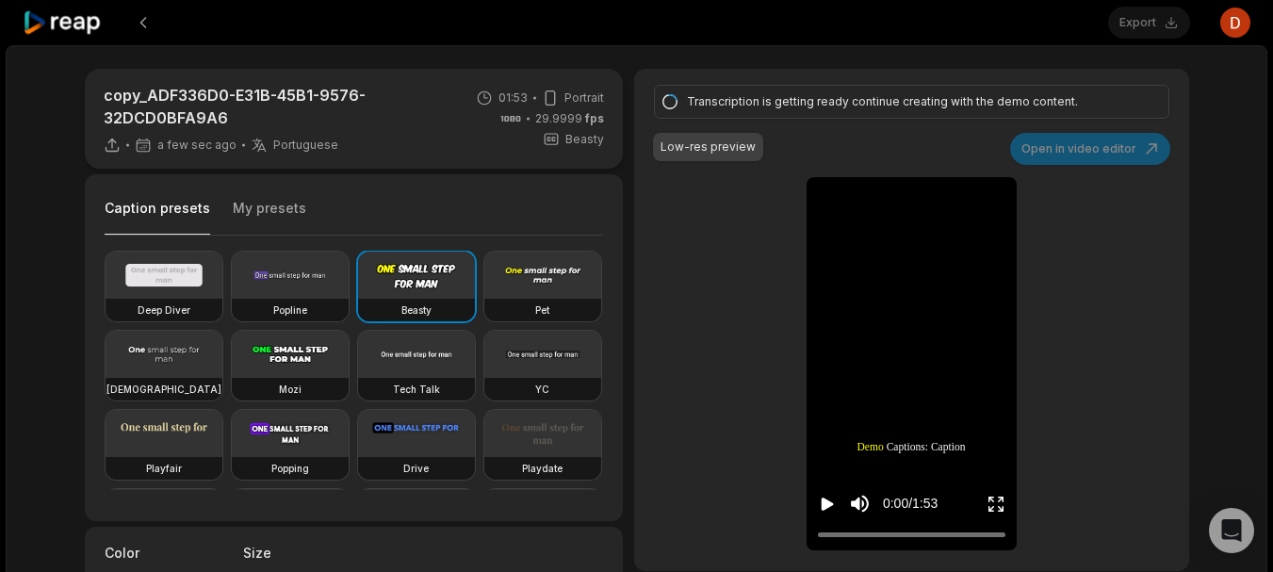
click at [222, 361] on video at bounding box center [163, 354] width 117 height 47
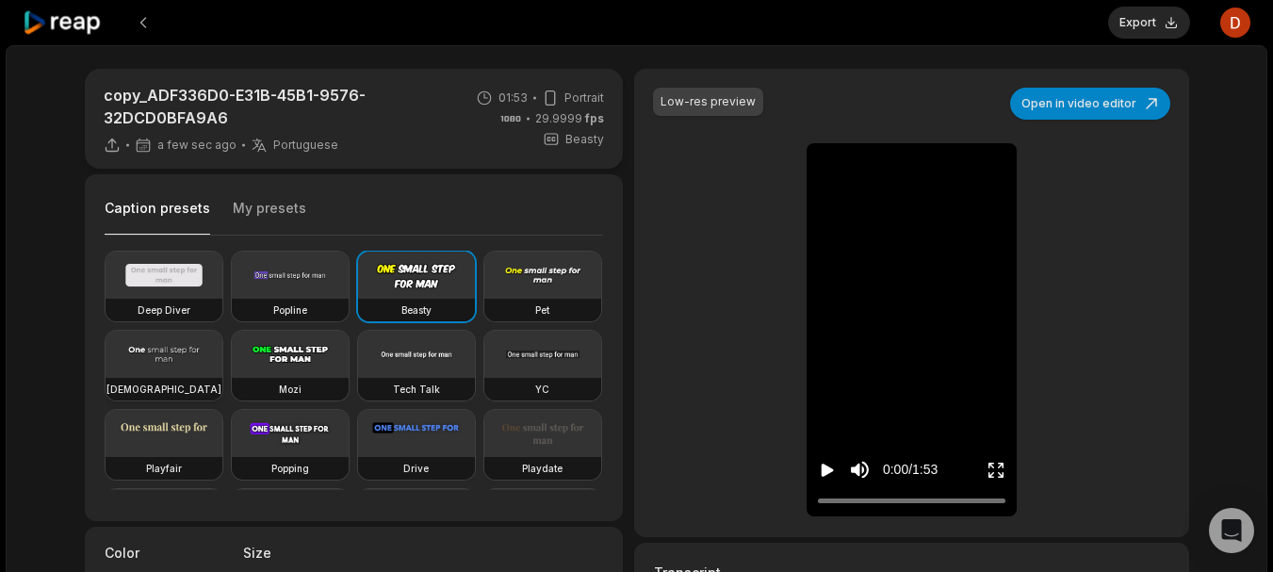
click at [222, 338] on video at bounding box center [163, 354] width 117 height 47
type input "**"
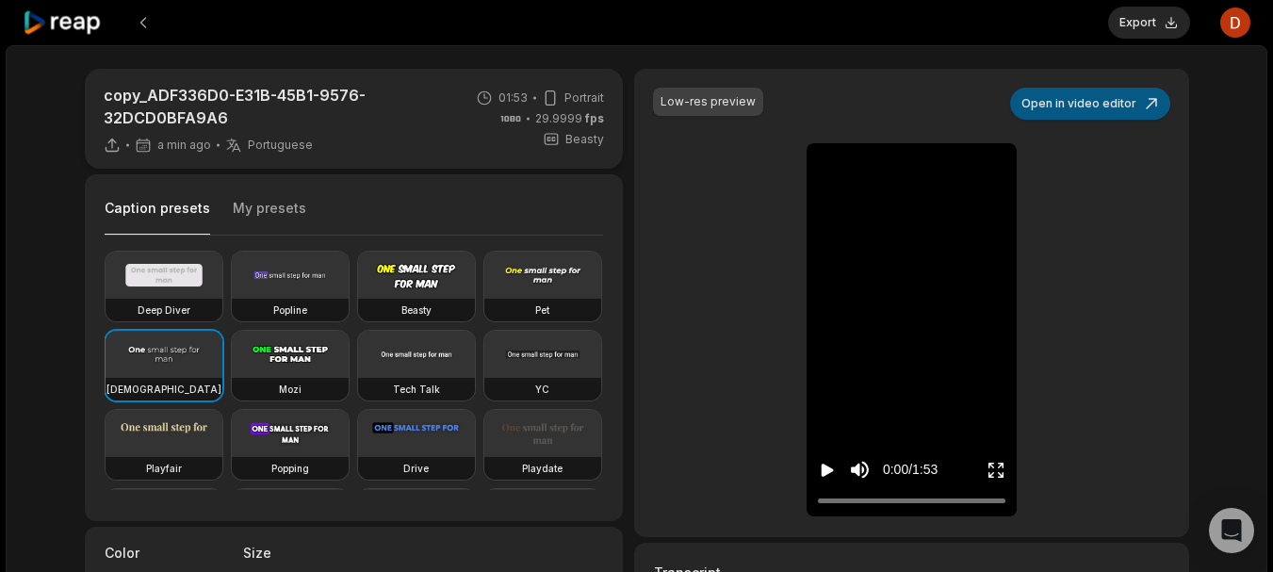
click at [1050, 104] on button "Open in video editor" at bounding box center [1090, 104] width 160 height 32
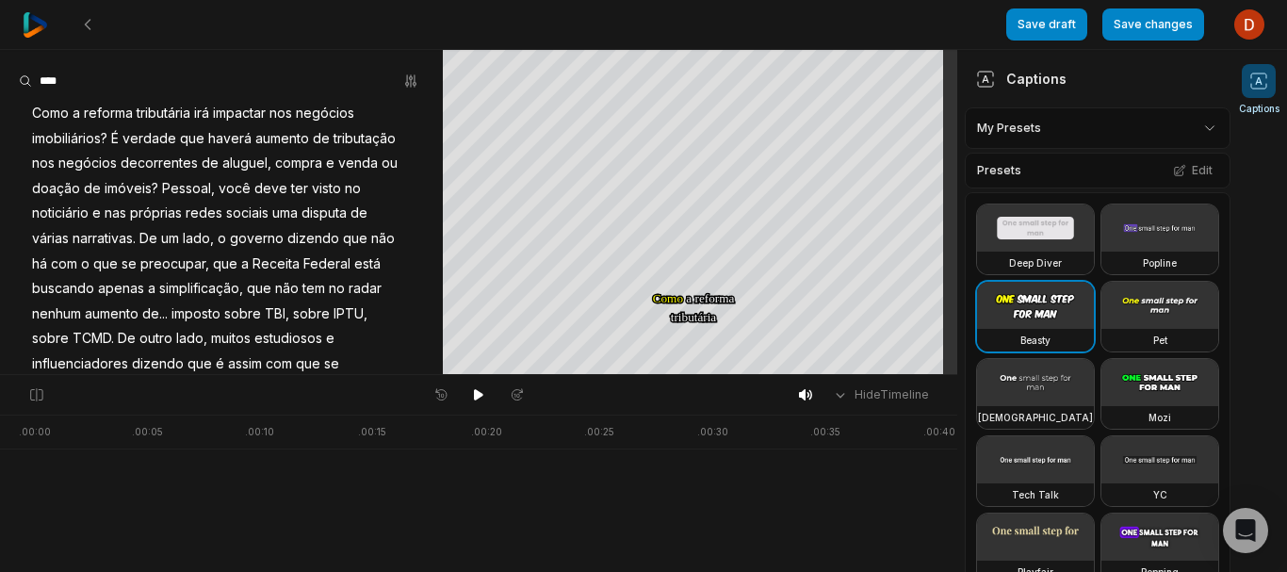
click at [263, 327] on span "TBI," at bounding box center [277, 313] width 28 height 25
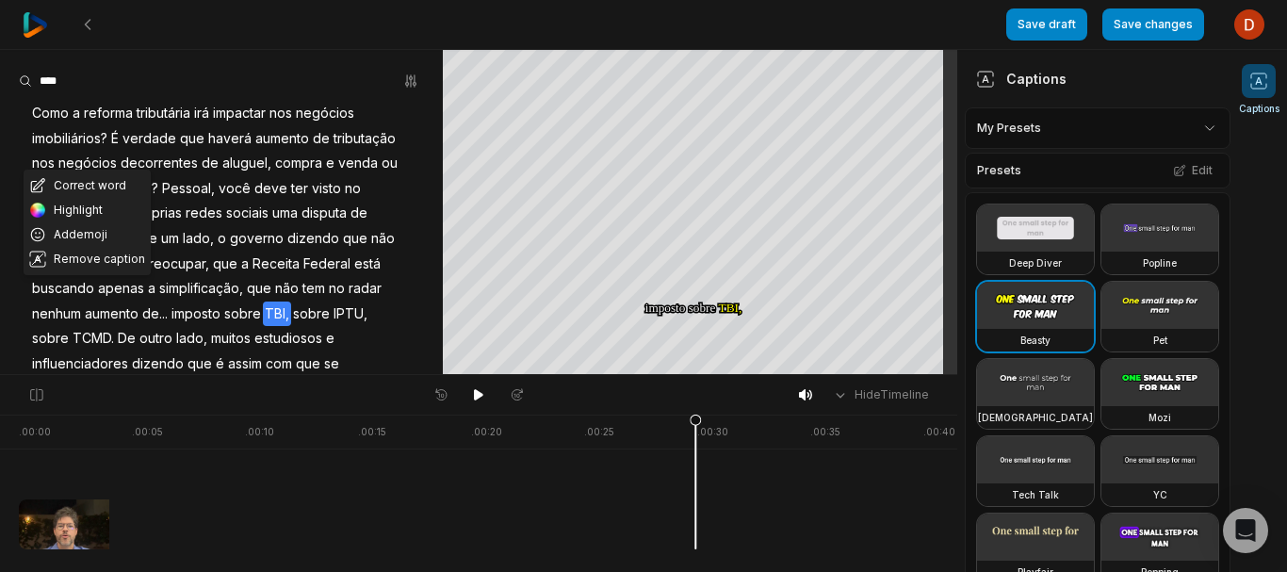
click at [263, 327] on span "TBI," at bounding box center [277, 313] width 28 height 25
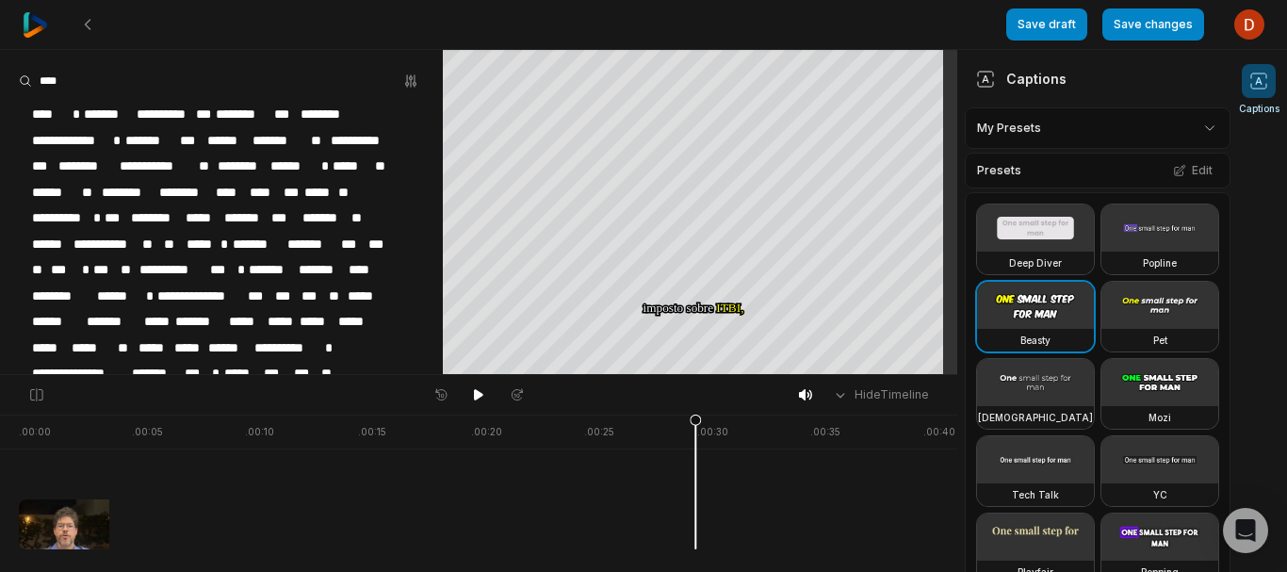
click at [116, 340] on span "*****" at bounding box center [93, 347] width 46 height 25
click at [116, 339] on span "*****" at bounding box center [93, 347] width 46 height 25
click at [1041, 406] on video at bounding box center [1035, 382] width 117 height 47
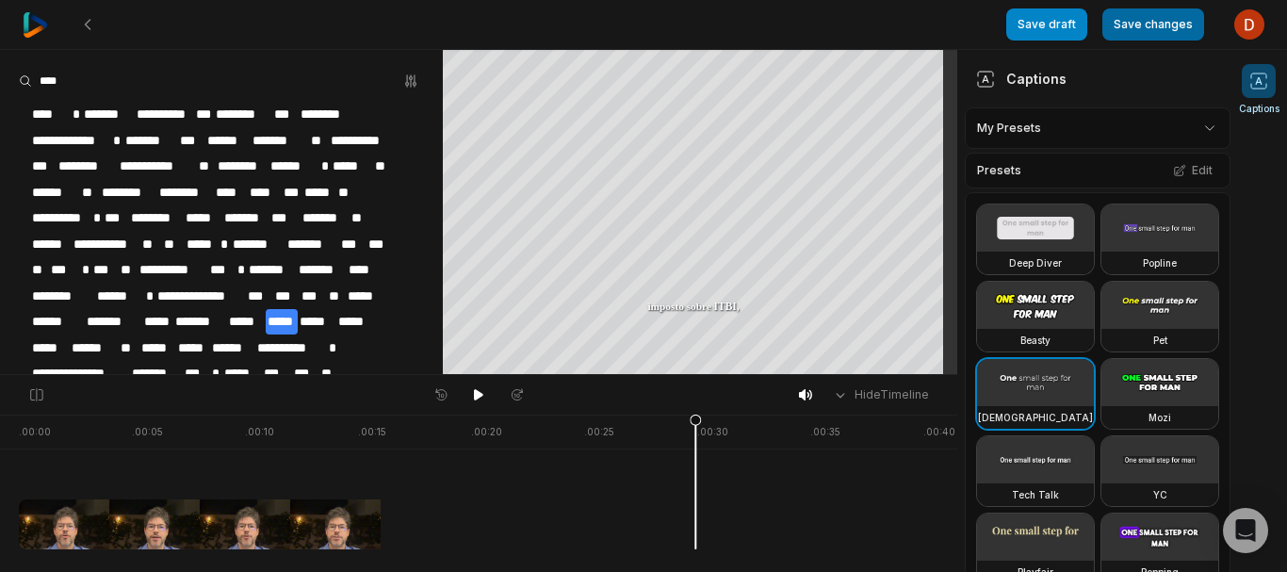
click at [1156, 28] on button "Save changes" at bounding box center [1153, 24] width 102 height 32
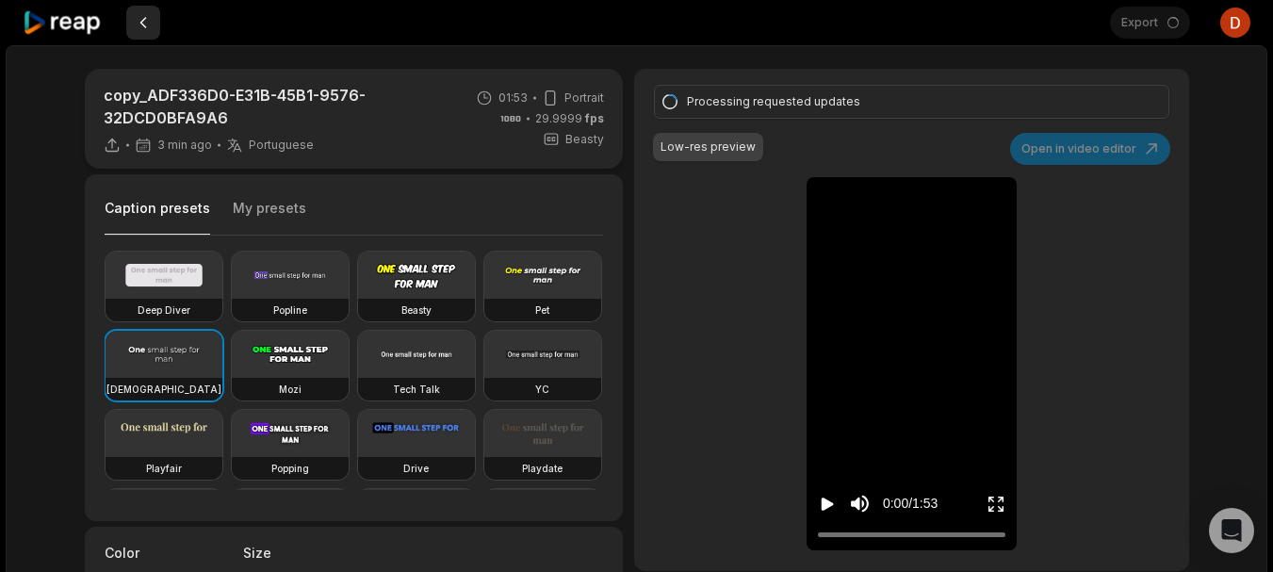
click at [149, 15] on button at bounding box center [143, 23] width 34 height 34
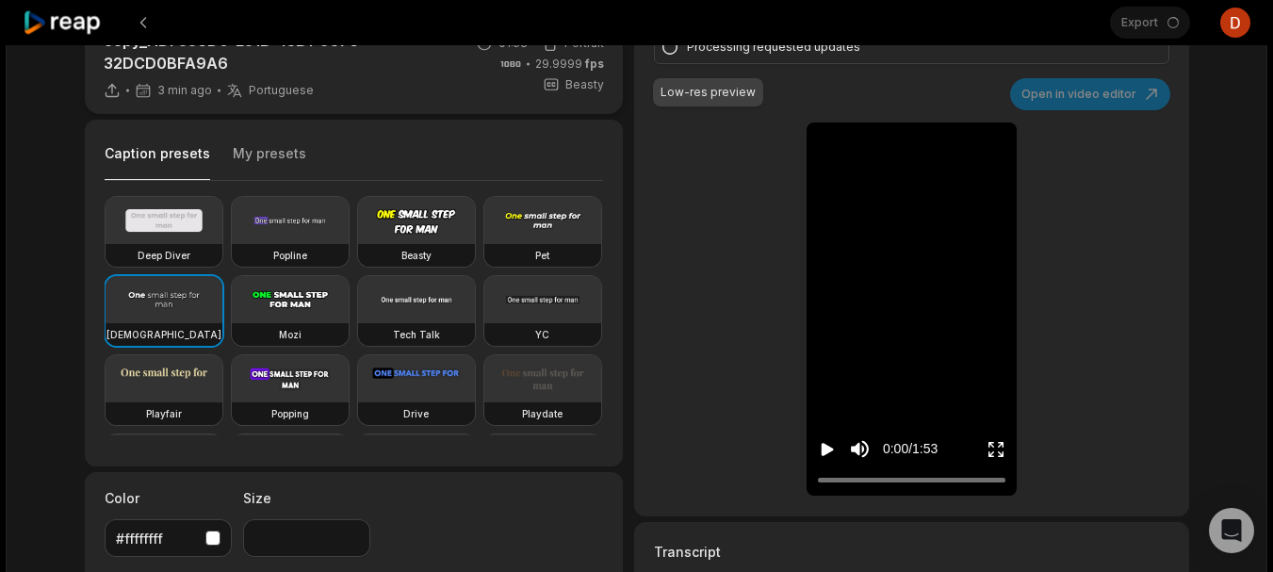
click at [21, 398] on div "copy_ADF336D0-E31B-45B1-9576-32DCD0BFA9A6 3 min ago Portuguese pt 01:53 Portrai…" at bounding box center [636, 456] width 1261 height 930
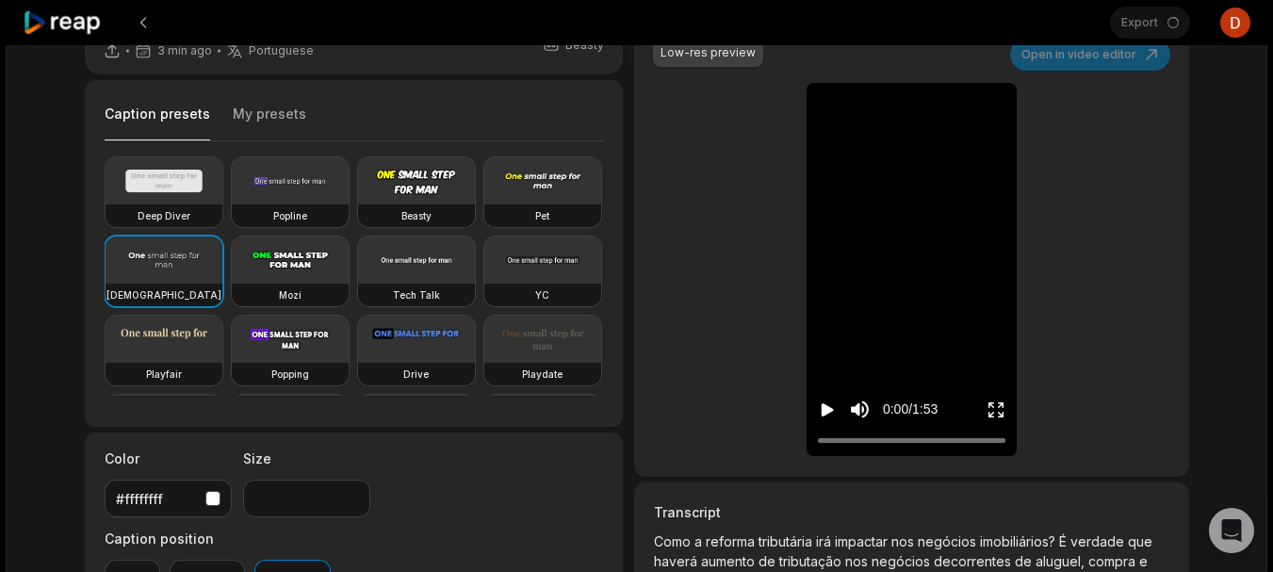
click at [215, 499] on div "button" at bounding box center [212, 498] width 15 height 15
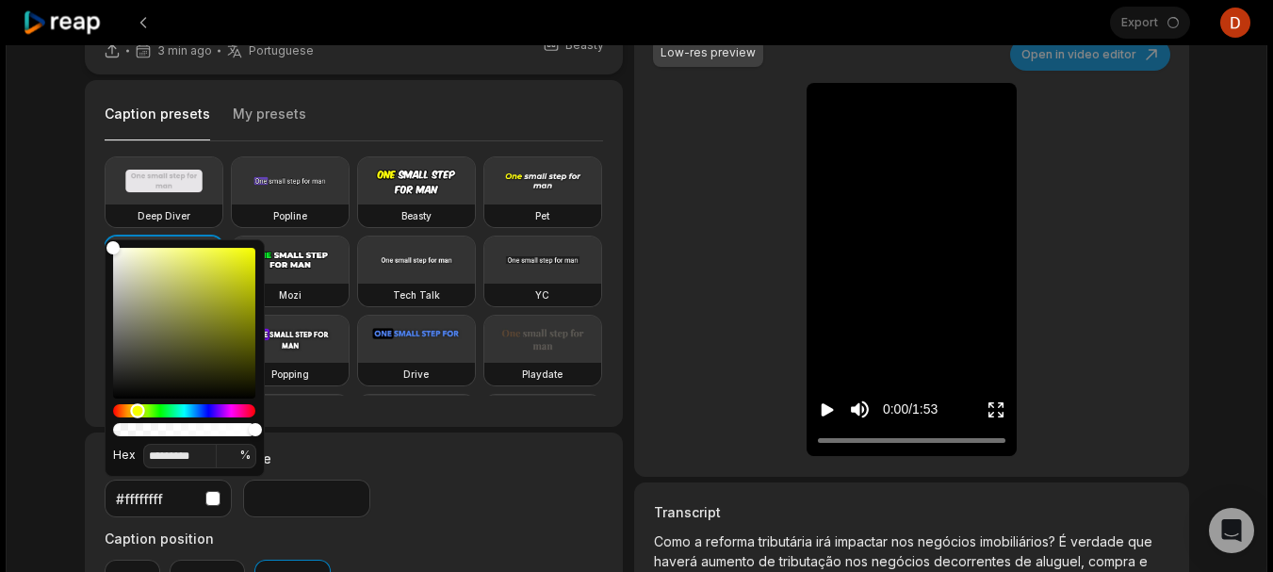
click at [138, 406] on div "Hue" at bounding box center [184, 410] width 142 height 13
type input "*******"
click at [236, 259] on div "Color" at bounding box center [184, 323] width 142 height 151
click at [69, 230] on div "copy_ADF336D0-E31B-45B1-9576-32DCD0BFA9A6 3 min ago Portuguese pt 01:53 Portrai…" at bounding box center [637, 379] width 1142 height 808
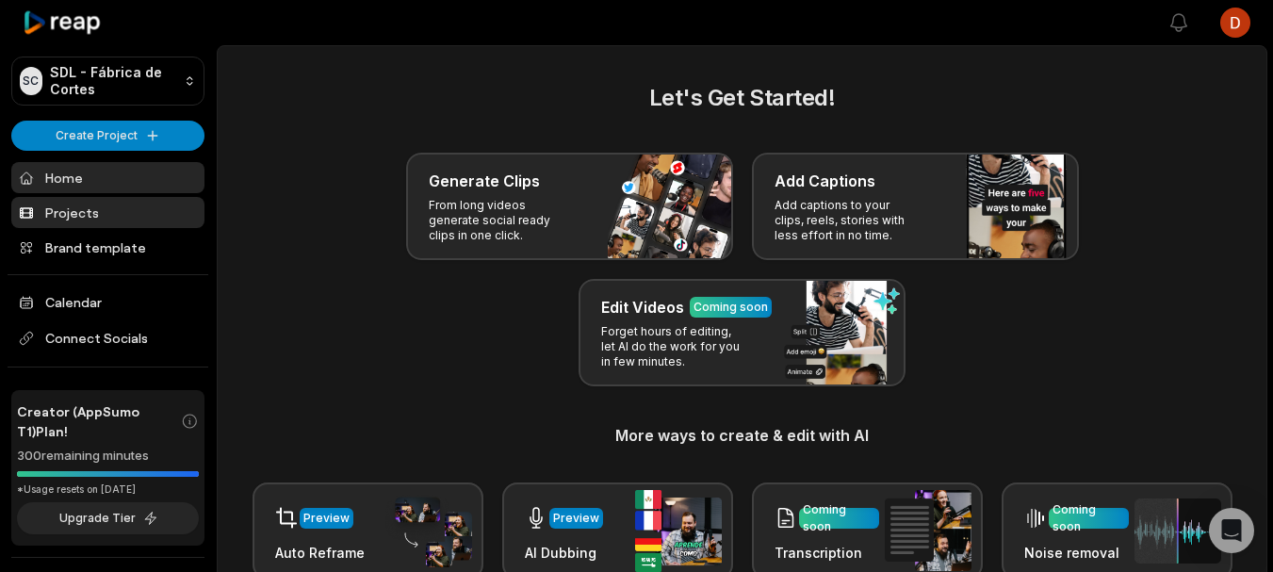
click at [75, 223] on link "Projects" at bounding box center [107, 212] width 193 height 31
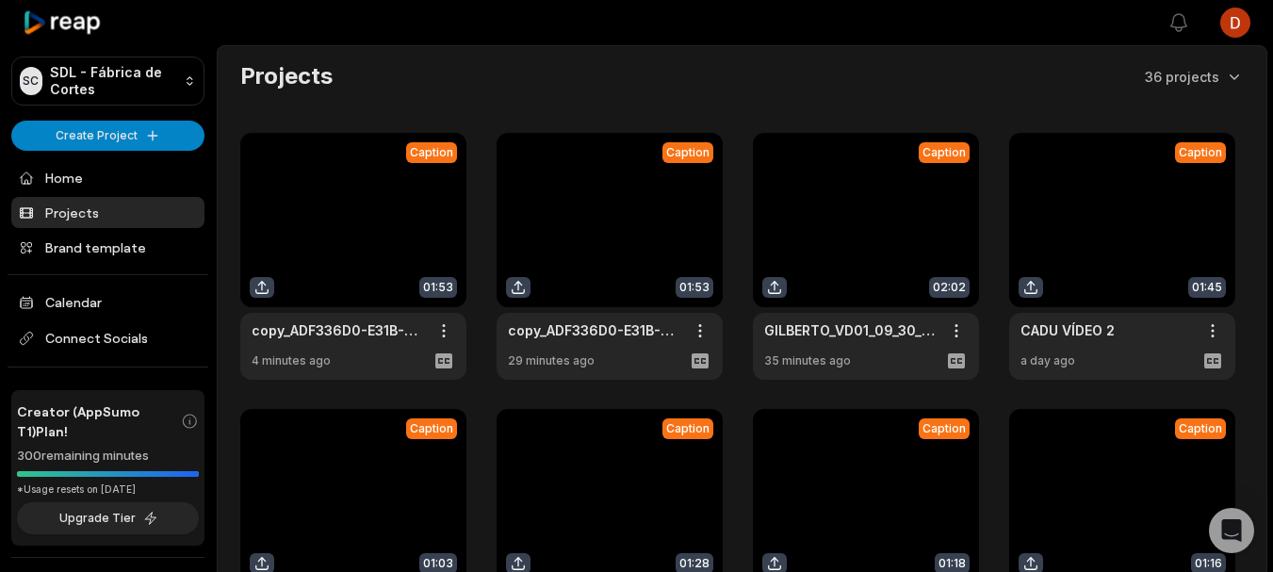
click at [620, 200] on link at bounding box center [609, 256] width 226 height 247
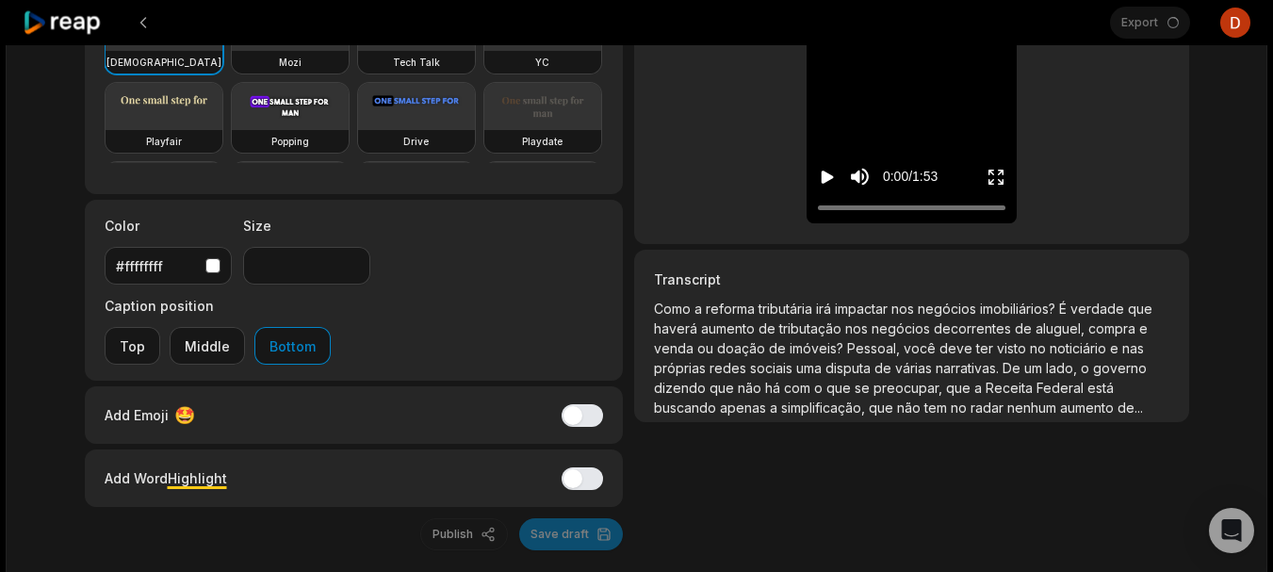
scroll to position [329, 0]
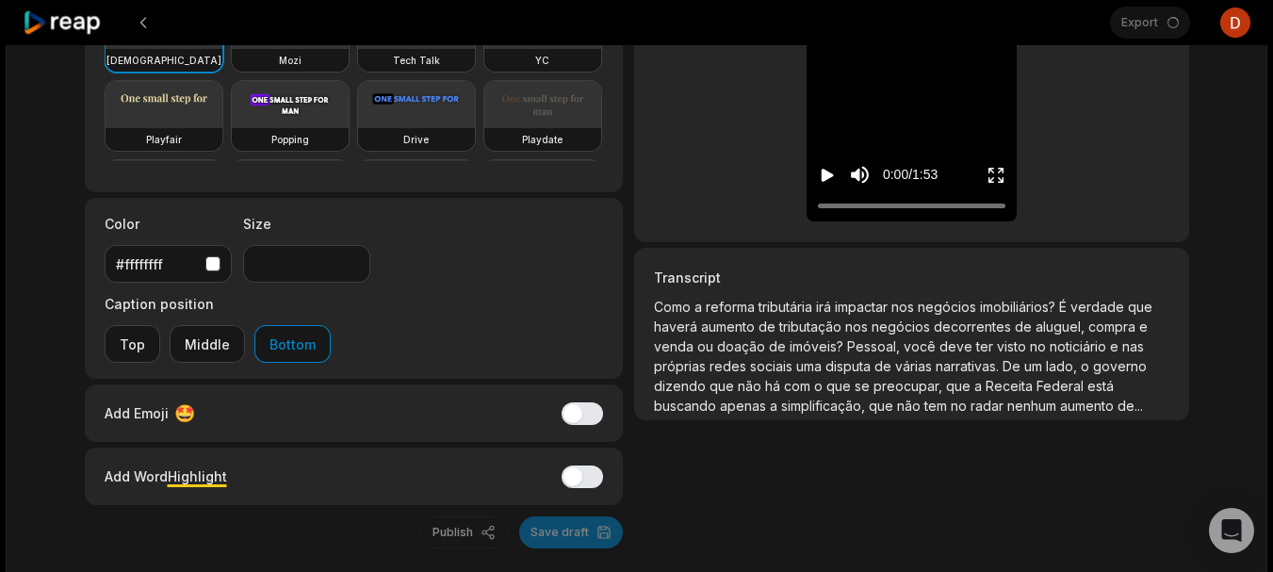
click at [217, 269] on div "button" at bounding box center [212, 263] width 15 height 15
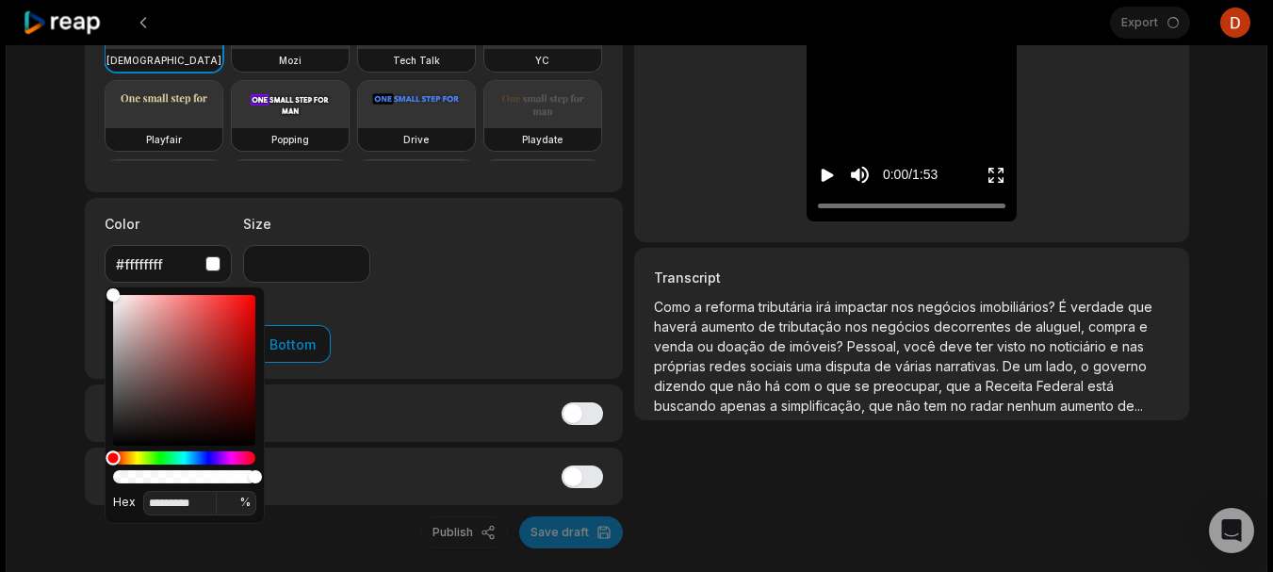
click at [138, 457] on div "Hue" at bounding box center [184, 457] width 142 height 13
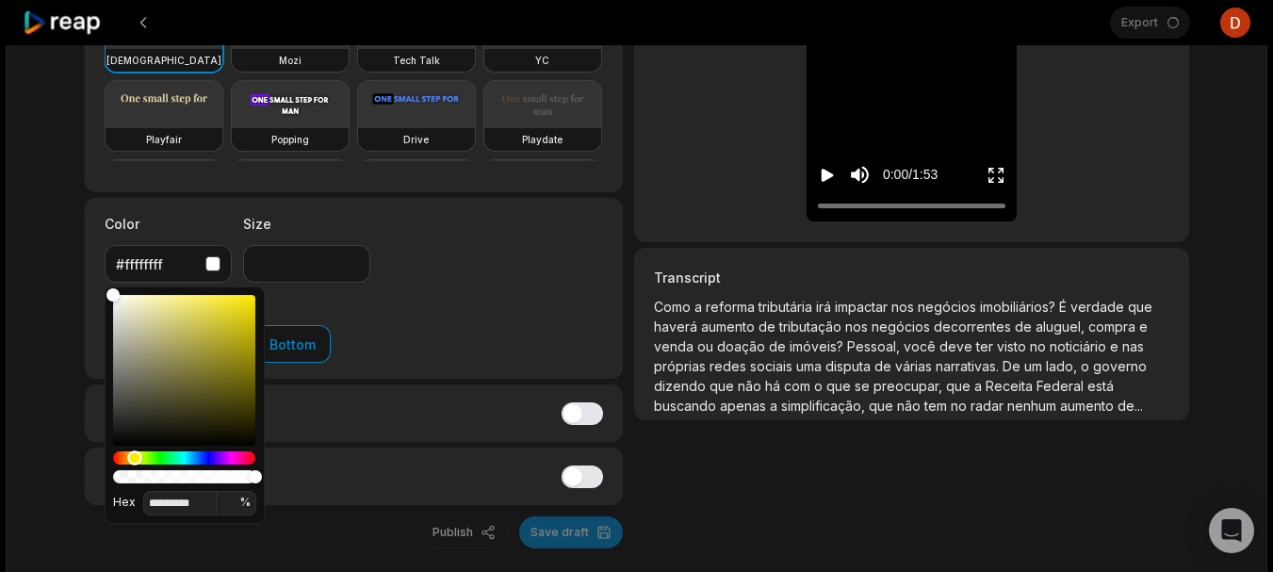
click at [135, 461] on div "Hue" at bounding box center [134, 457] width 14 height 14
type input "*******"
click at [236, 298] on div "Color" at bounding box center [184, 370] width 142 height 151
click at [0, 137] on div "Export Open user menu copy_ADF336D0-E31B-45B1-9576-32DCD0BFA9A6 29 min ago Port…" at bounding box center [636, 161] width 1273 height 981
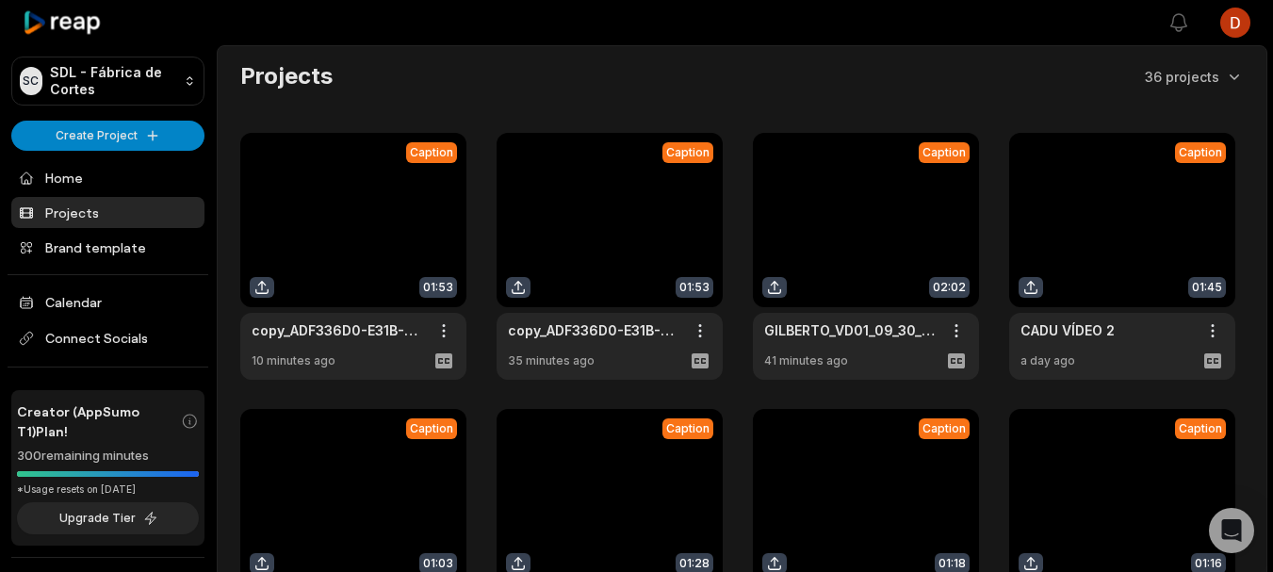
click at [578, 175] on link at bounding box center [609, 256] width 226 height 247
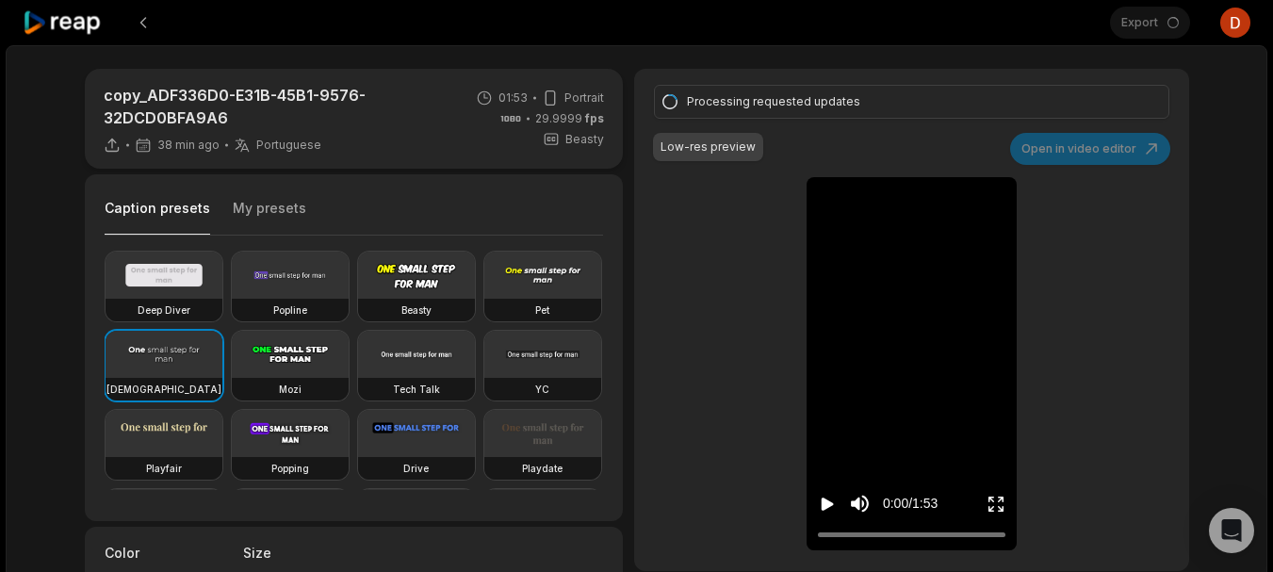
click at [93, 24] on icon at bounding box center [63, 22] width 80 height 25
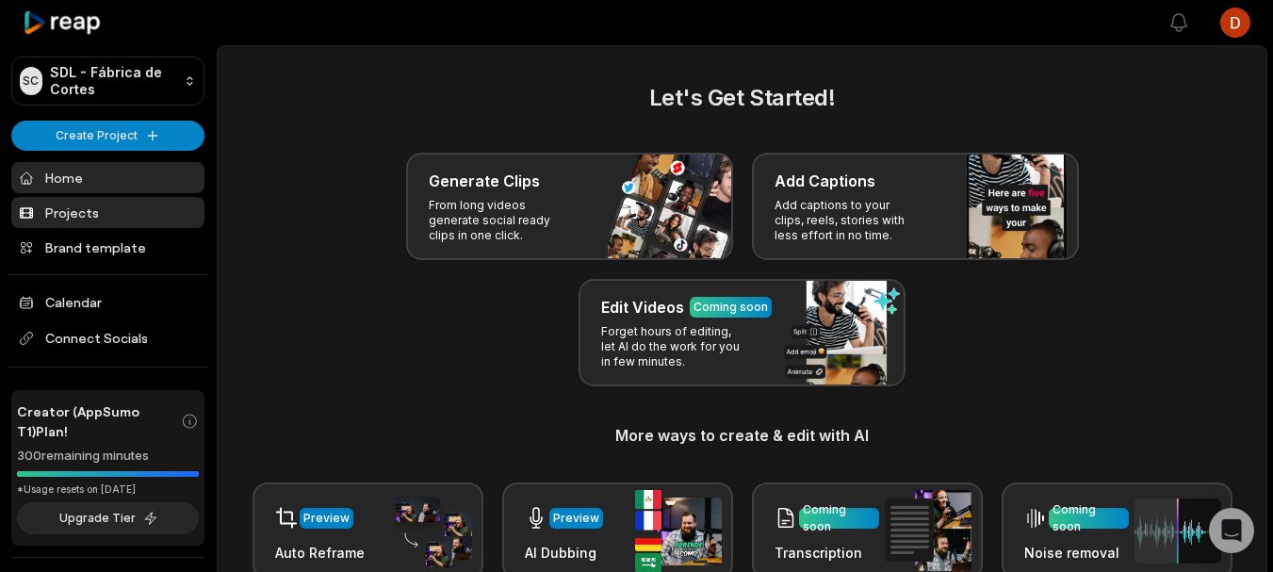
click at [53, 222] on link "Projects" at bounding box center [107, 212] width 193 height 31
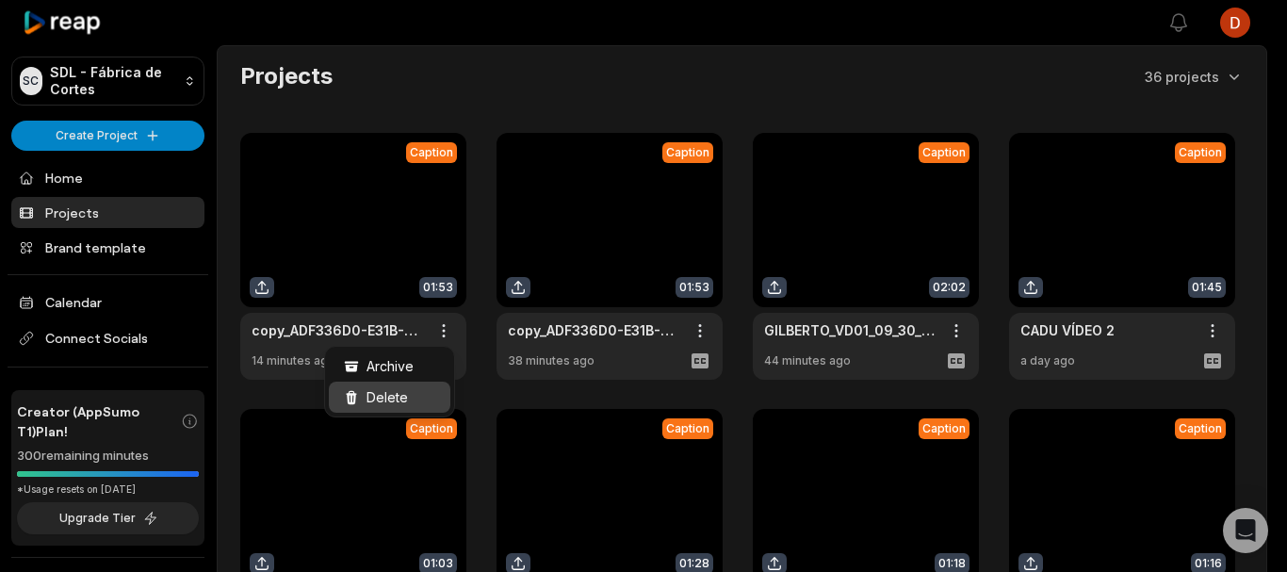
click at [385, 392] on span "Delete" at bounding box center [386, 397] width 41 height 20
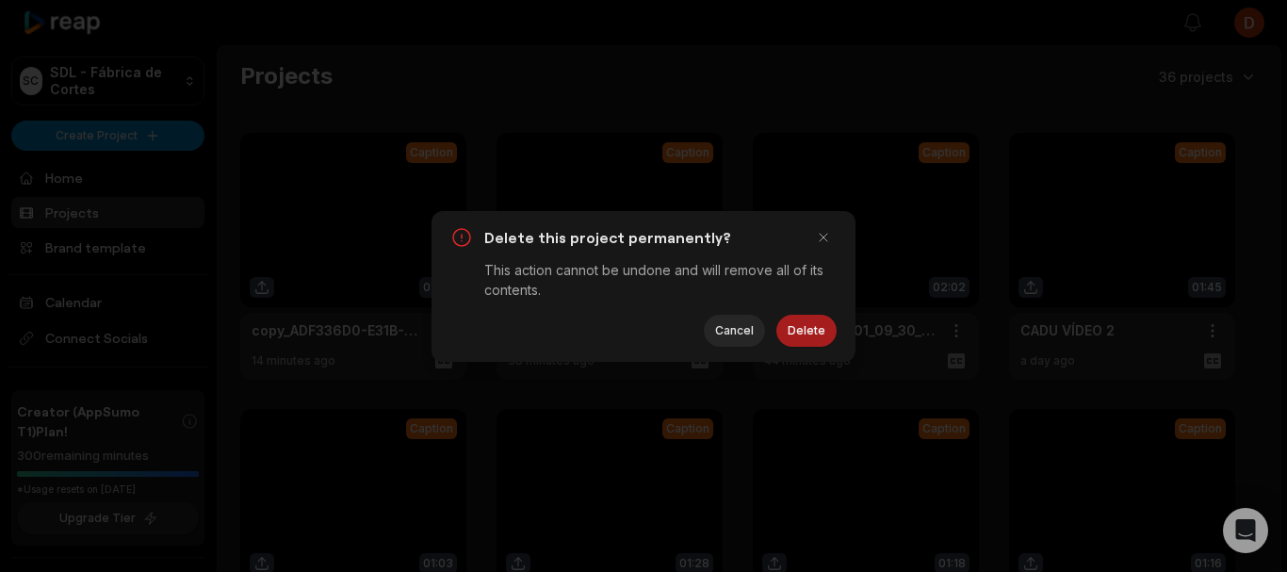
click at [812, 336] on button "Delete" at bounding box center [806, 331] width 60 height 32
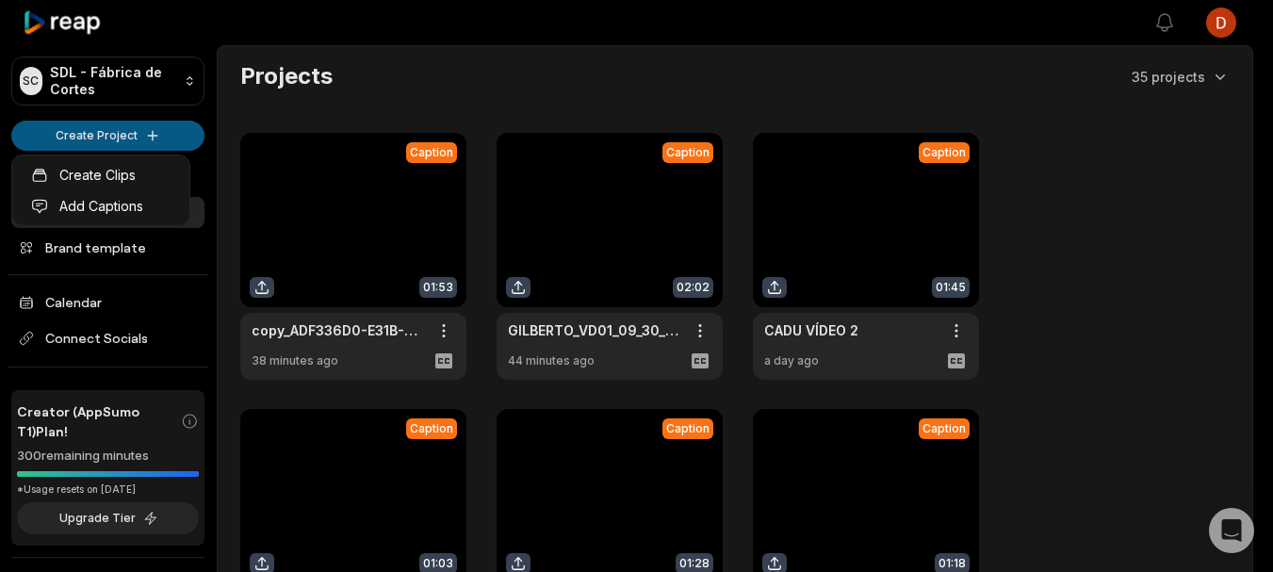
click at [97, 140] on html "SC SDL - Fábrica [PERSON_NAME] Create Project Home Projects Brand template Cale…" at bounding box center [636, 286] width 1273 height 572
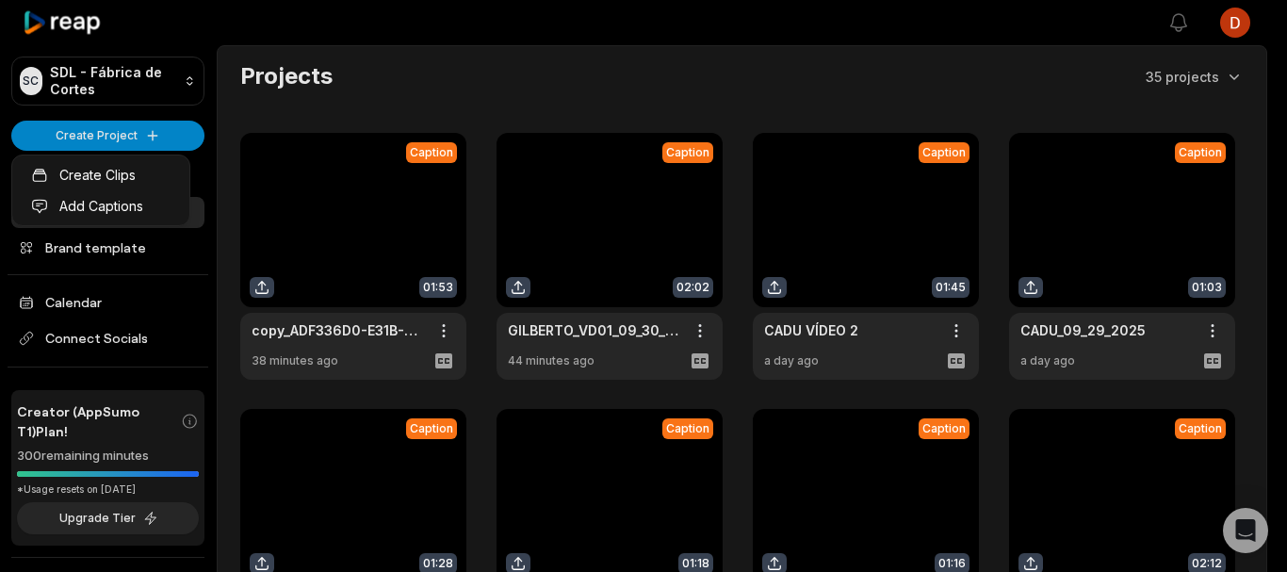
click at [132, 125] on html "SC SDL - Fábrica de Cortes Create Project Home Projects Brand template Calendar…" at bounding box center [643, 286] width 1287 height 572
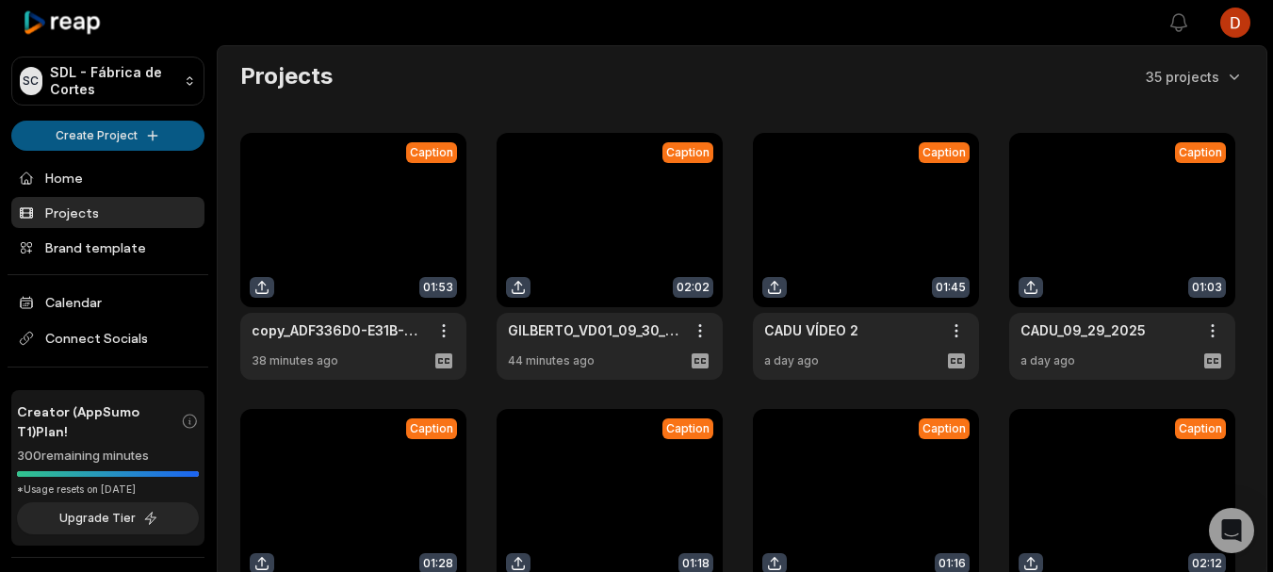
click at [98, 128] on html "SC SDL - Fábrica de Cortes Create Project Home Projects Brand template Calendar…" at bounding box center [636, 286] width 1273 height 572
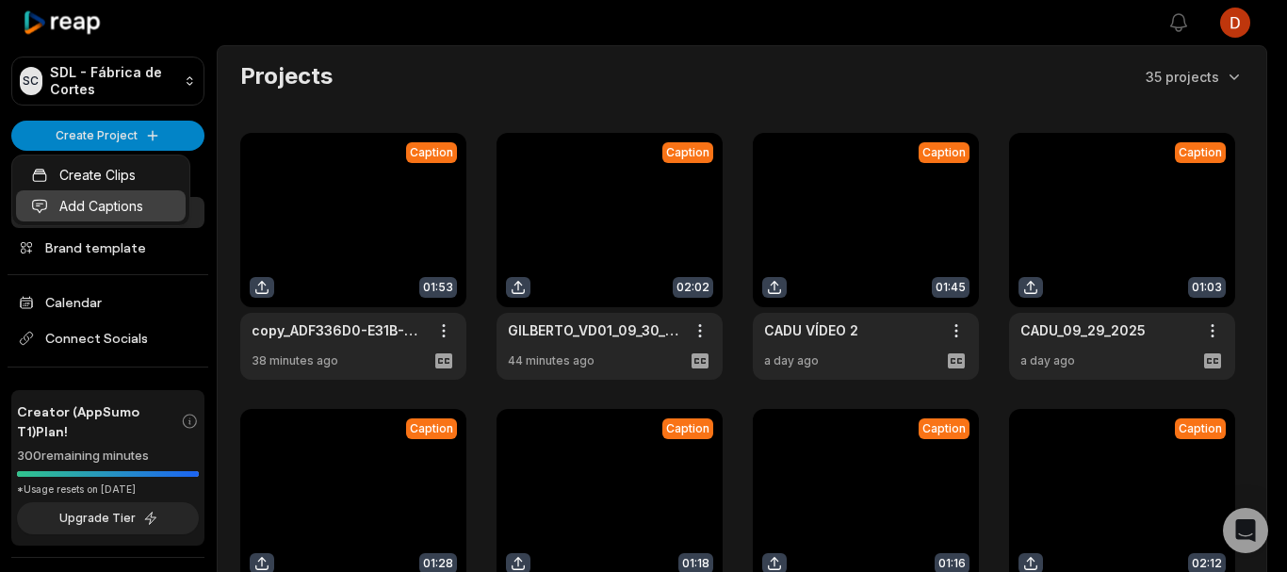
click at [95, 203] on link "Add Captions" at bounding box center [101, 205] width 170 height 31
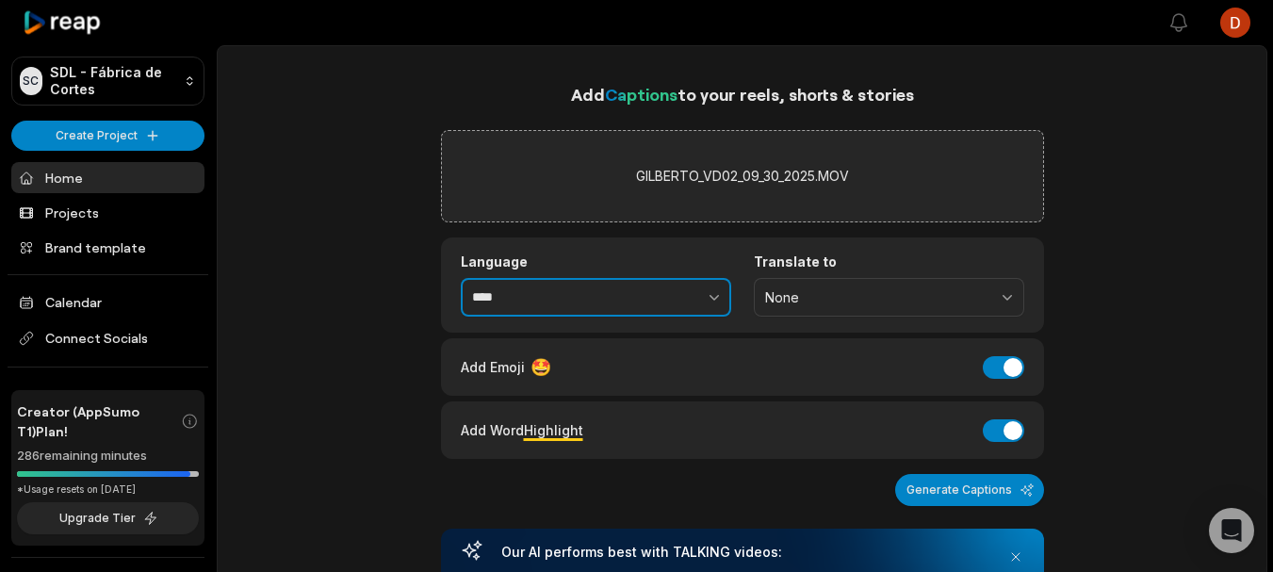
click at [546, 306] on input "****" at bounding box center [596, 298] width 270 height 40
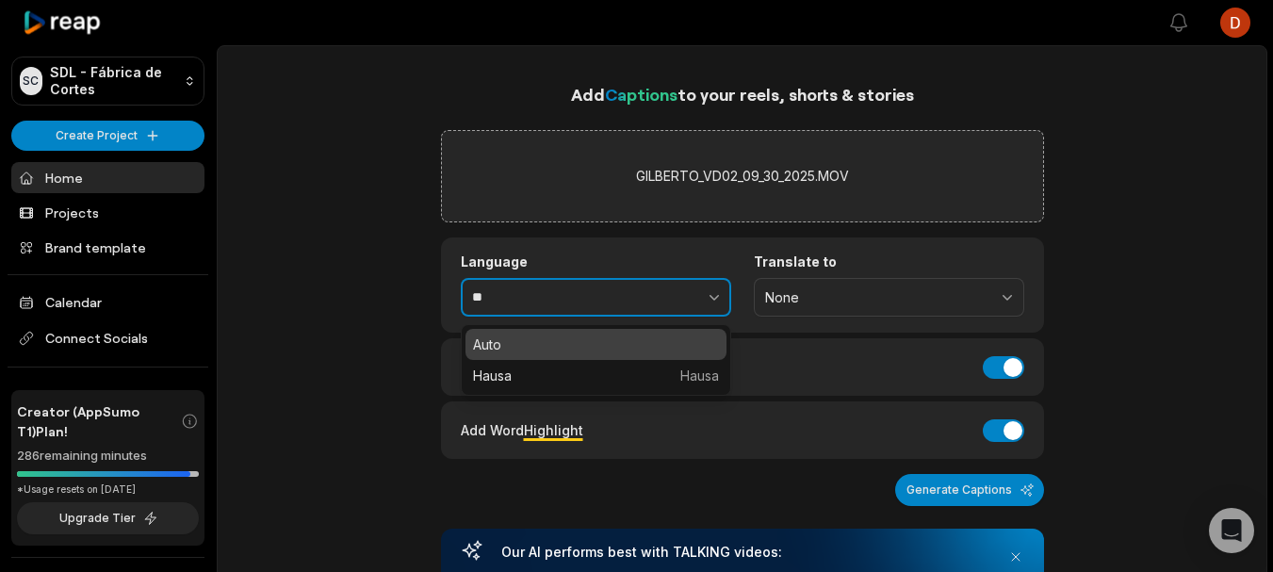
type input "*"
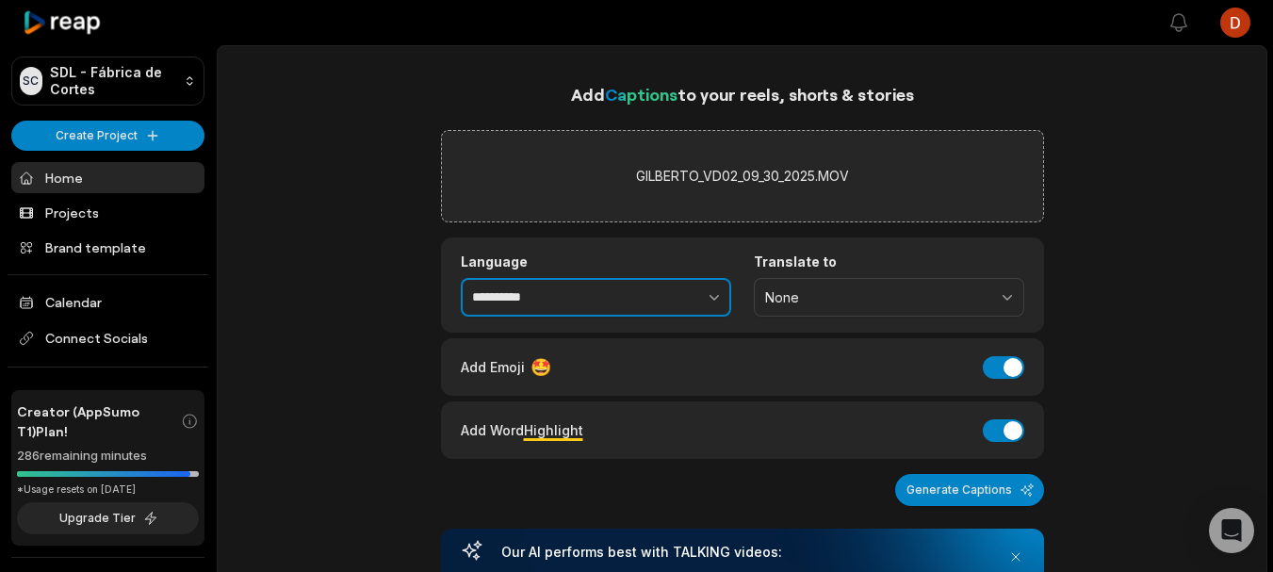
type input "**********"
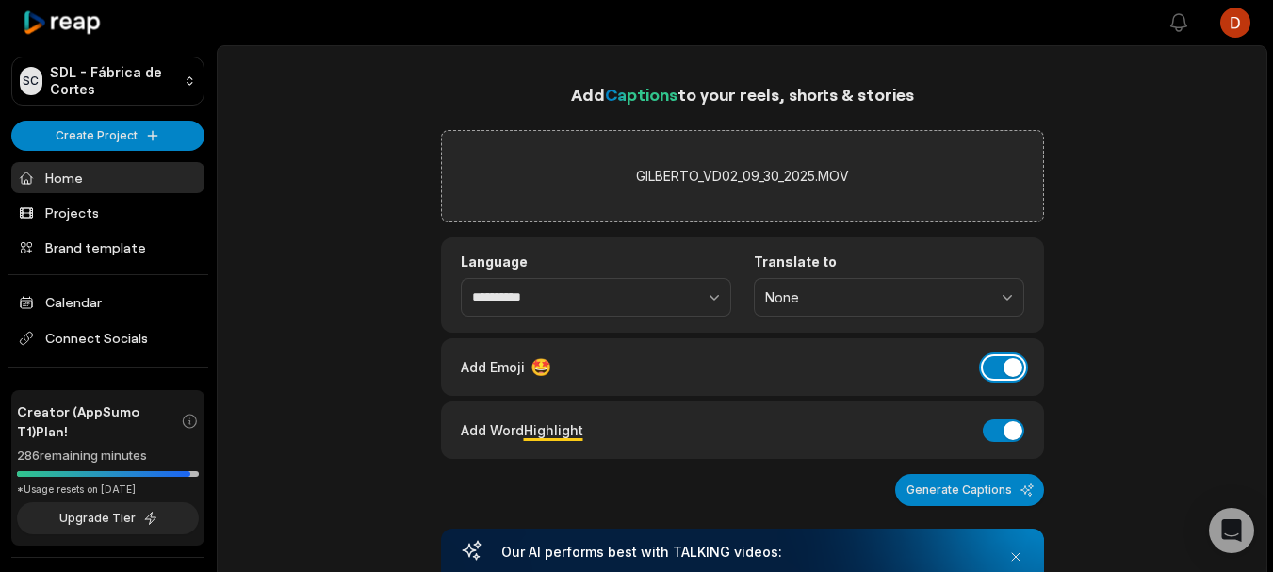
click at [1013, 365] on button "Add Emoji" at bounding box center [1002, 367] width 41 height 23
click at [1001, 421] on button "Add Word Highlight" at bounding box center [1002, 430] width 41 height 23
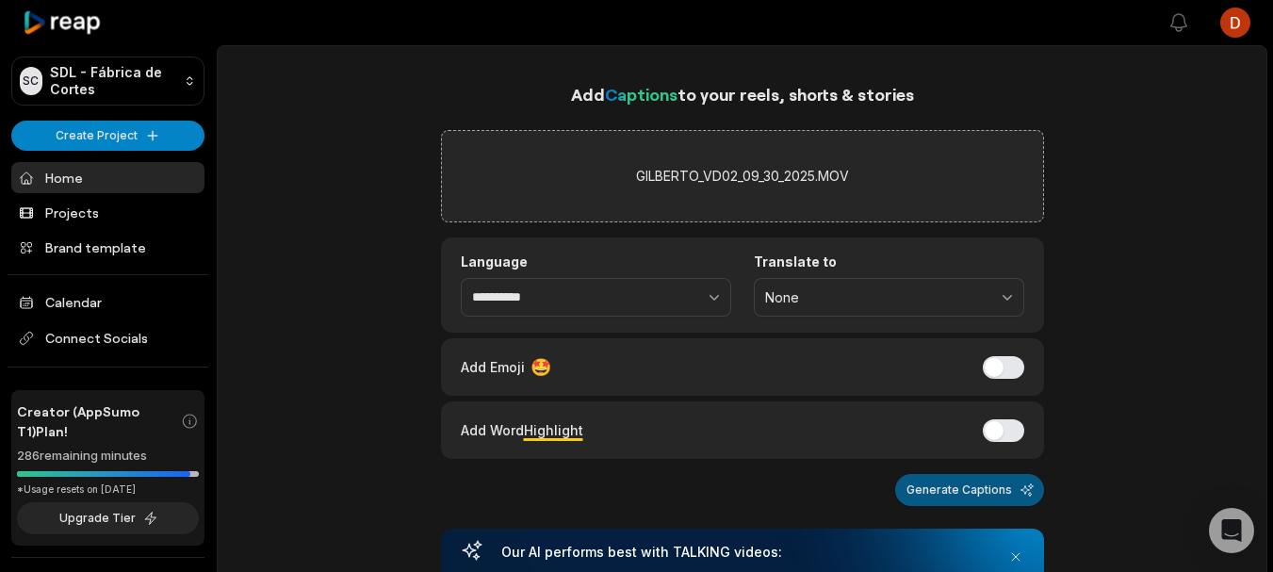
click at [987, 494] on button "Generate Captions" at bounding box center [969, 490] width 149 height 32
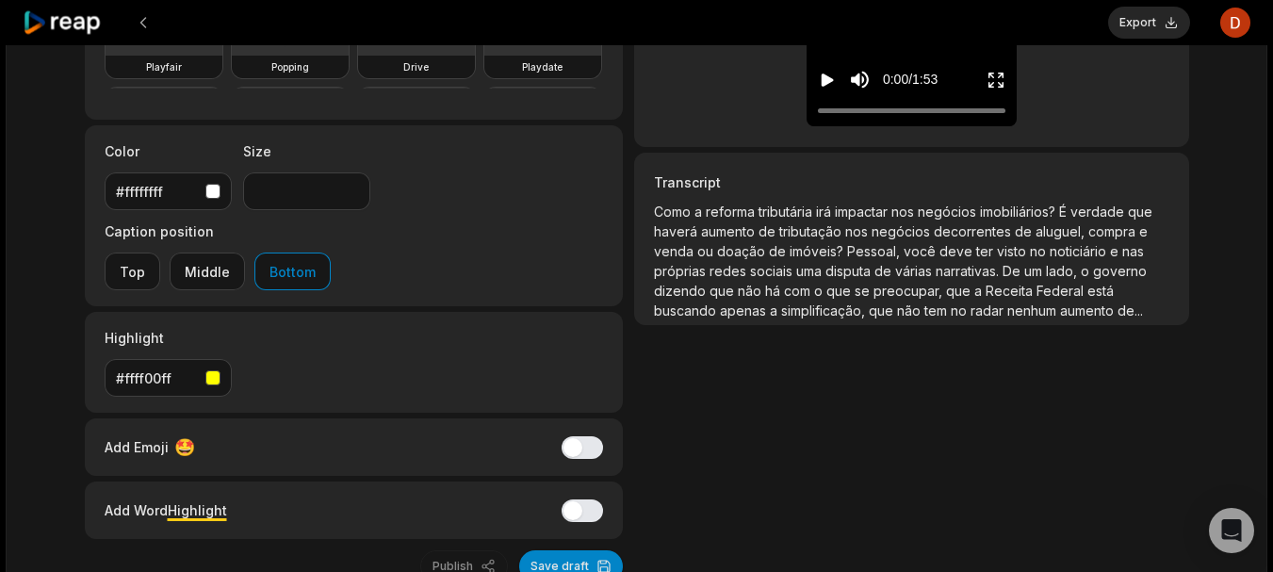
scroll to position [396, 0]
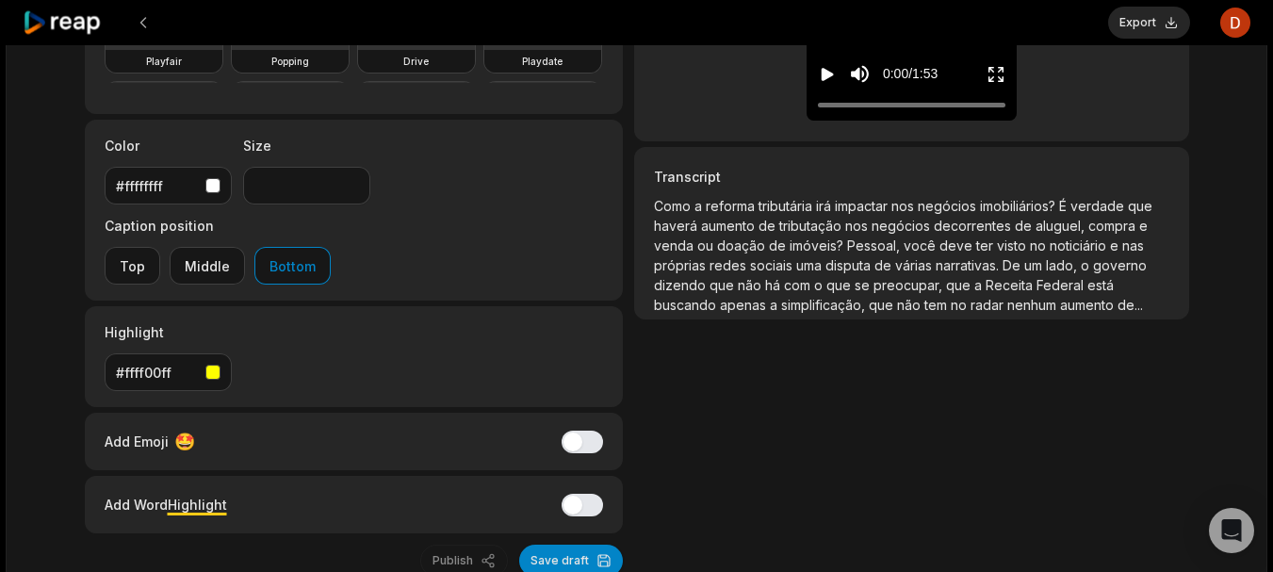
click at [1147, 176] on h3 "Transcript" at bounding box center [911, 177] width 514 height 20
drag, startPoint x: 1149, startPoint y: 176, endPoint x: 1154, endPoint y: 228, distance: 52.0
click at [1152, 228] on div "Transcript Como a reforma tributária irá impactar nos negócios imobiliários? É …" at bounding box center [911, 233] width 554 height 172
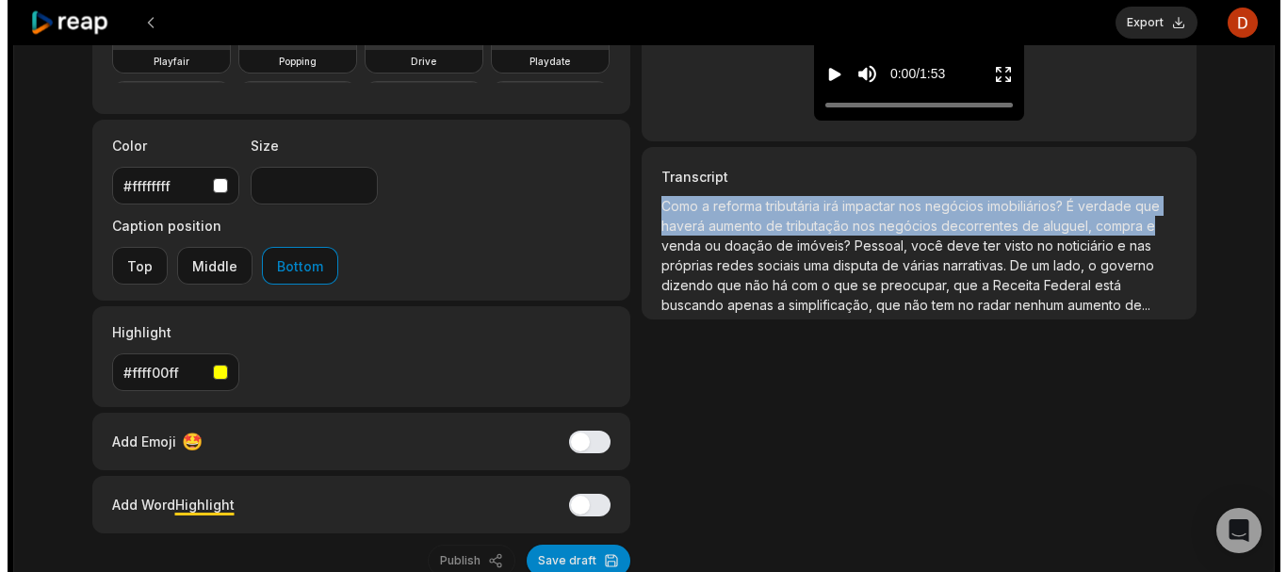
scroll to position [0, 0]
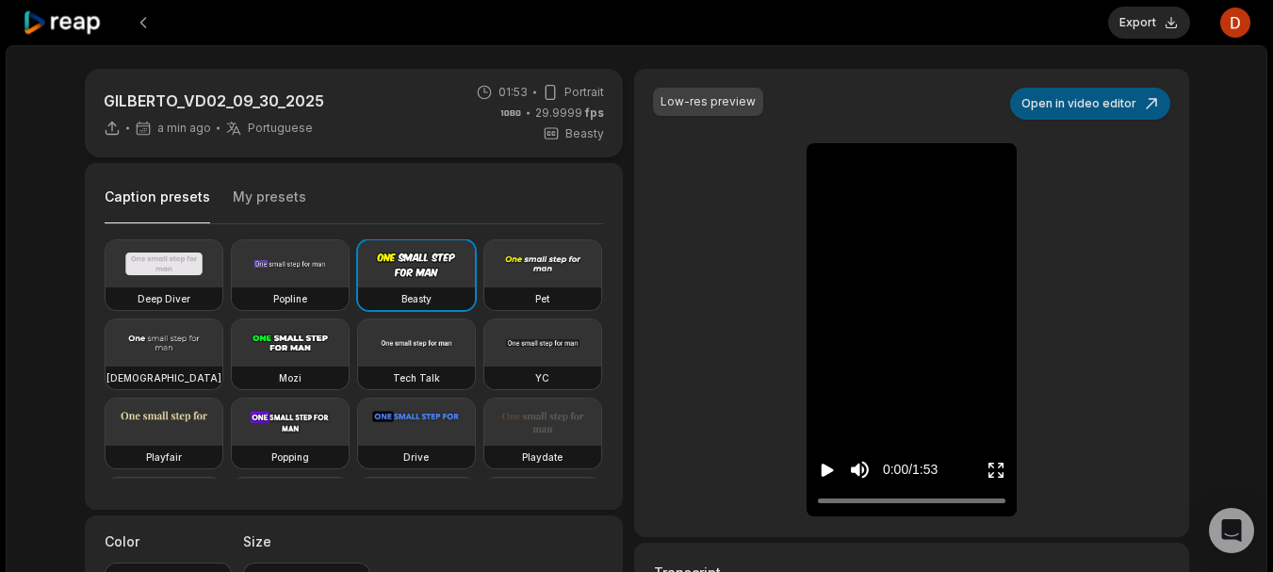
click at [1091, 116] on button "Open in video editor" at bounding box center [1090, 104] width 160 height 32
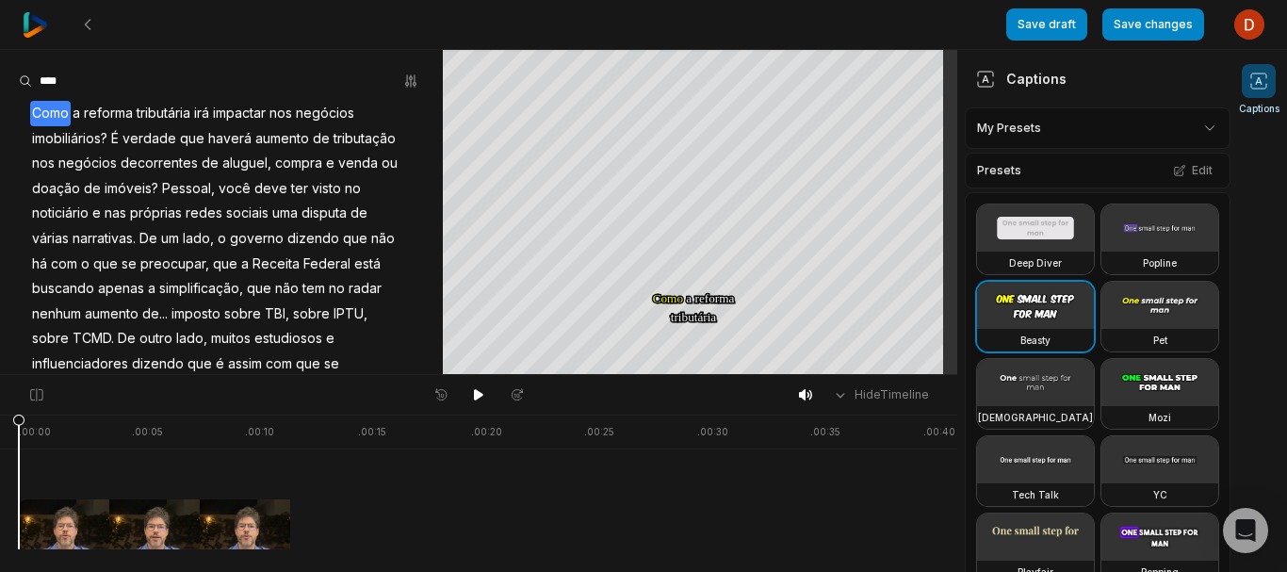
click at [263, 327] on span "TBI," at bounding box center [277, 313] width 28 height 25
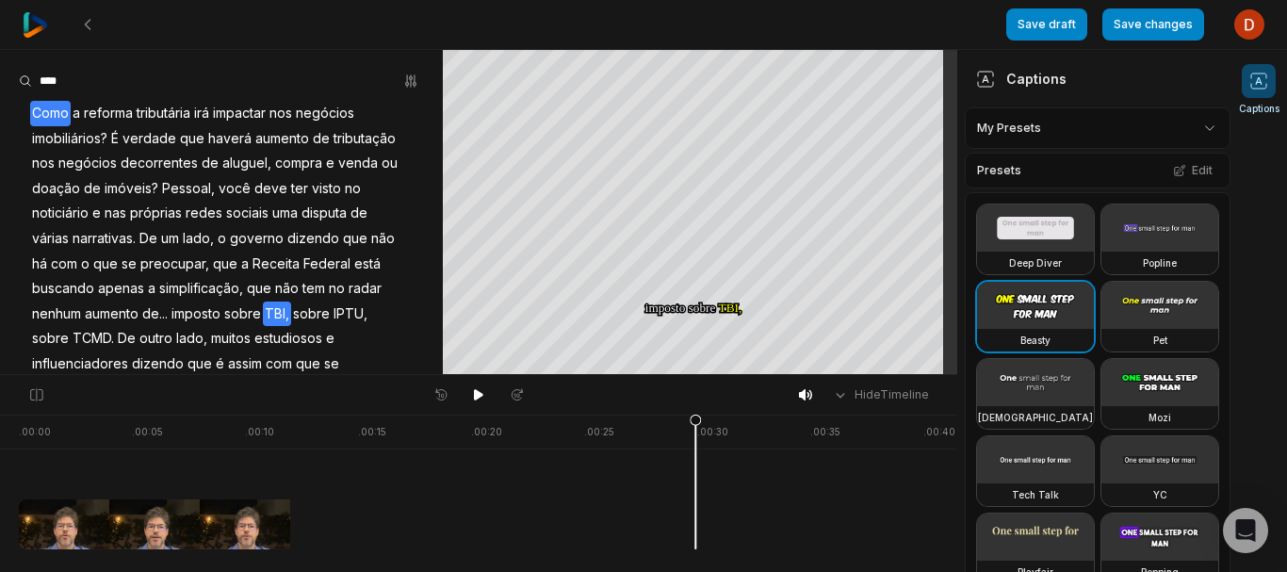
click at [263, 327] on span "TBI," at bounding box center [277, 313] width 28 height 25
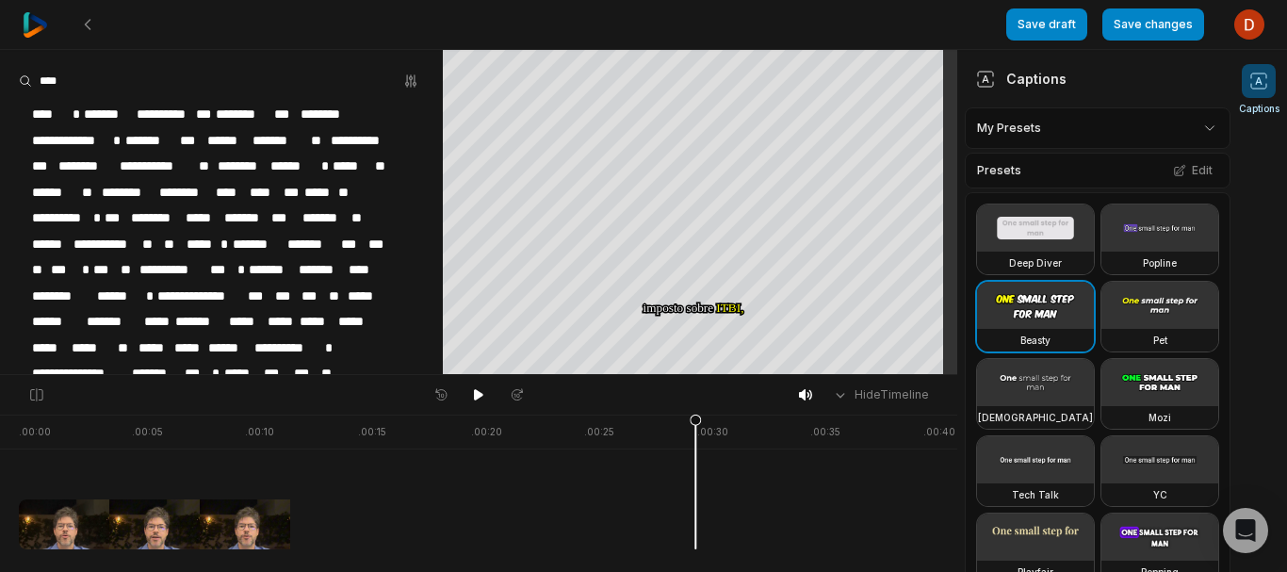
click at [116, 340] on span "*****" at bounding box center [93, 347] width 46 height 25
click at [116, 338] on span "*****" at bounding box center [93, 347] width 46 height 25
click at [116, 340] on span "*****" at bounding box center [93, 347] width 46 height 25
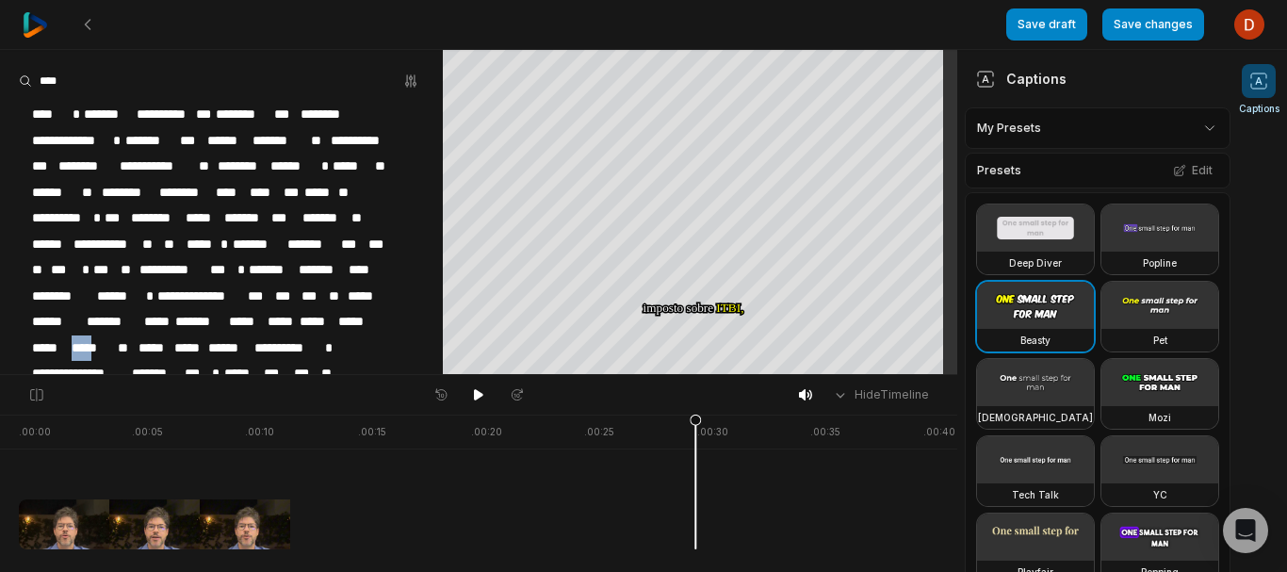
click at [116, 340] on span "*****" at bounding box center [93, 347] width 46 height 25
click at [346, 309] on span "*****" at bounding box center [364, 296] width 37 height 25
click at [468, 397] on button at bounding box center [478, 394] width 26 height 24
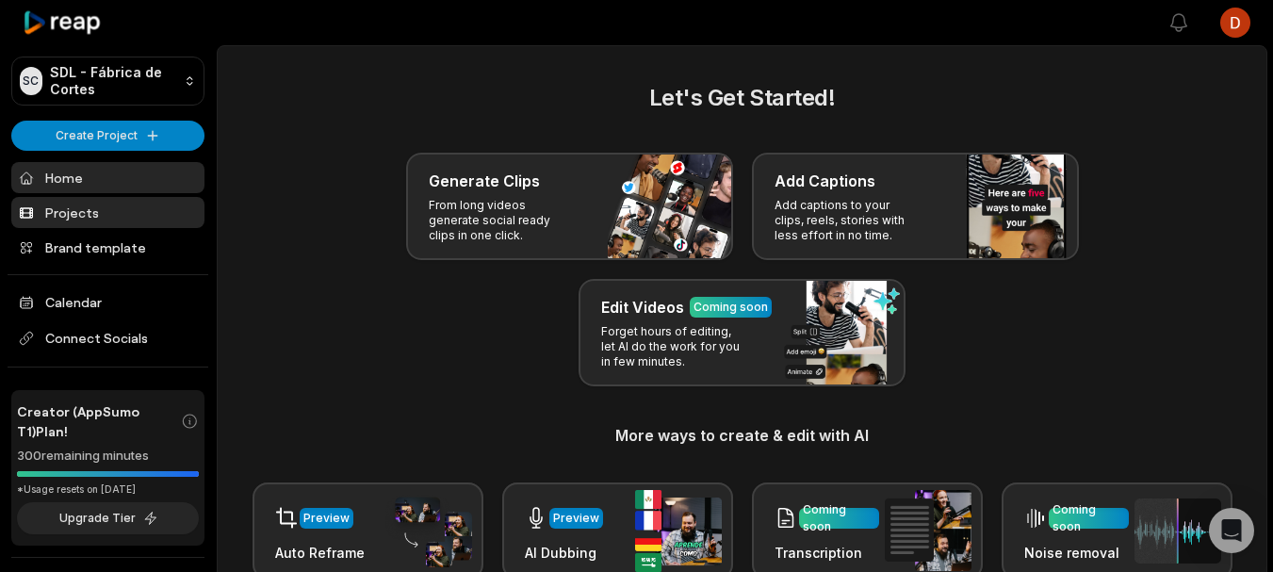
drag, startPoint x: 0, startPoint y: 0, endPoint x: 83, endPoint y: 207, distance: 223.2
click at [83, 207] on link "Projects" at bounding box center [107, 212] width 193 height 31
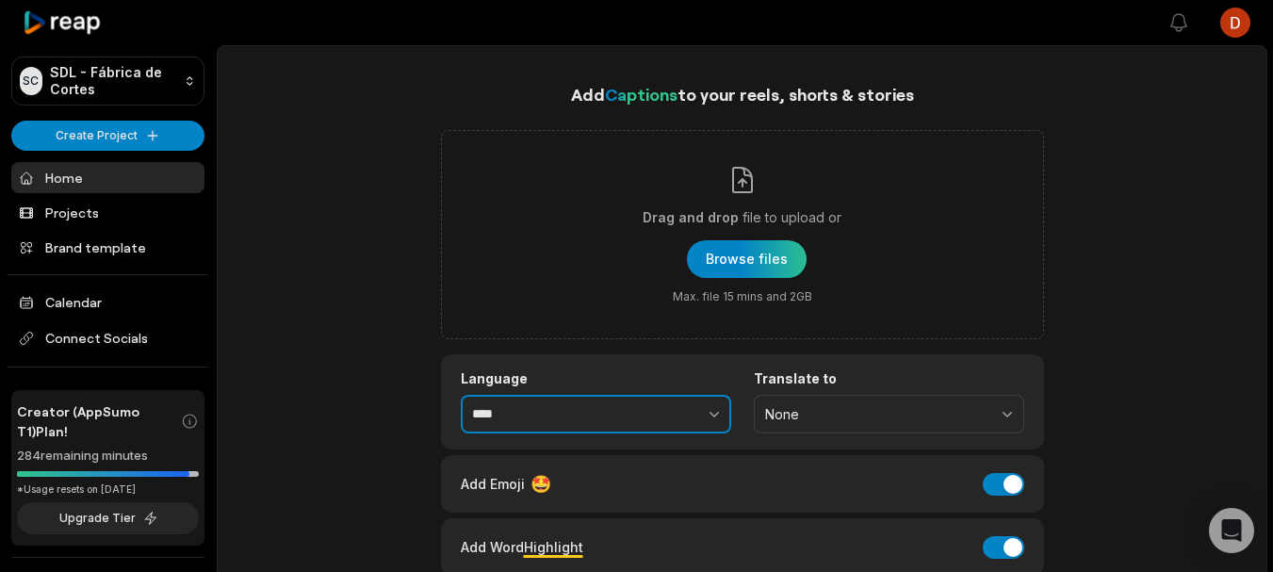
click at [669, 425] on button "button" at bounding box center [673, 415] width 116 height 40
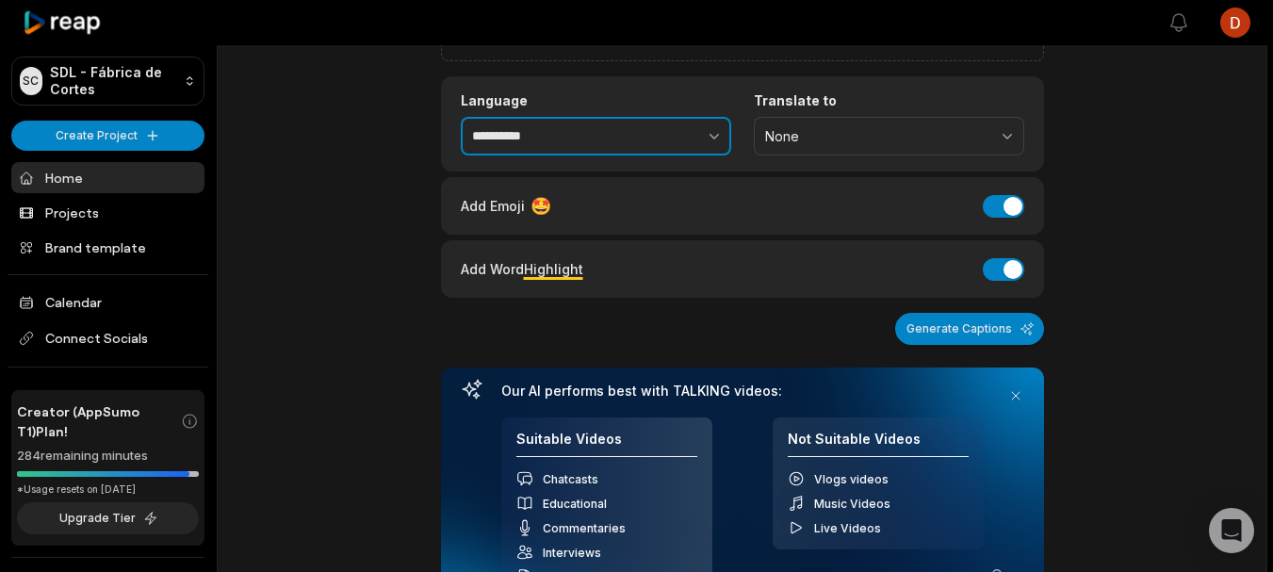
scroll to position [301, 0]
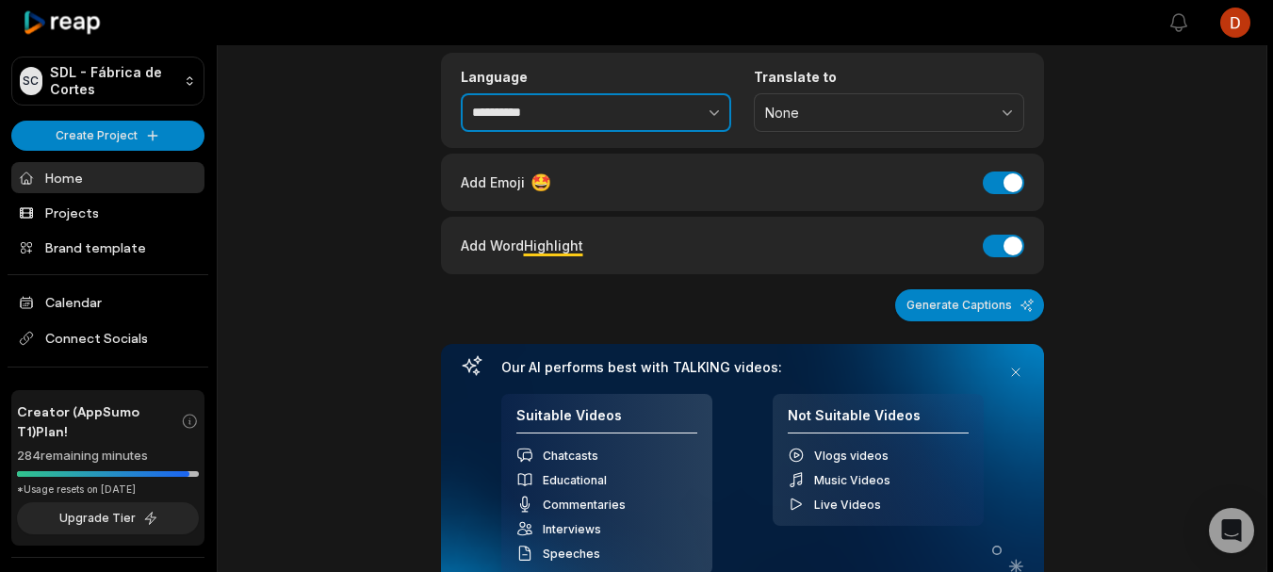
type input "**********"
click at [1009, 239] on button "Add Word Highlight" at bounding box center [1002, 246] width 41 height 23
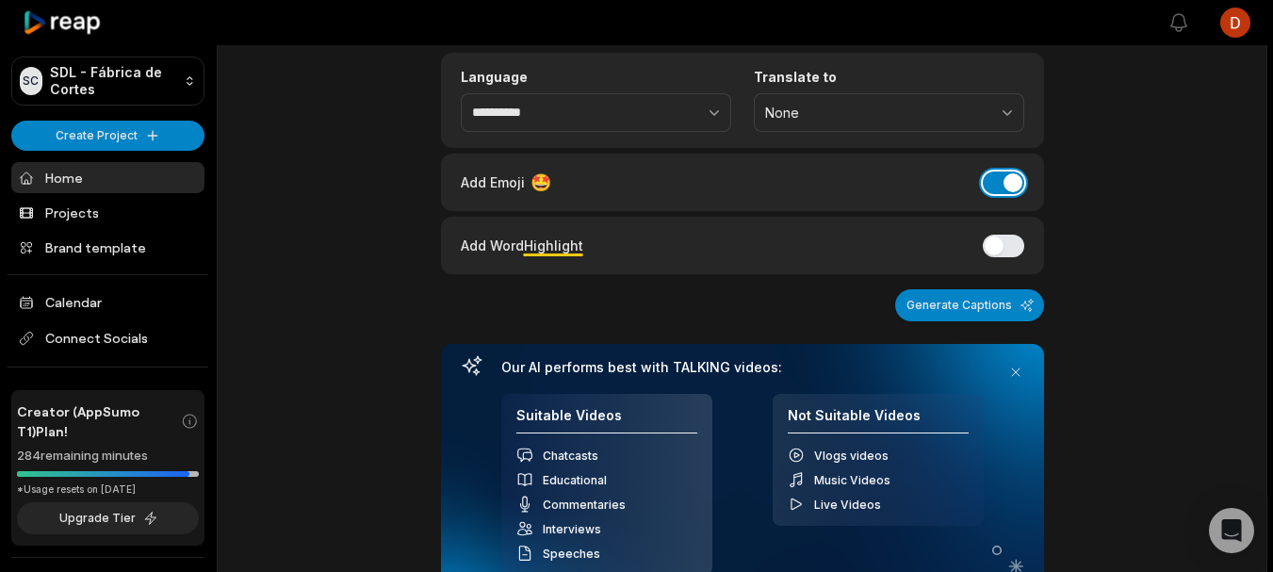
click at [1005, 186] on button "Add Emoji" at bounding box center [1002, 182] width 41 height 23
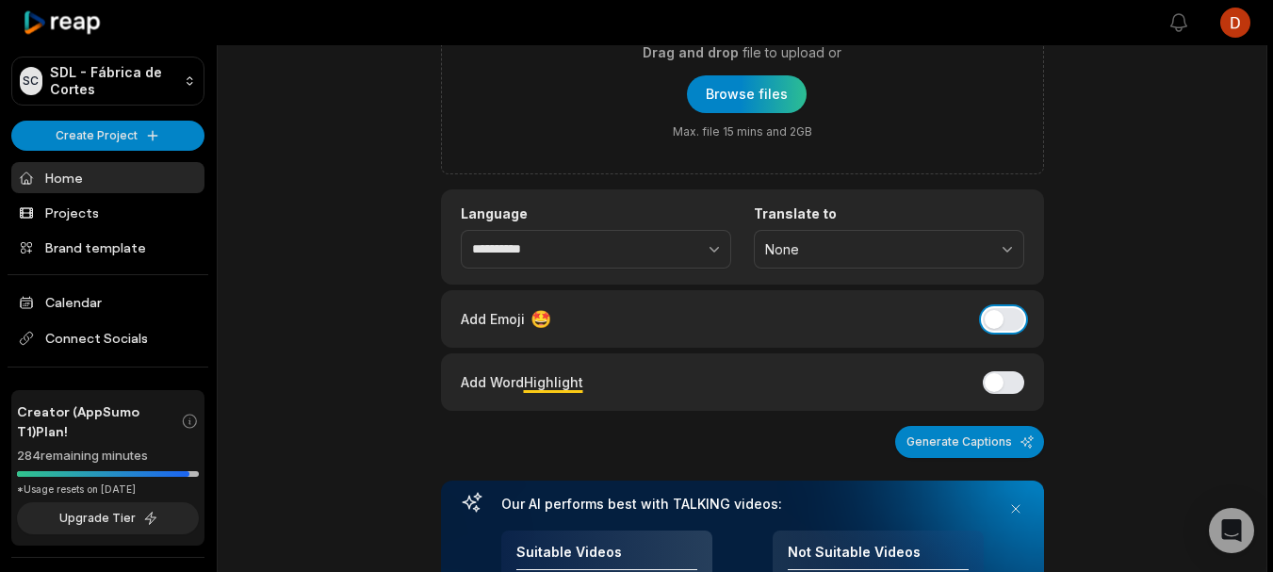
scroll to position [0, 0]
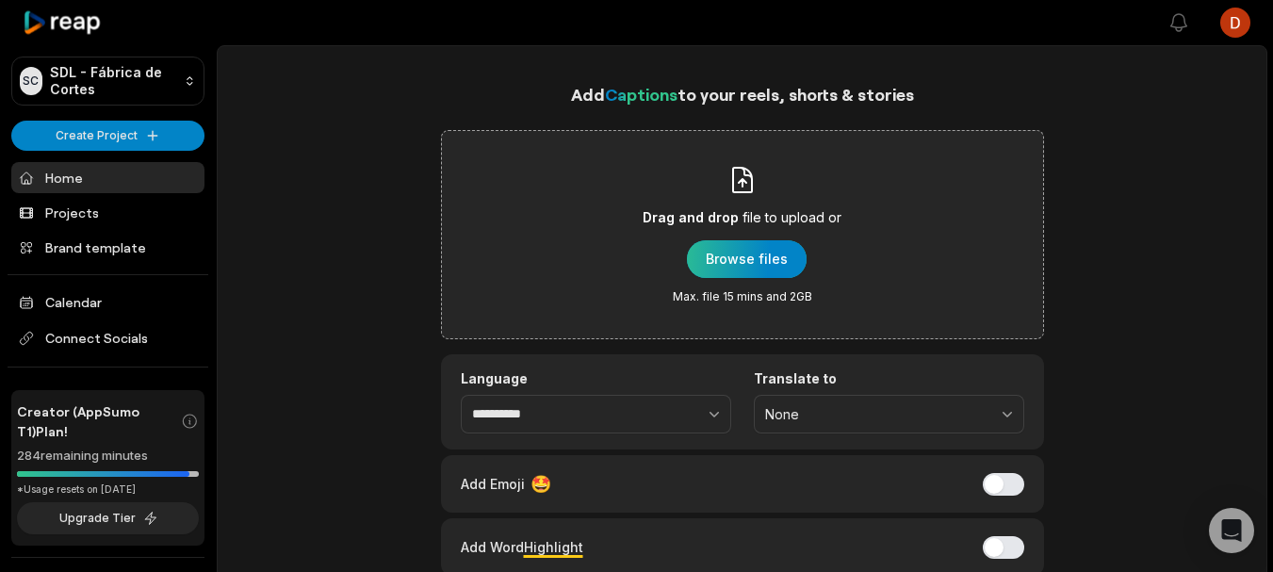
click at [786, 250] on div "button" at bounding box center [747, 259] width 120 height 38
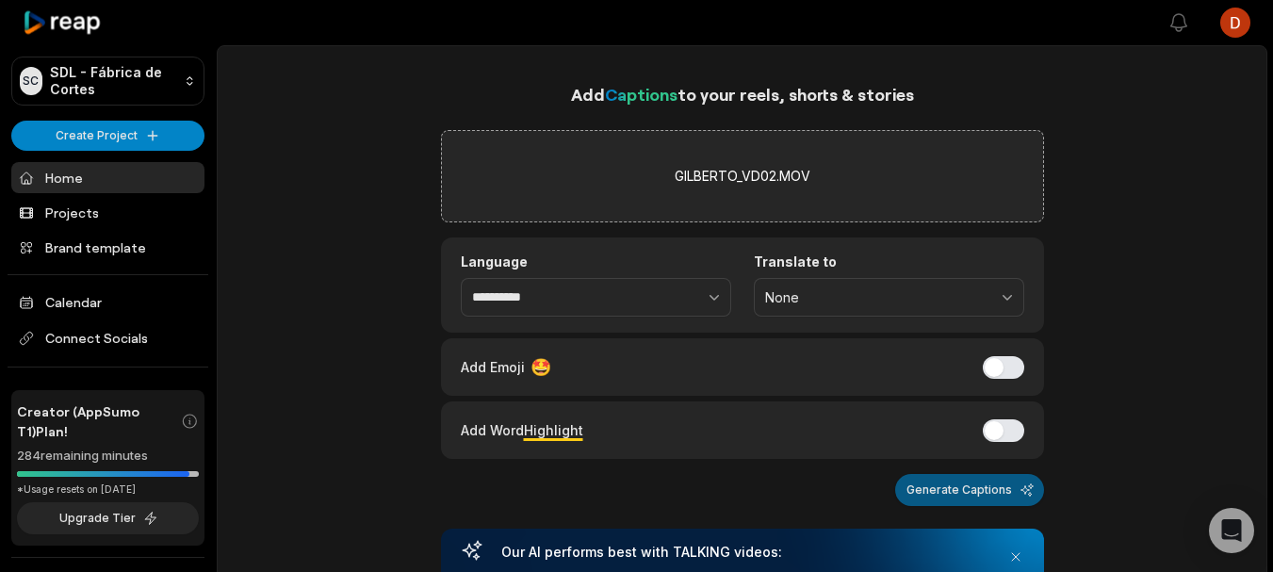
click at [930, 494] on button "Generate Captions" at bounding box center [969, 490] width 149 height 32
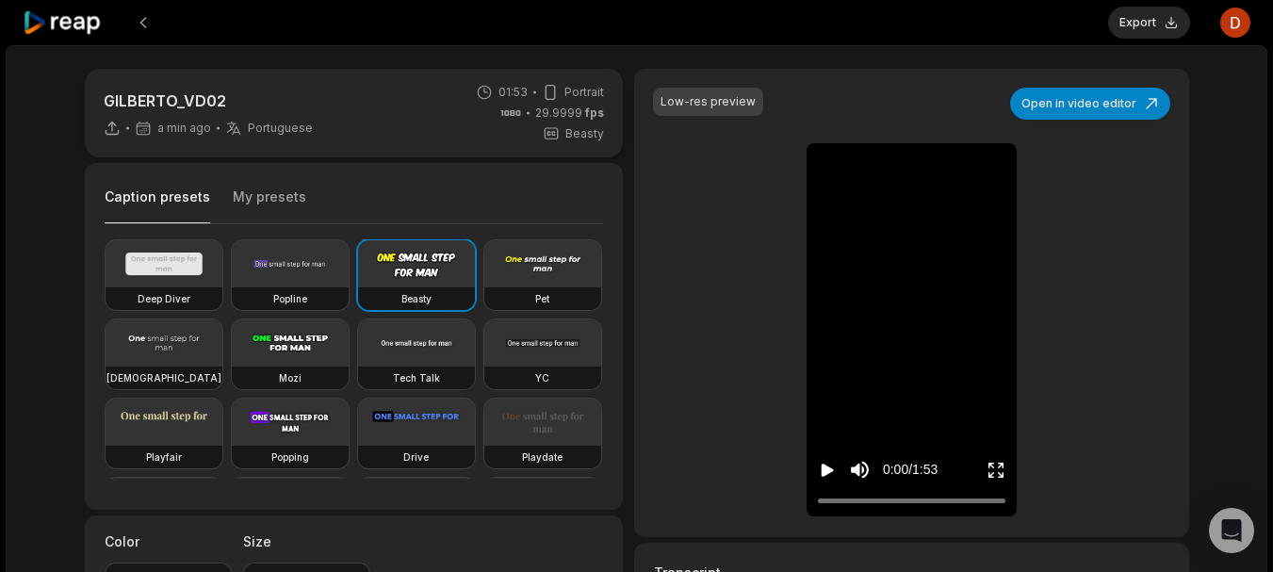
click at [222, 350] on video at bounding box center [163, 342] width 117 height 47
type input "**"
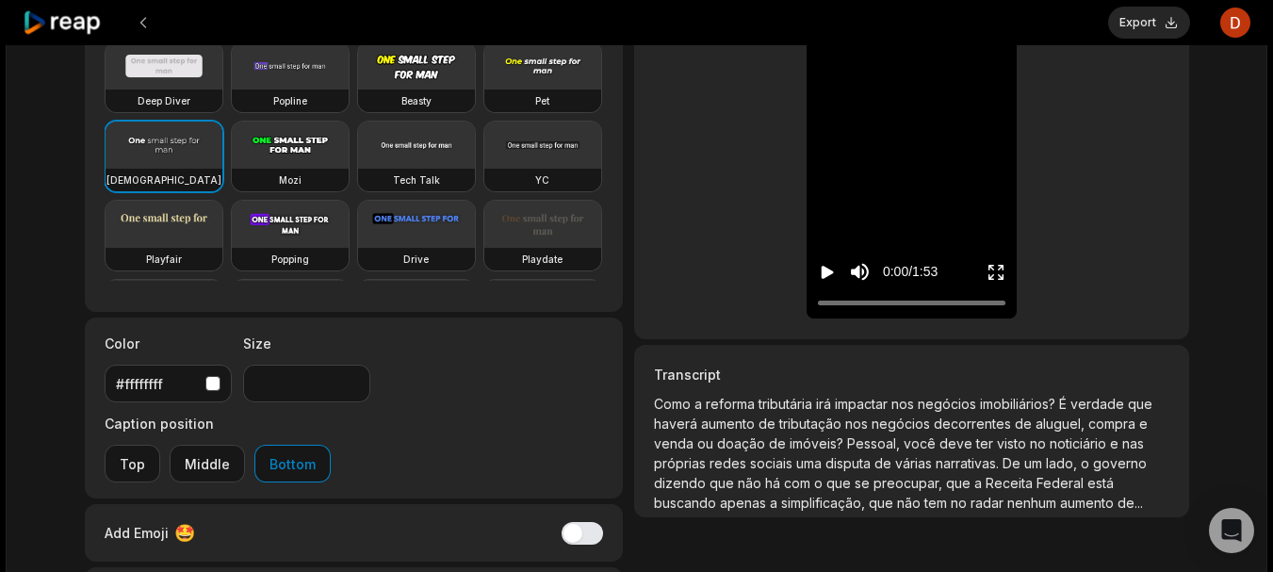
scroll to position [219, 0]
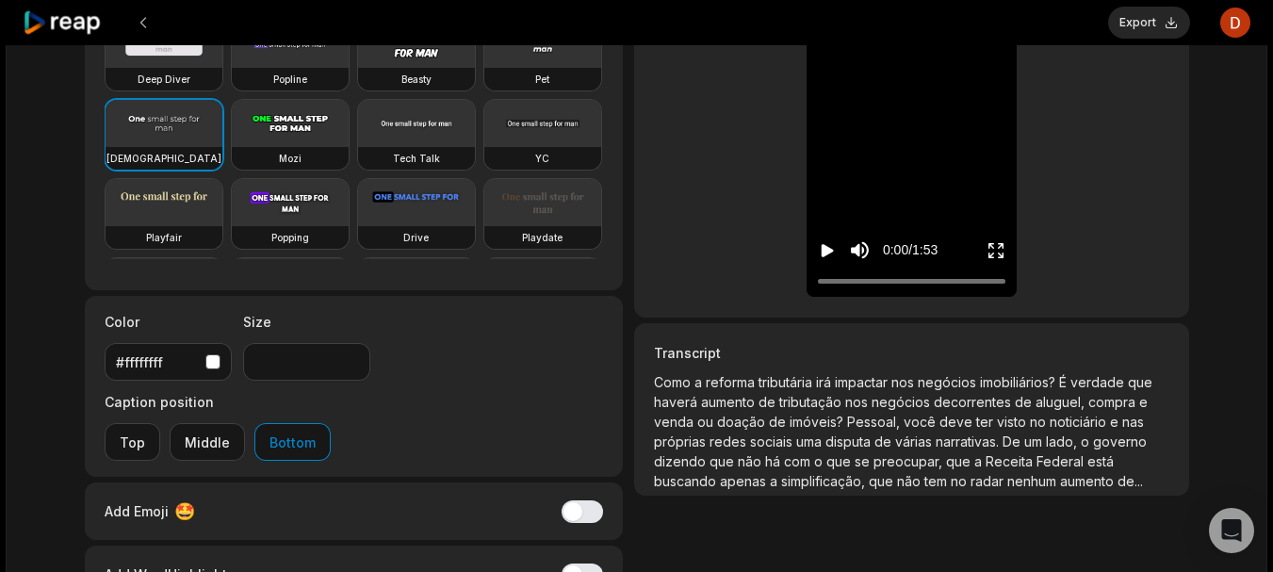
click at [213, 358] on div "button" at bounding box center [212, 361] width 15 height 15
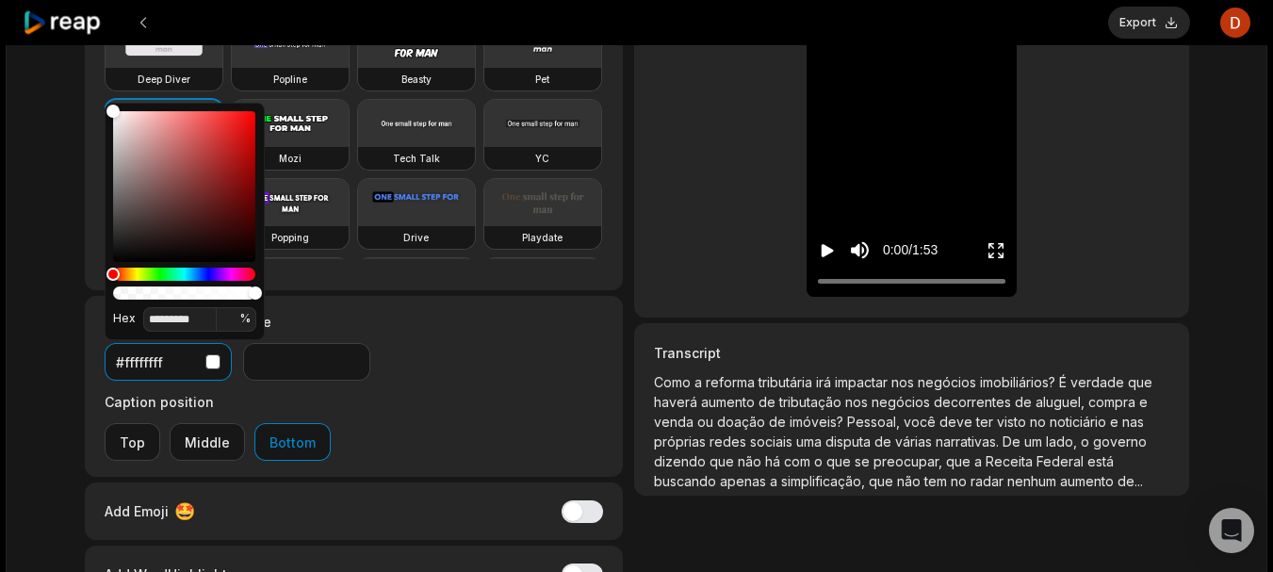
click at [213, 358] on div "button" at bounding box center [212, 361] width 15 height 15
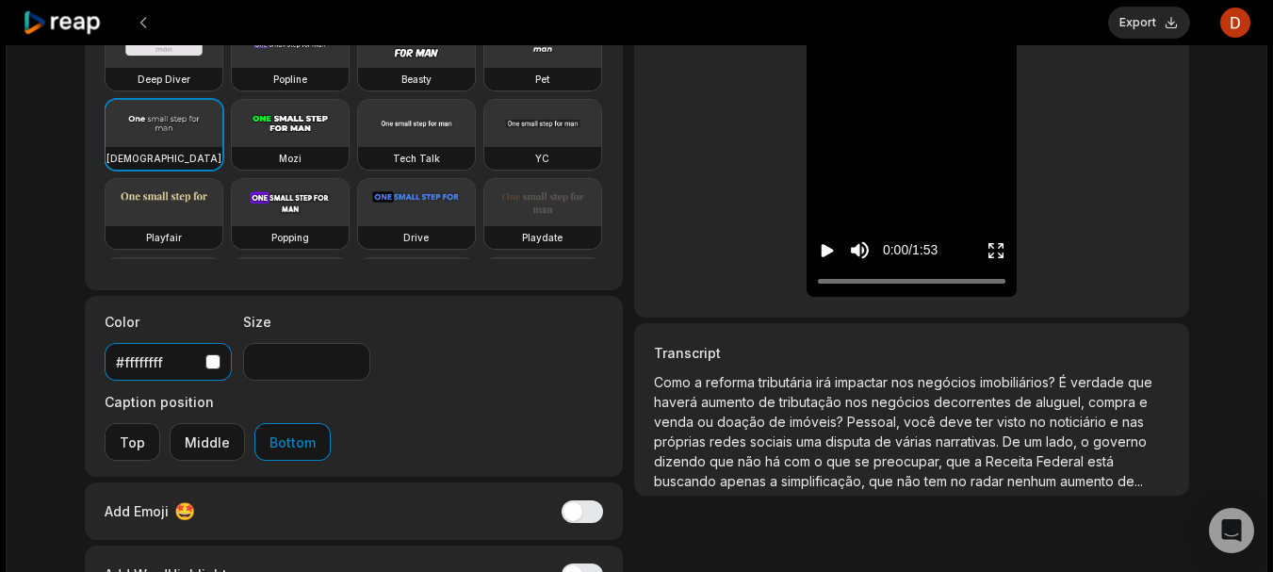
click at [213, 358] on div "button" at bounding box center [212, 361] width 15 height 15
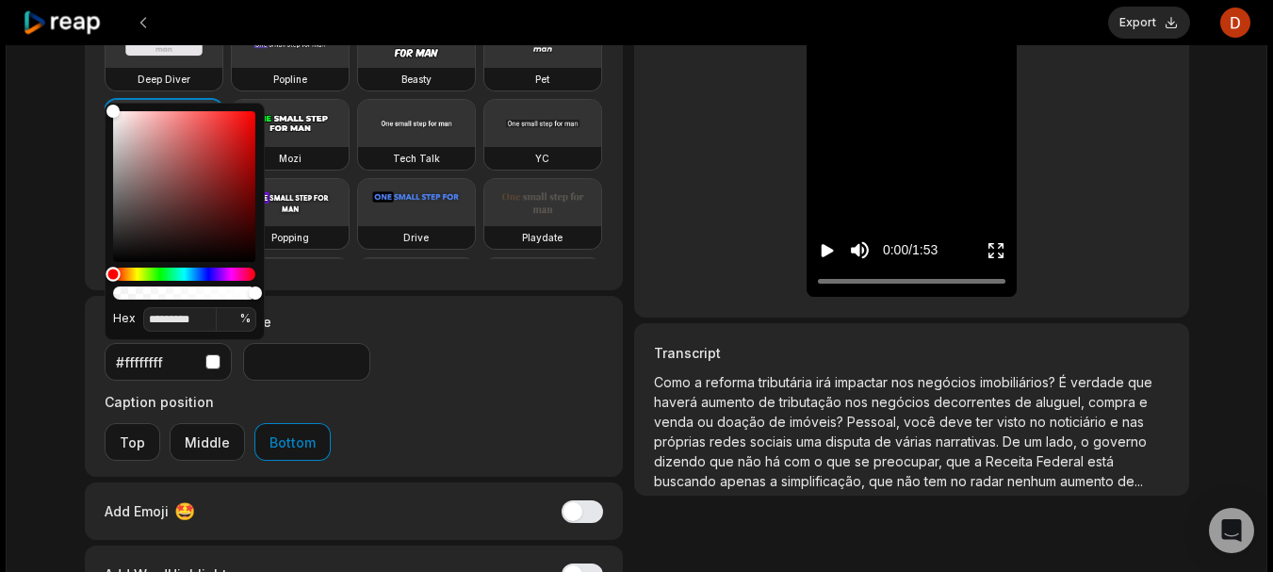
click at [137, 276] on div "Hue" at bounding box center [184, 273] width 142 height 13
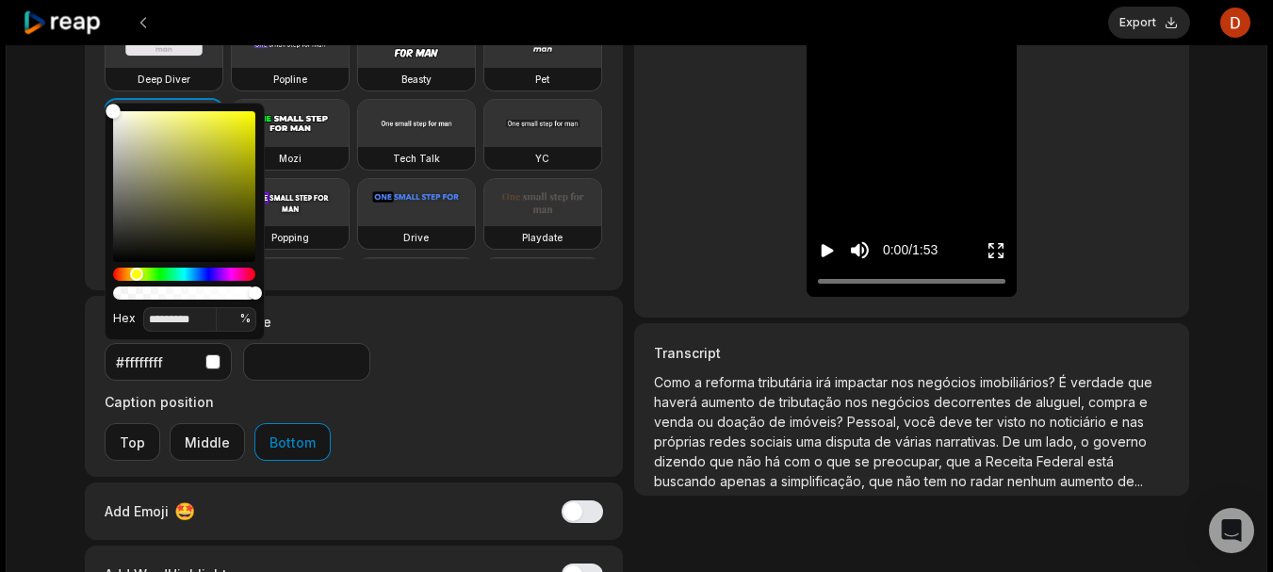
type input "*******"
click at [247, 116] on div "Color" at bounding box center [184, 186] width 142 height 151
click at [628, 224] on div "GILBERTO_VD02 a min ago Portuguese pt 01:53 Portrait 29.9999 fps Beasty Caption…" at bounding box center [637, 247] width 1142 height 797
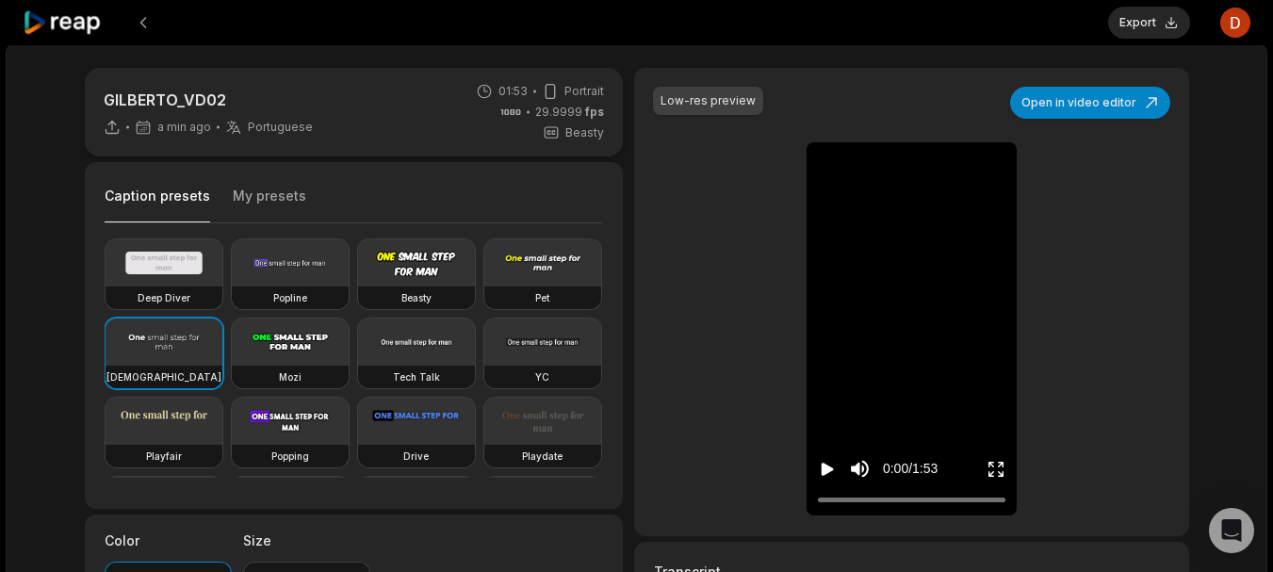
scroll to position [0, 0]
click at [1123, 19] on button "Export" at bounding box center [1149, 23] width 82 height 32
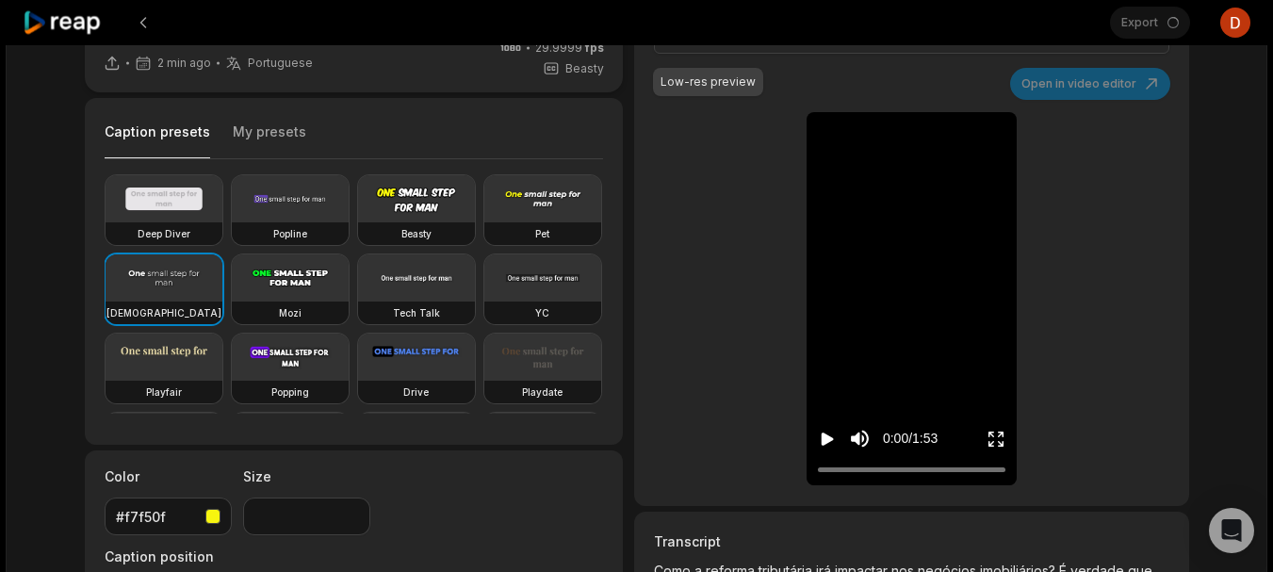
scroll to position [94, 0]
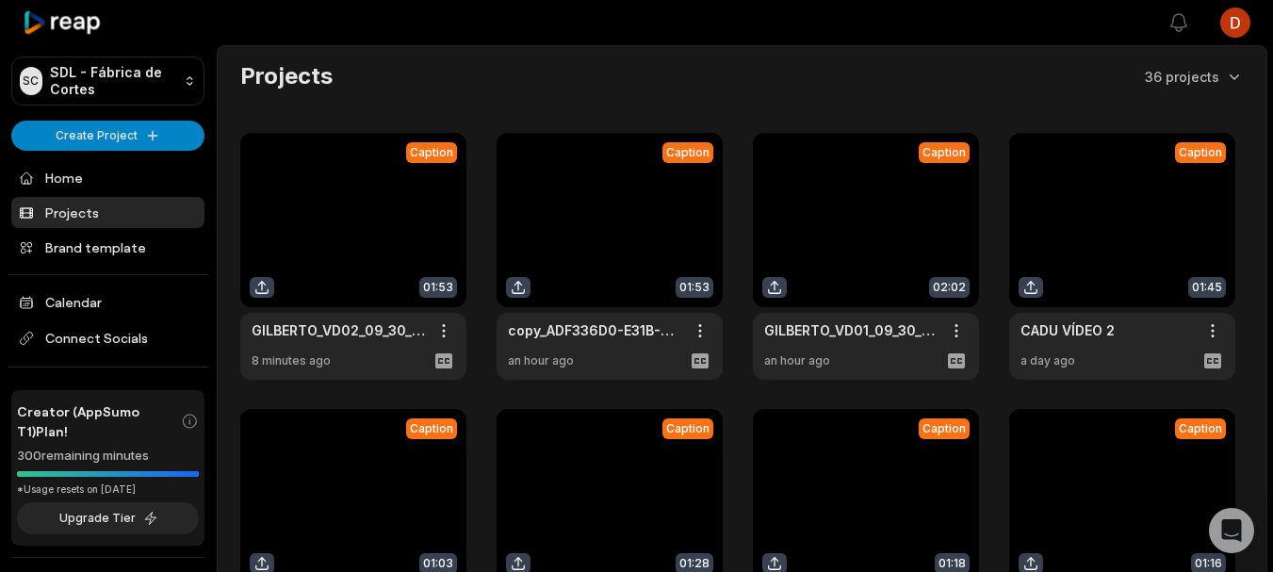
click at [647, 233] on link at bounding box center [609, 256] width 226 height 247
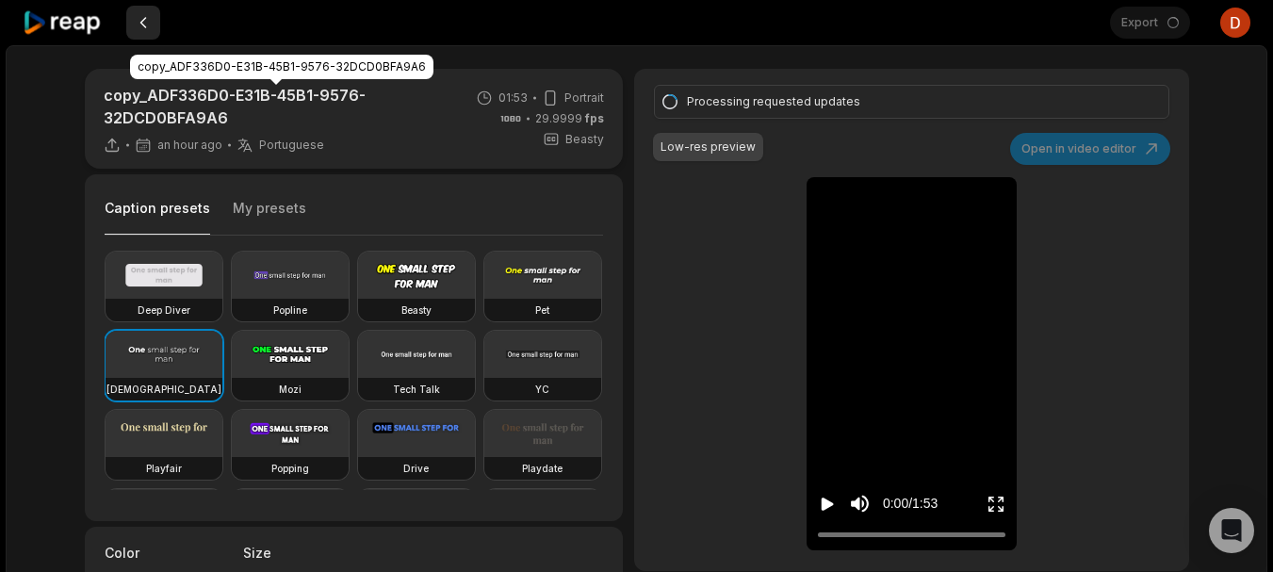
click at [140, 25] on button at bounding box center [143, 23] width 34 height 34
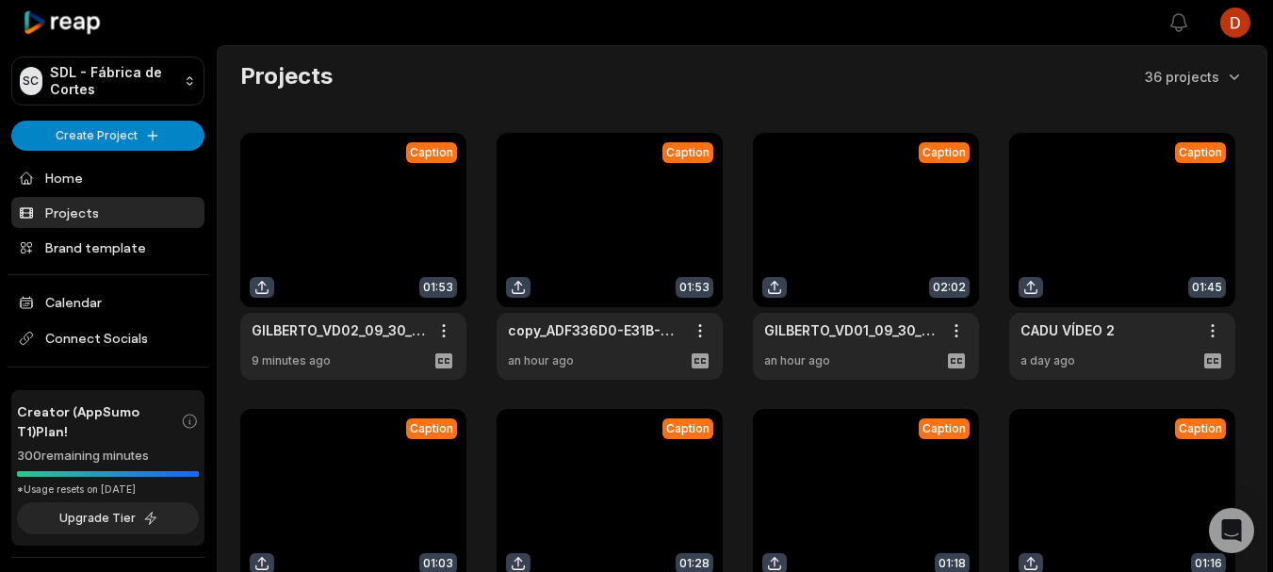
click at [408, 187] on link at bounding box center [353, 256] width 226 height 247
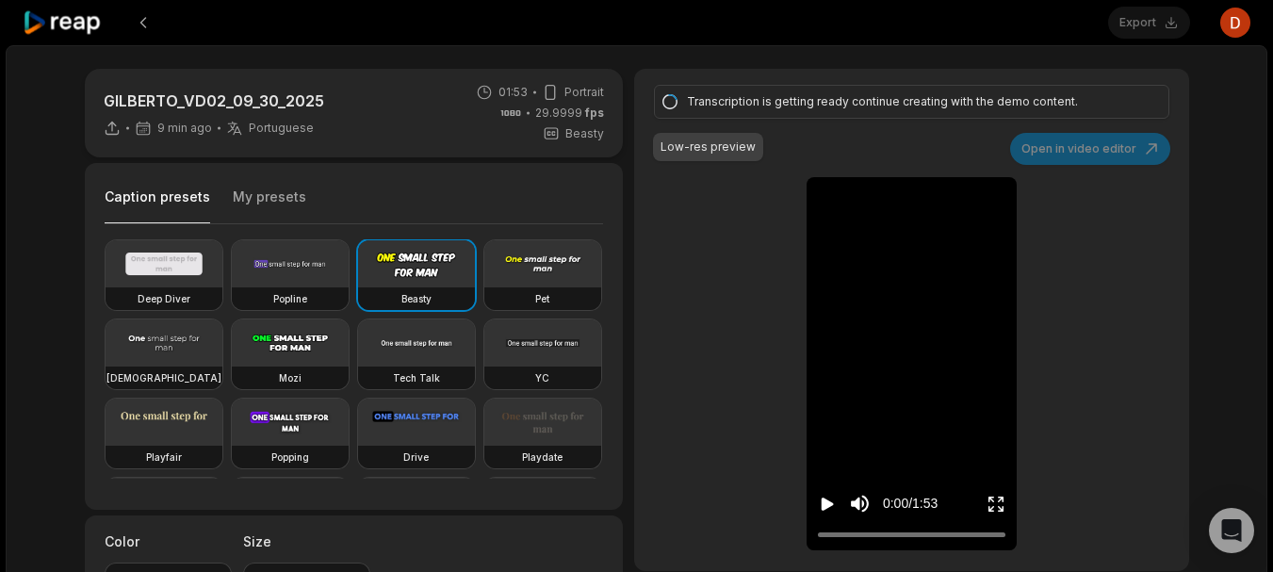
type input "**"
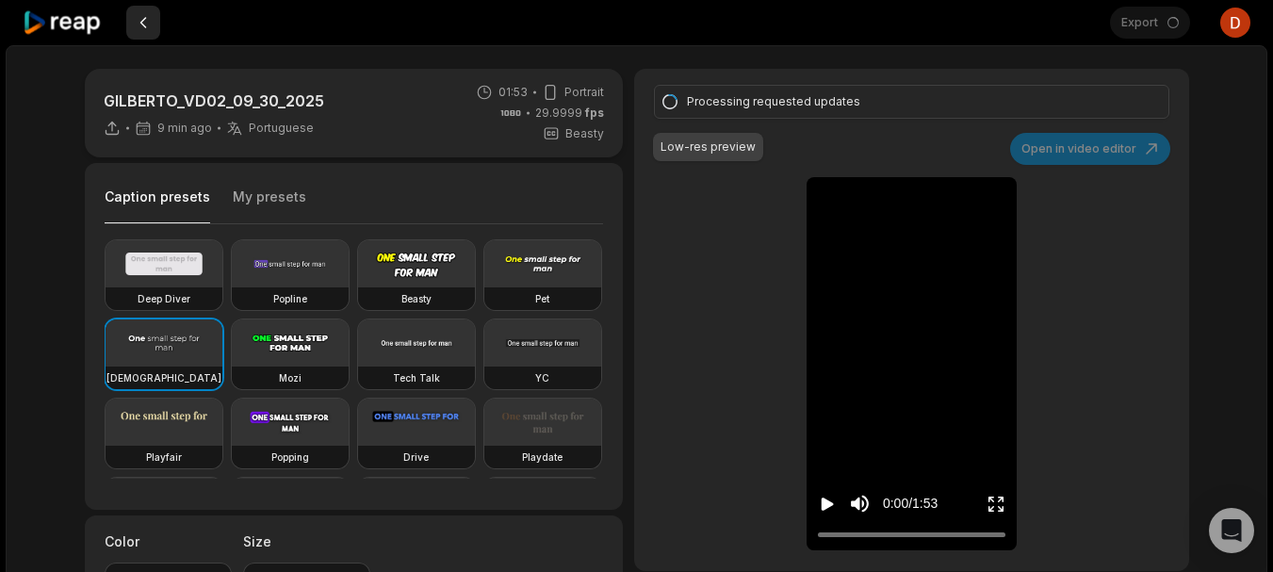
click at [133, 18] on button at bounding box center [143, 23] width 34 height 34
click at [76, 27] on icon at bounding box center [63, 22] width 80 height 25
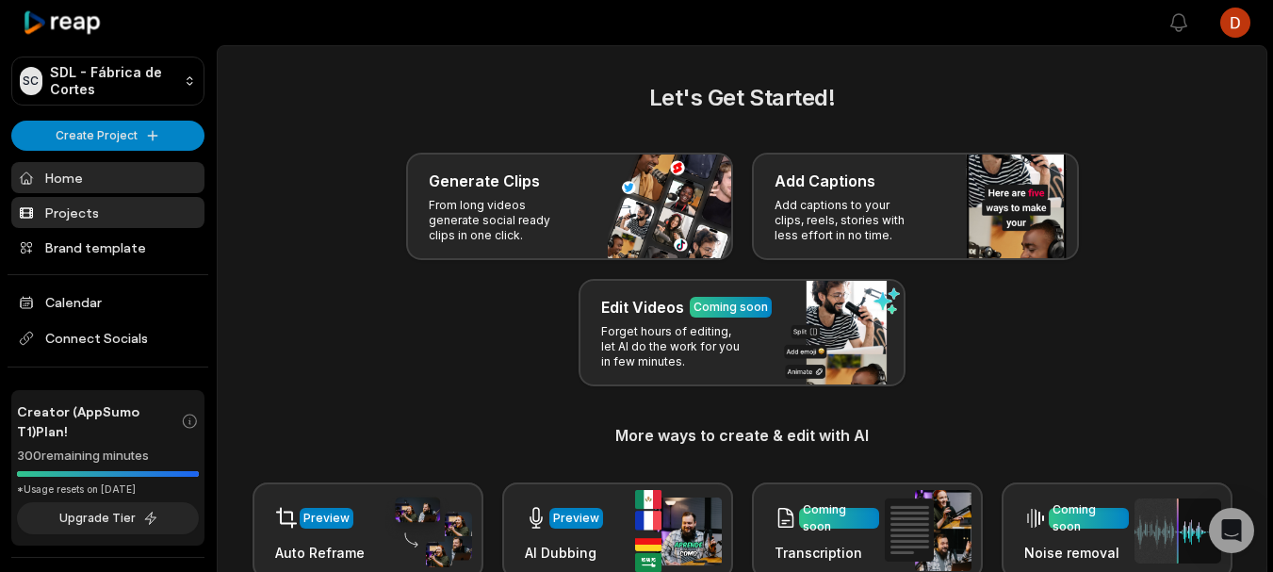
click at [113, 224] on link "Projects" at bounding box center [107, 212] width 193 height 31
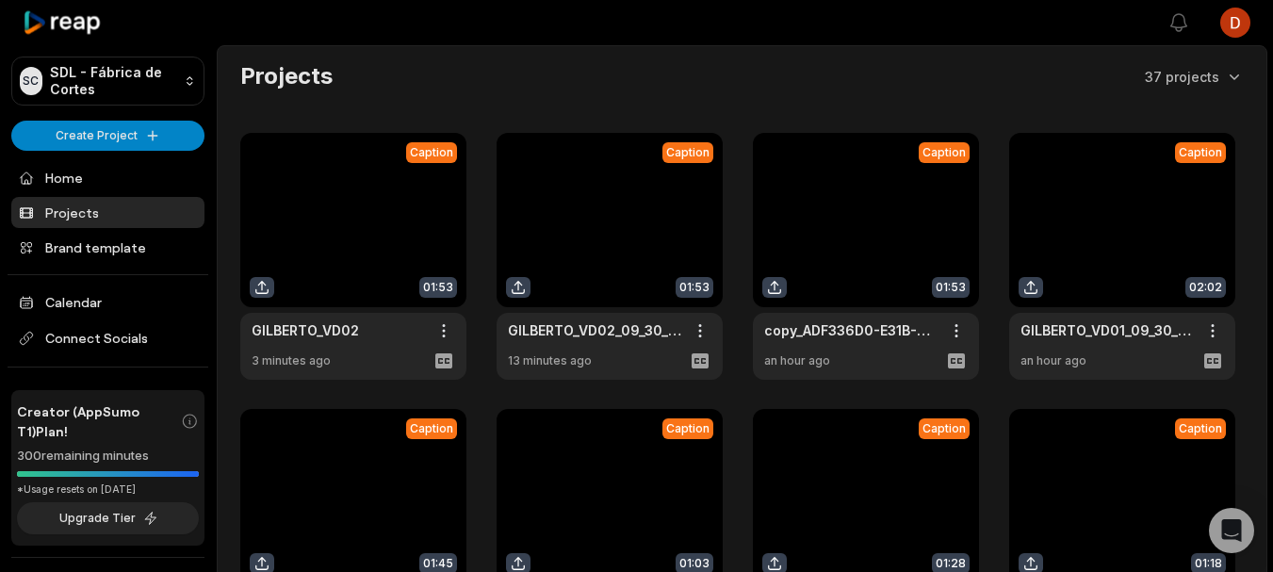
click at [387, 219] on link at bounding box center [353, 256] width 226 height 247
